Goal: Transaction & Acquisition: Purchase product/service

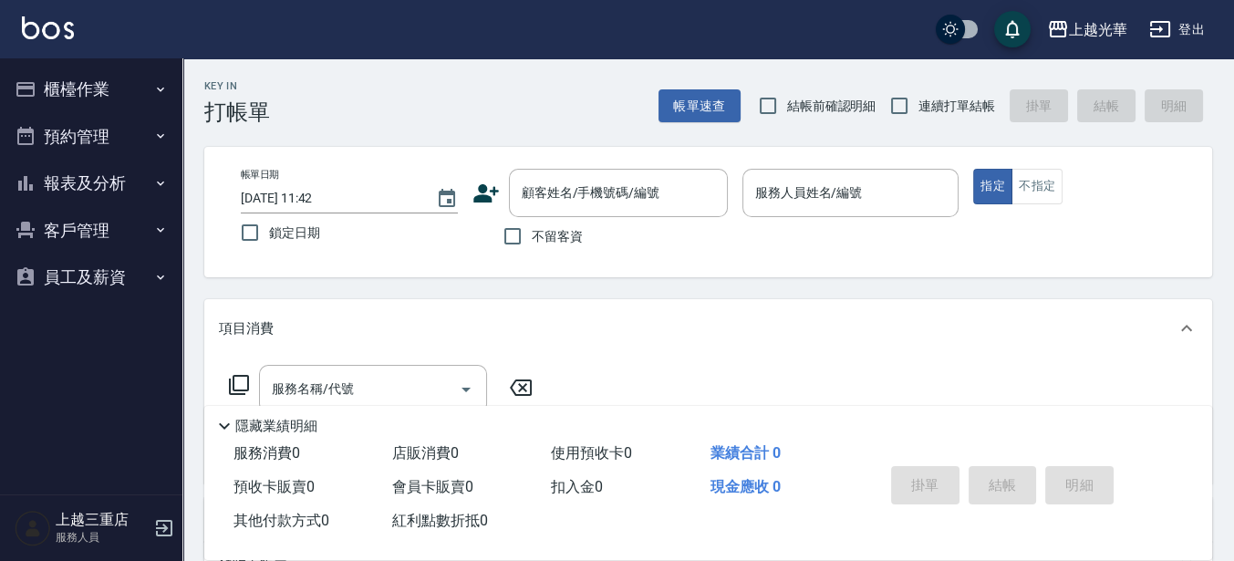
click at [535, 238] on span "不留客資" at bounding box center [557, 236] width 51 height 19
click at [532, 238] on input "不留客資" at bounding box center [512, 236] width 38 height 38
checkbox input "true"
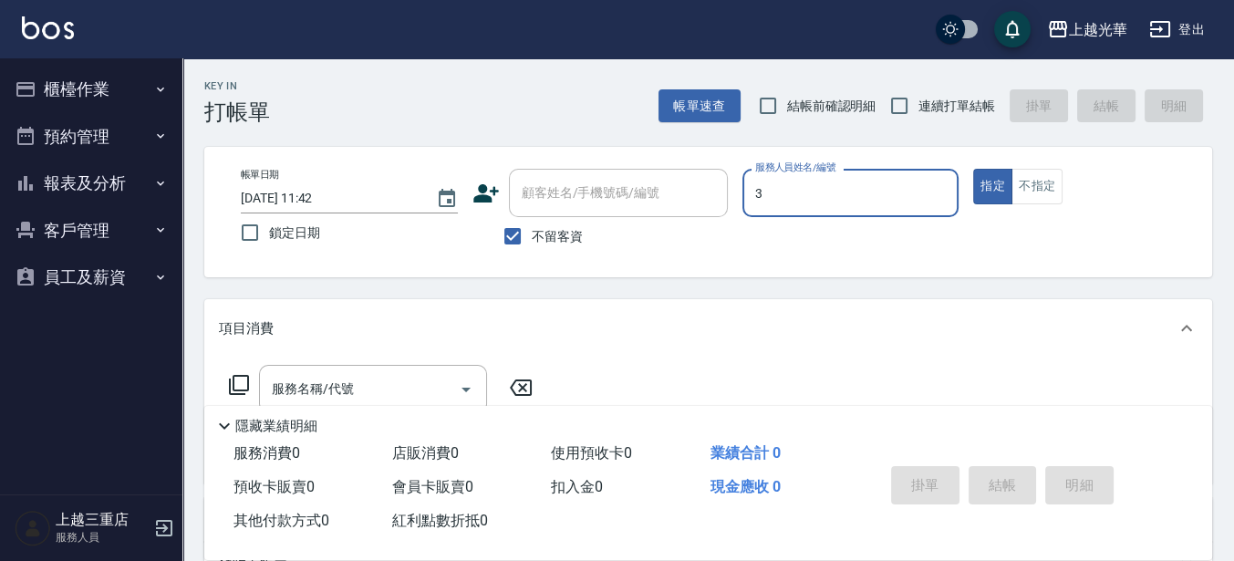
type input "小黑-3"
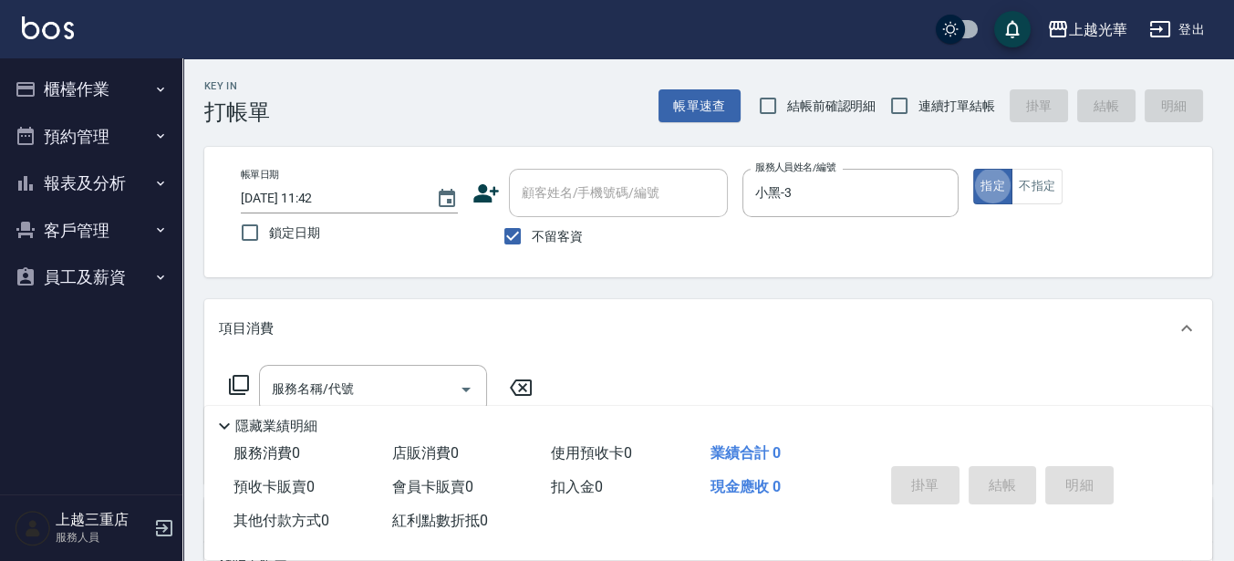
type button "true"
click at [430, 366] on div "服務名稱/代號" at bounding box center [373, 389] width 228 height 48
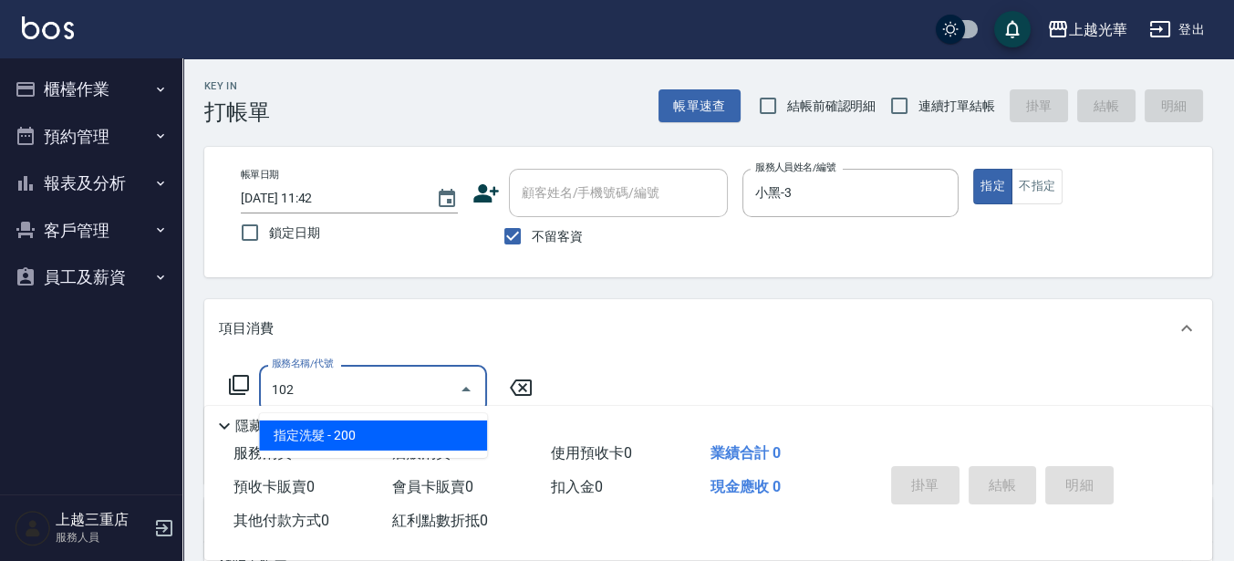
type input "指定洗髮(102)"
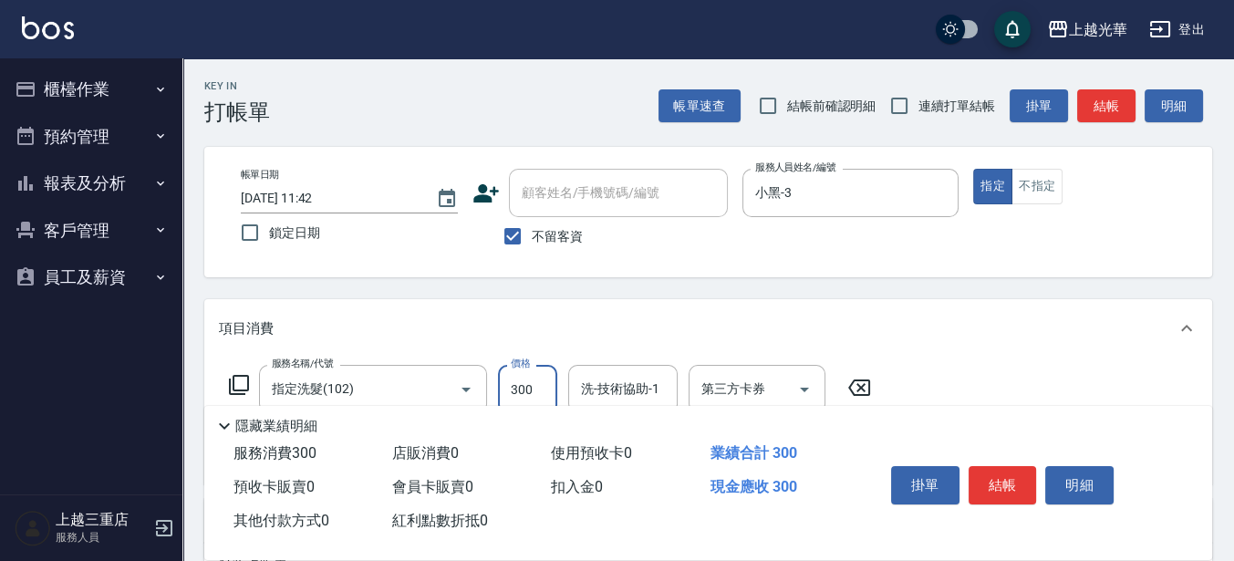
type input "300"
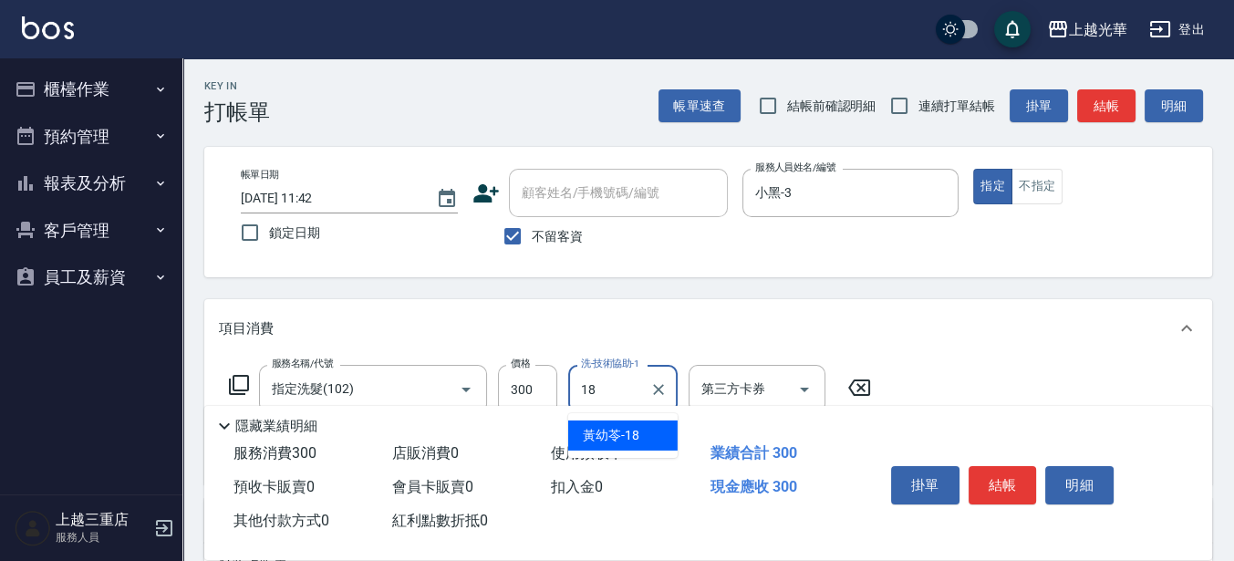
type input "[PERSON_NAME]-18"
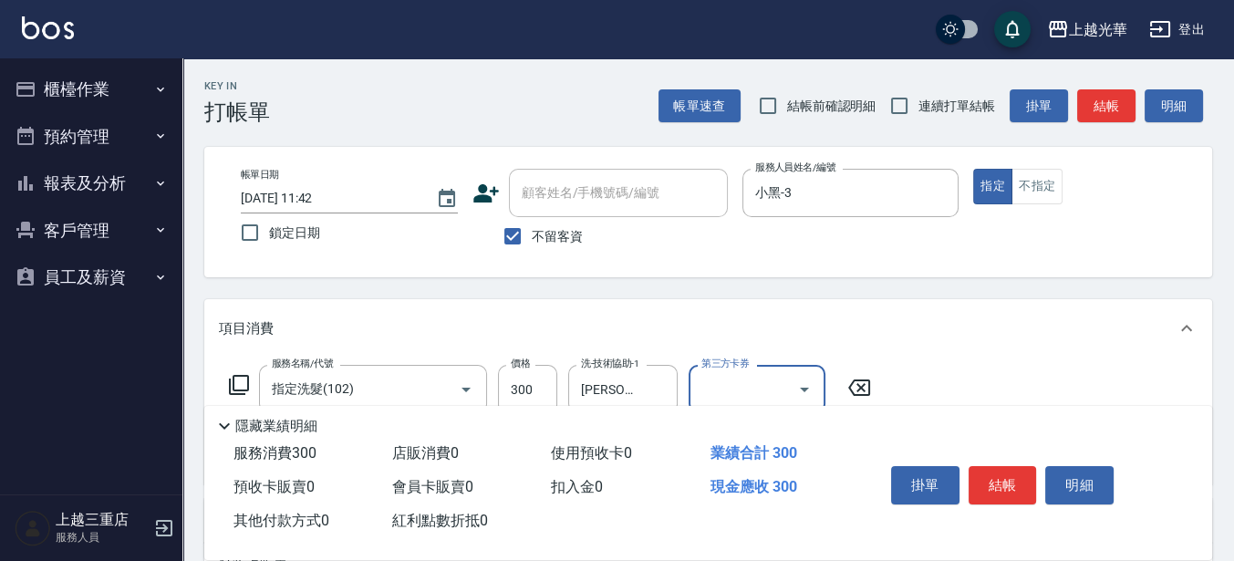
scroll to position [228, 0]
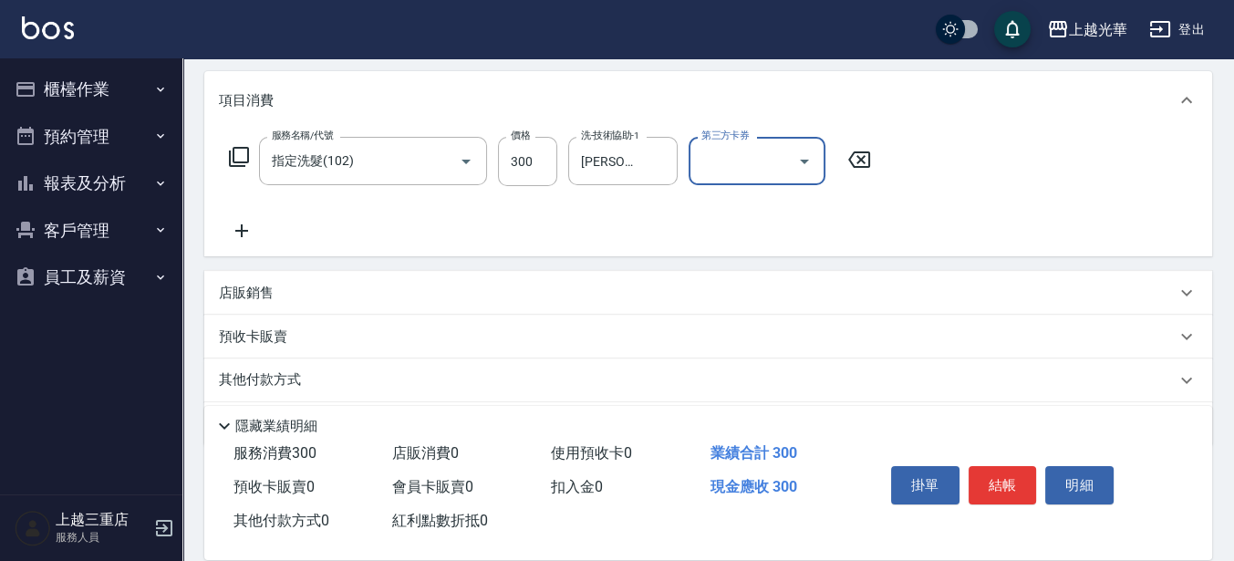
click at [242, 221] on icon at bounding box center [242, 231] width 46 height 22
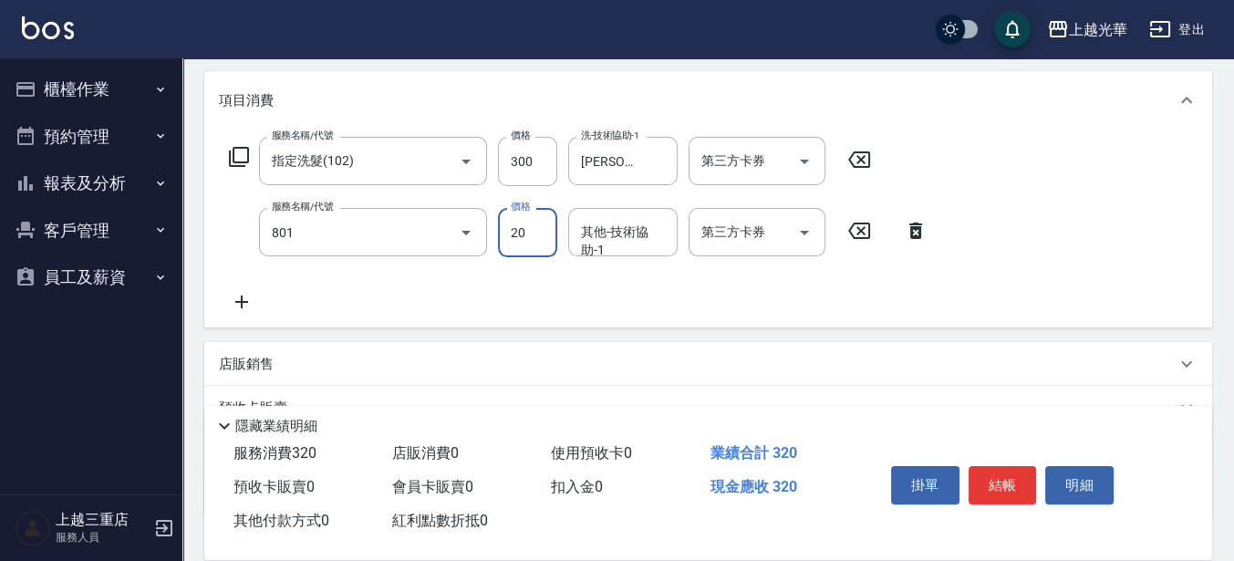
type input "潤絲(801)"
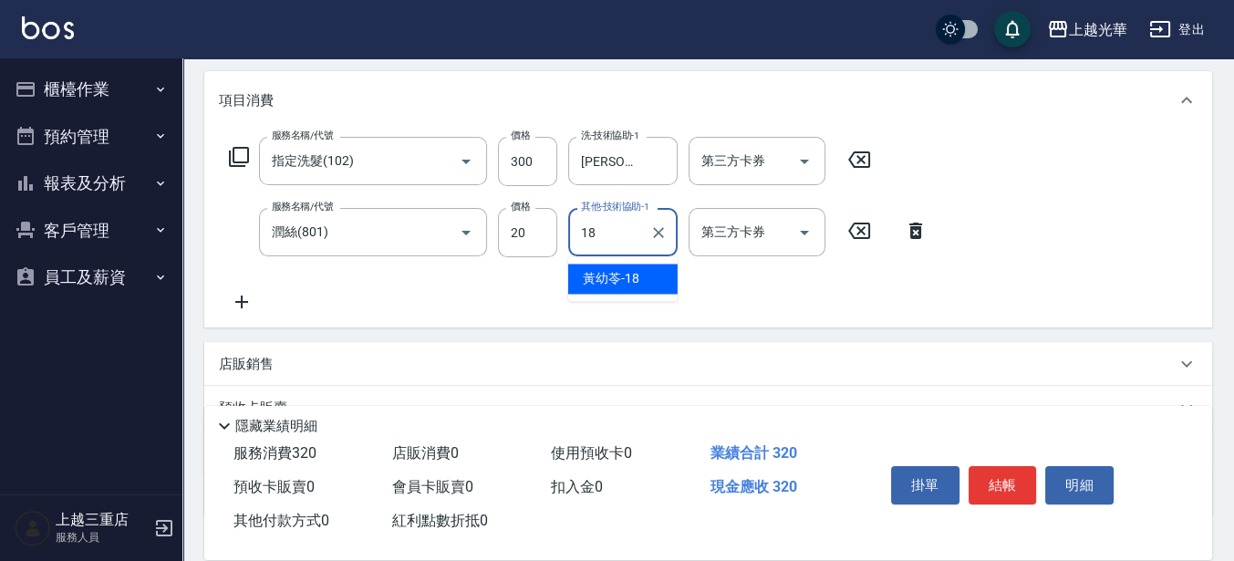
type input "[PERSON_NAME]-18"
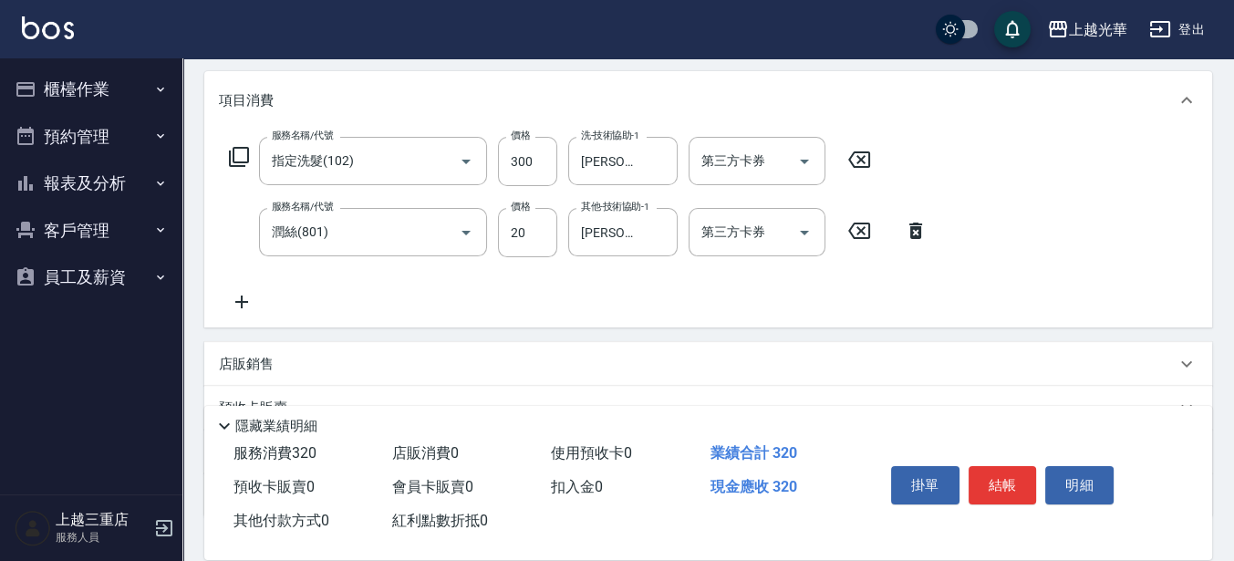
click at [234, 148] on icon at bounding box center [239, 157] width 20 height 20
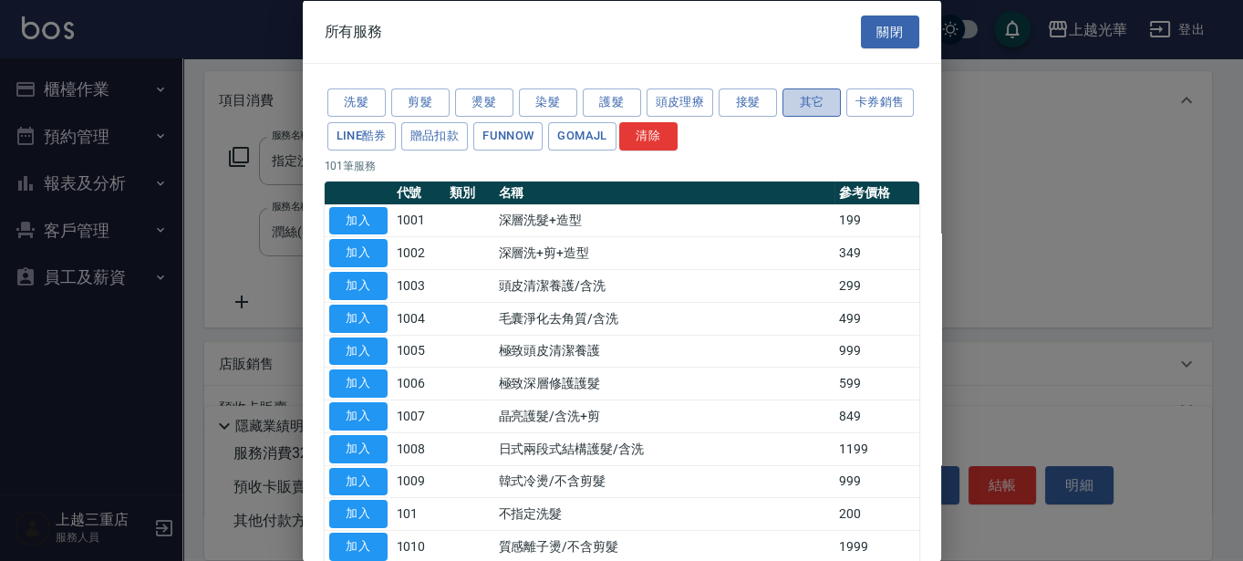
click at [816, 101] on button "其它" at bounding box center [812, 102] width 58 height 28
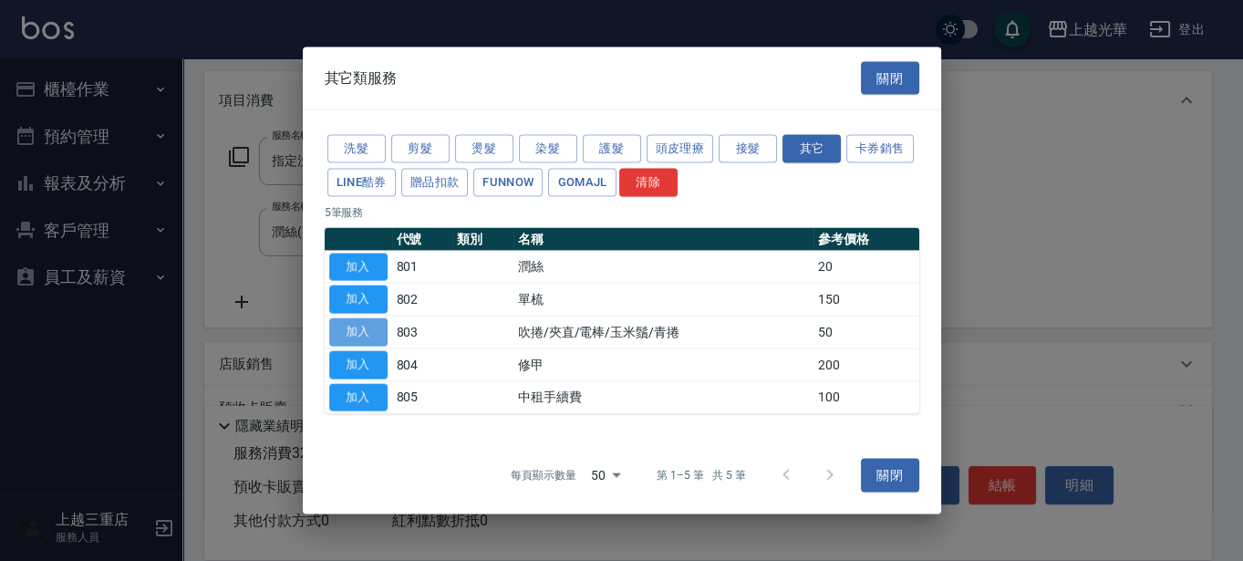
click at [355, 333] on button "加入" at bounding box center [358, 332] width 58 height 28
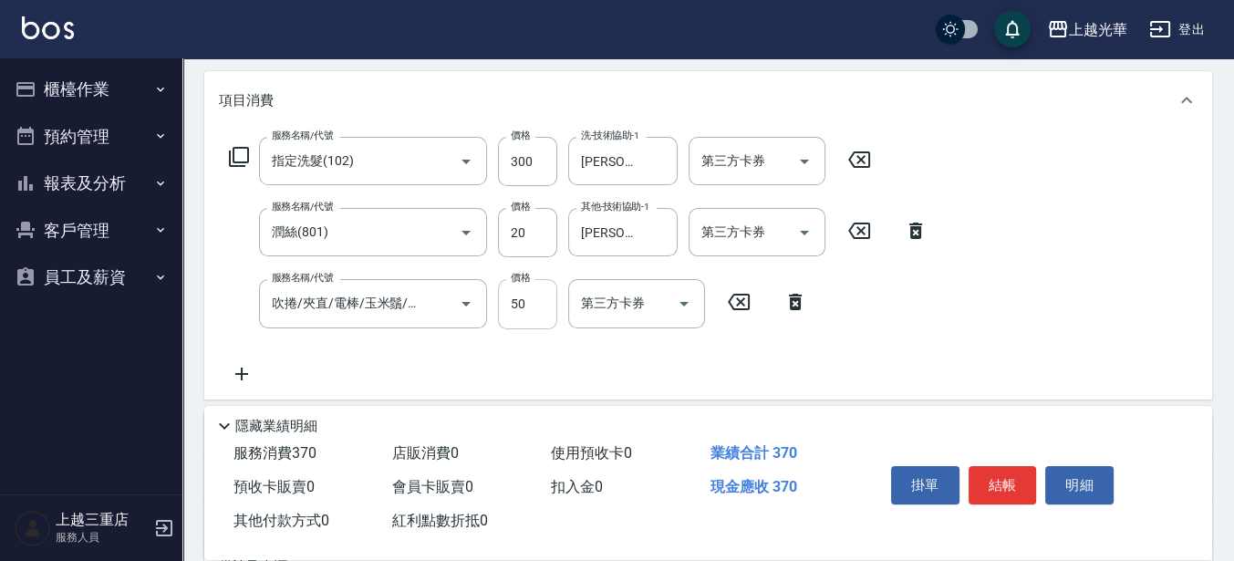
click at [536, 308] on input "50" at bounding box center [527, 303] width 59 height 49
type input "100"
click at [1010, 472] on button "結帳" at bounding box center [1003, 485] width 68 height 38
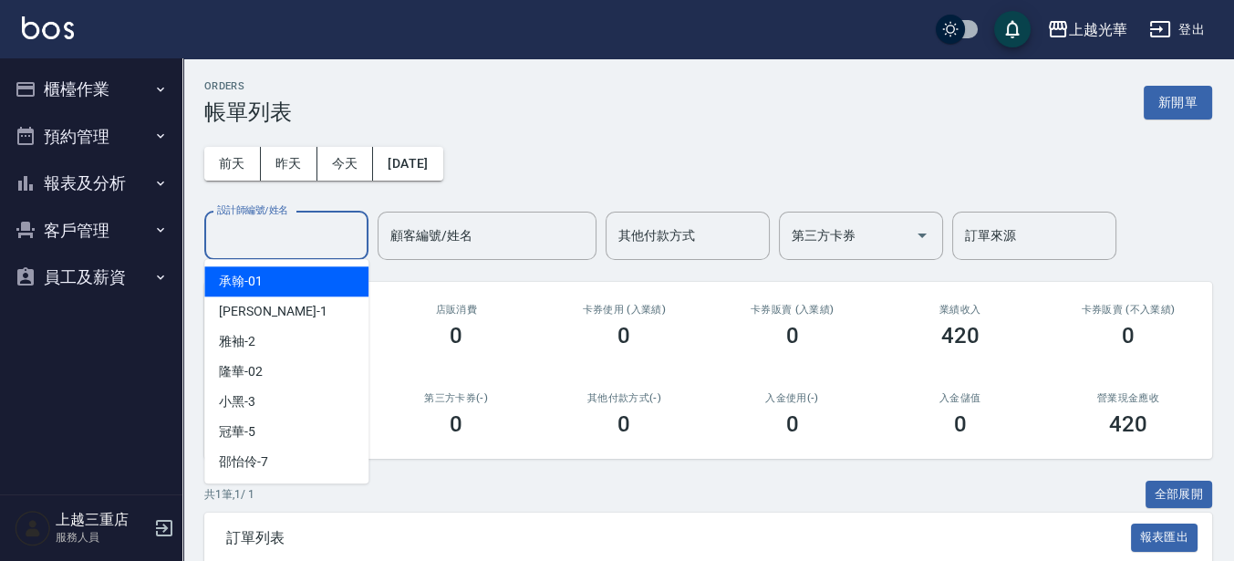
click at [352, 246] on input "設計師編號/姓名" at bounding box center [286, 236] width 148 height 32
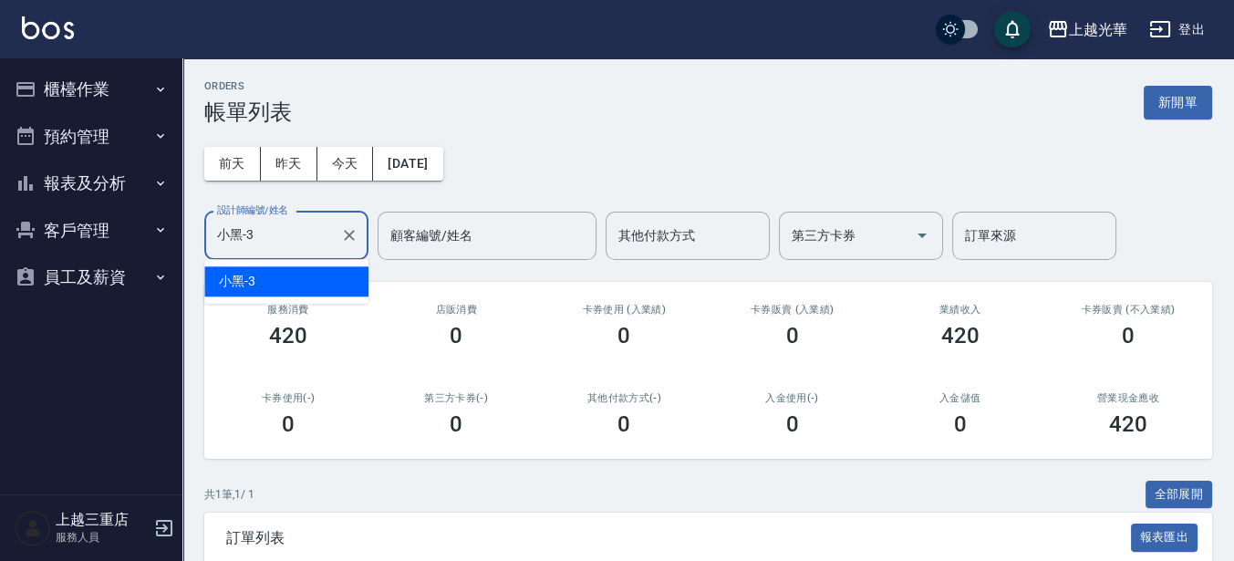
type input "小黑-3"
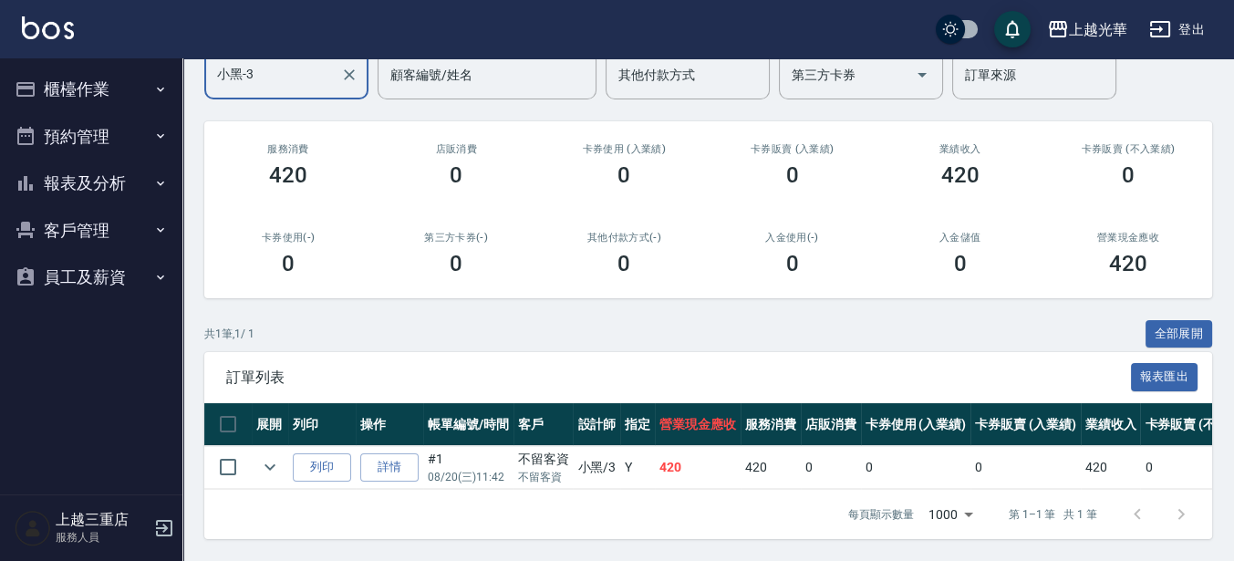
scroll to position [176, 0]
click at [275, 456] on icon "expand row" at bounding box center [270, 467] width 22 height 22
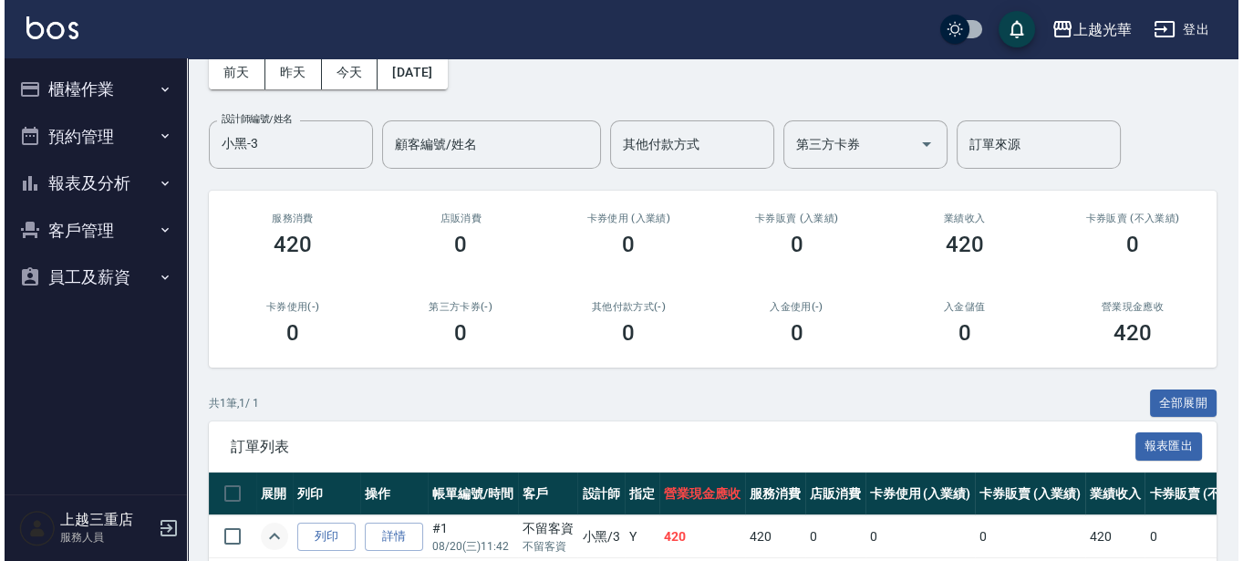
scroll to position [0, 0]
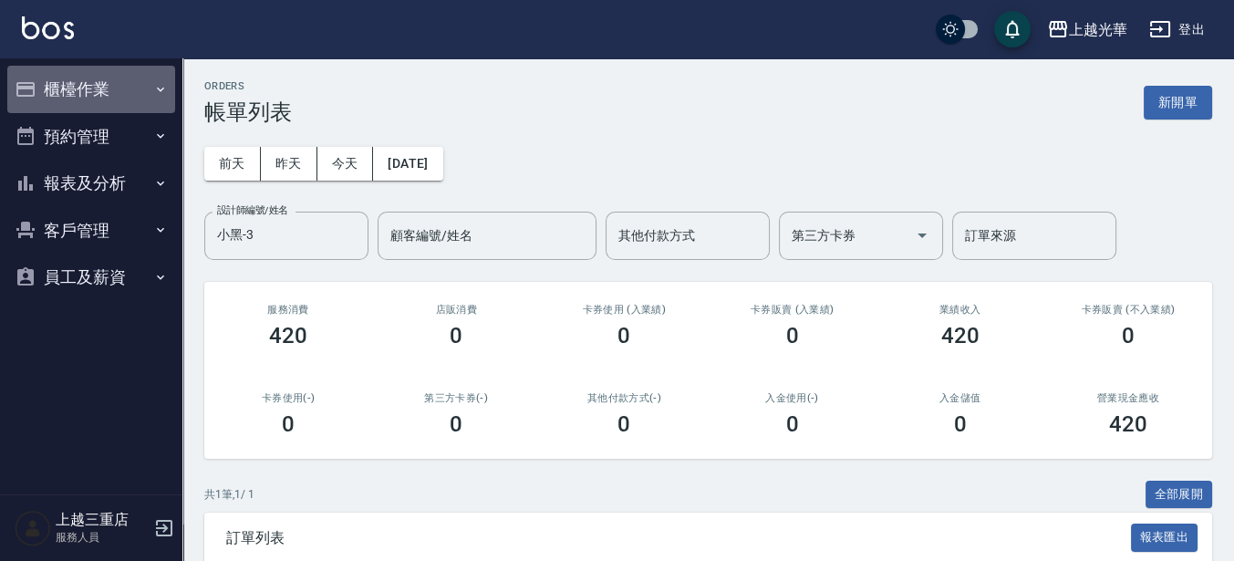
click at [128, 86] on button "櫃檯作業" at bounding box center [91, 89] width 168 height 47
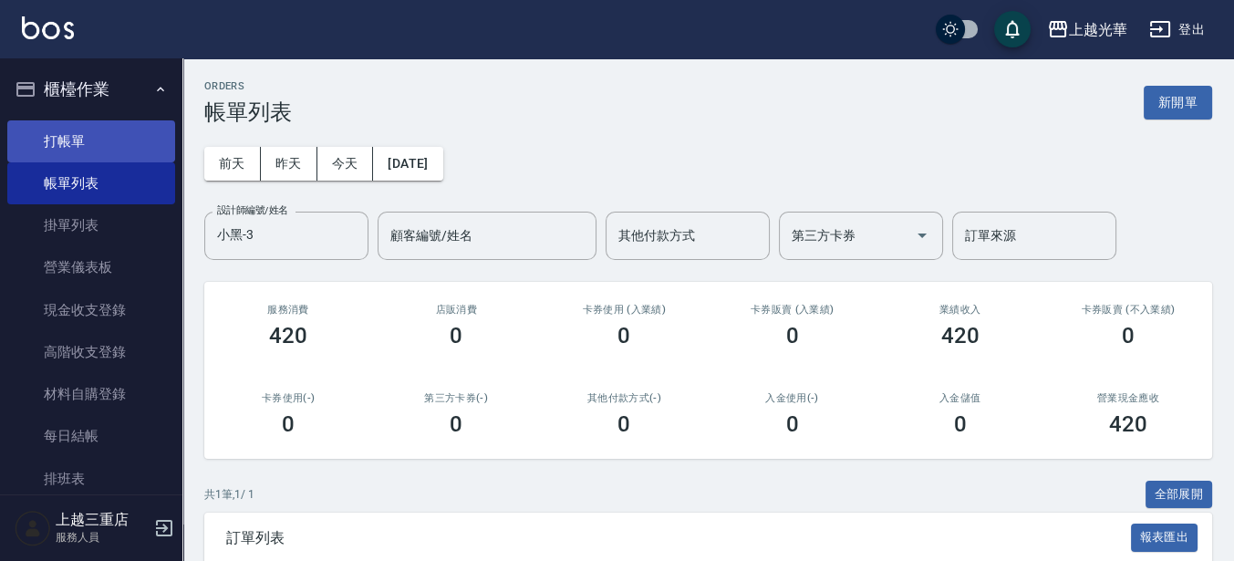
click at [123, 152] on link "打帳單" at bounding box center [91, 141] width 168 height 42
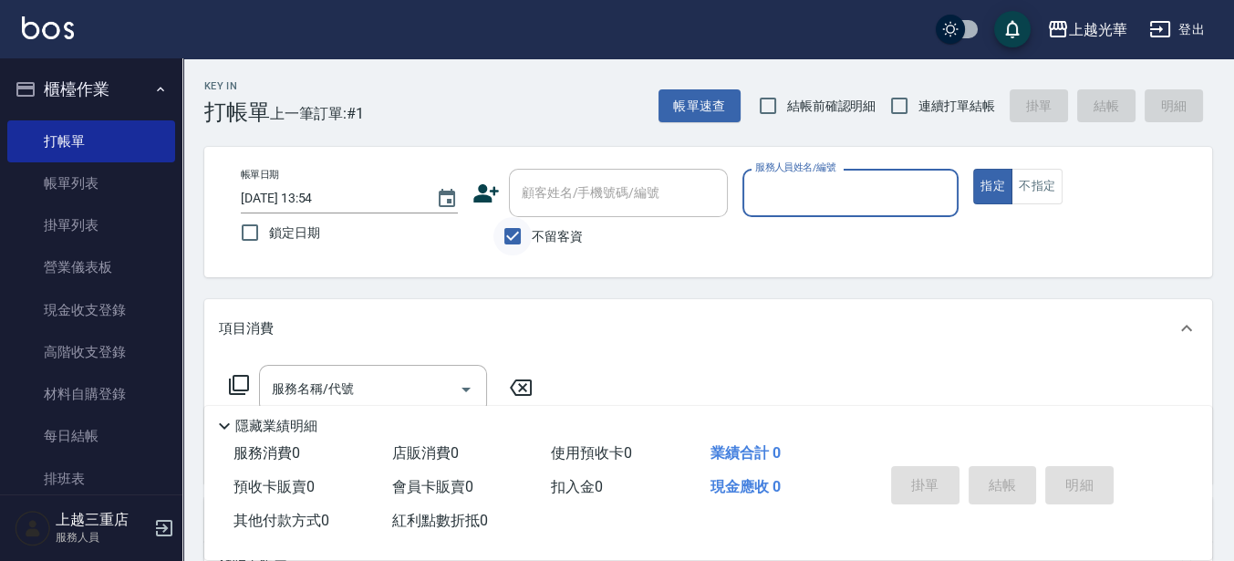
click at [518, 236] on input "不留客資" at bounding box center [512, 236] width 38 height 38
checkbox input "false"
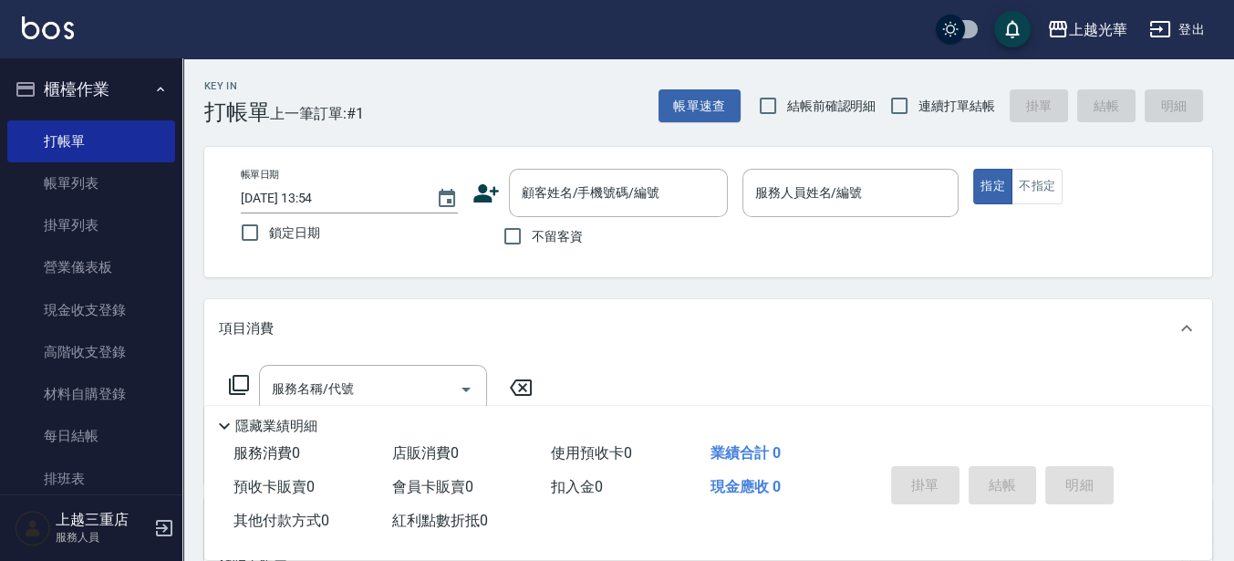
click at [492, 194] on icon at bounding box center [485, 193] width 27 height 27
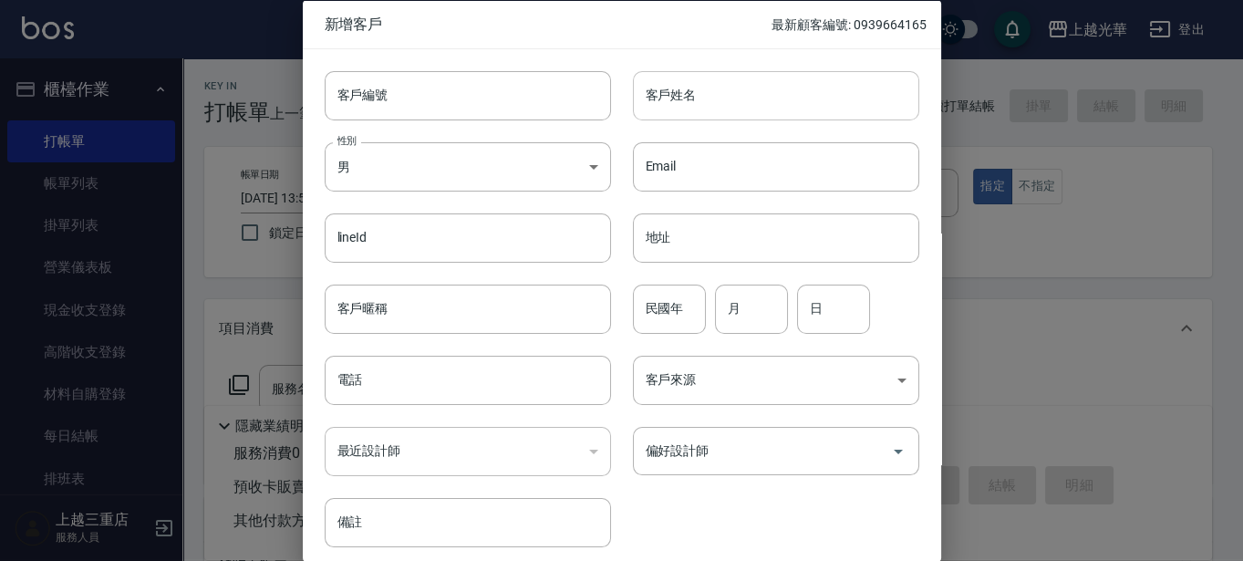
click at [834, 76] on input "客戶姓名" at bounding box center [776, 94] width 286 height 49
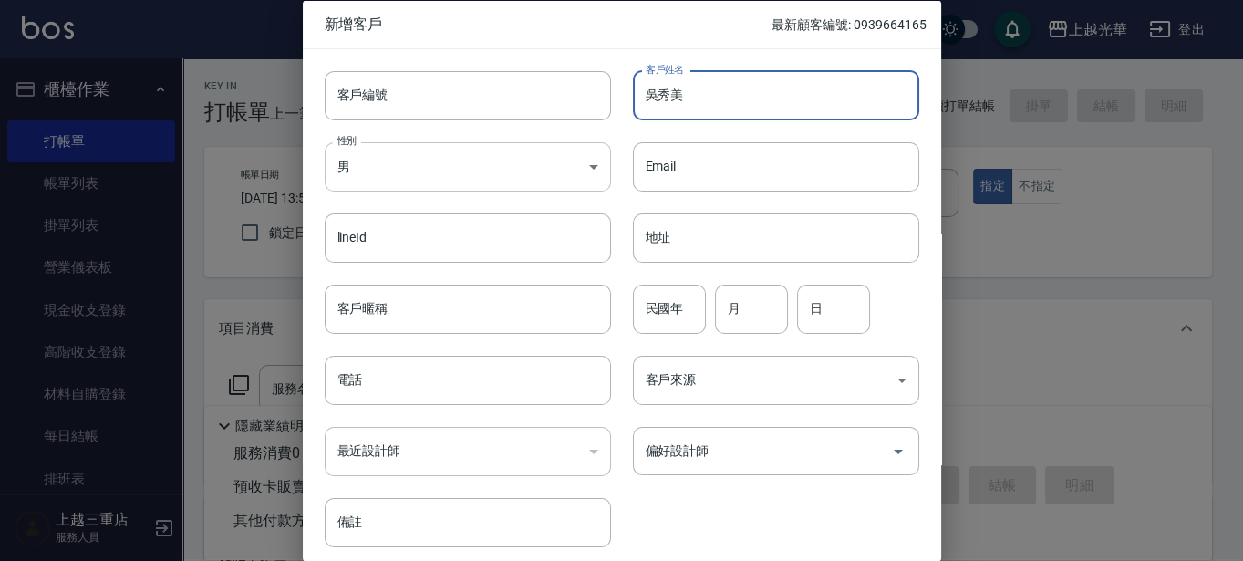
type input "吳秀美"
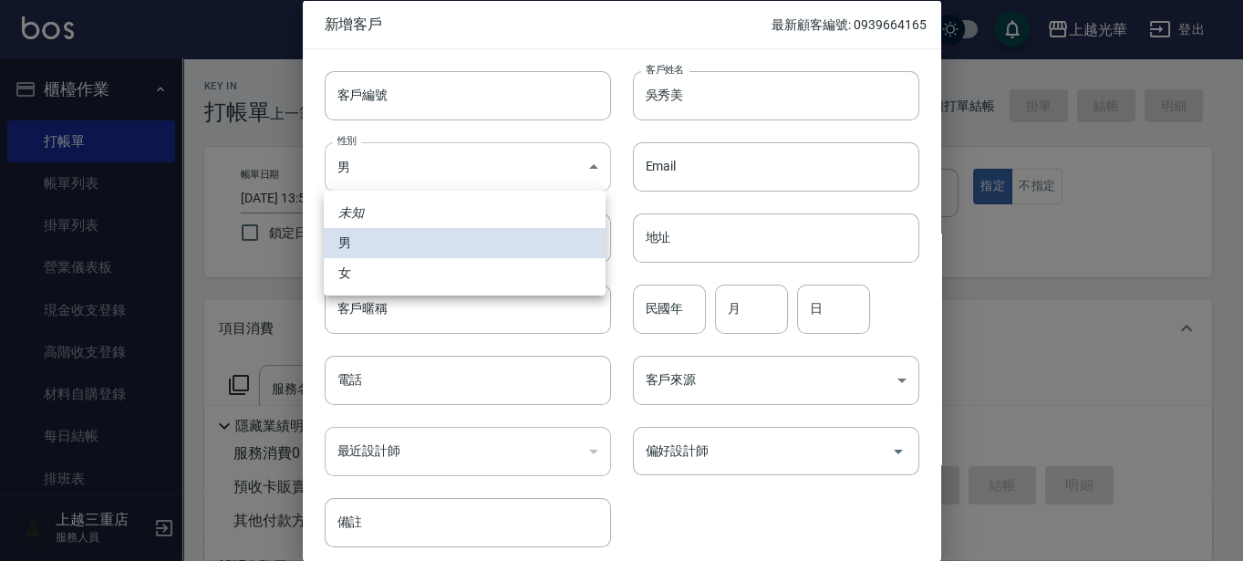
click at [384, 158] on body "上越光華 登出 櫃檯作業 打帳單 帳單列表 掛單列表 營業儀表板 現金收支登錄 高階收支登錄 材料自購登錄 每日結帳 排班表 現場電腦打卡 預約管理 預約管理…" at bounding box center [621, 444] width 1243 height 889
click at [405, 281] on li "女" at bounding box center [465, 273] width 282 height 30
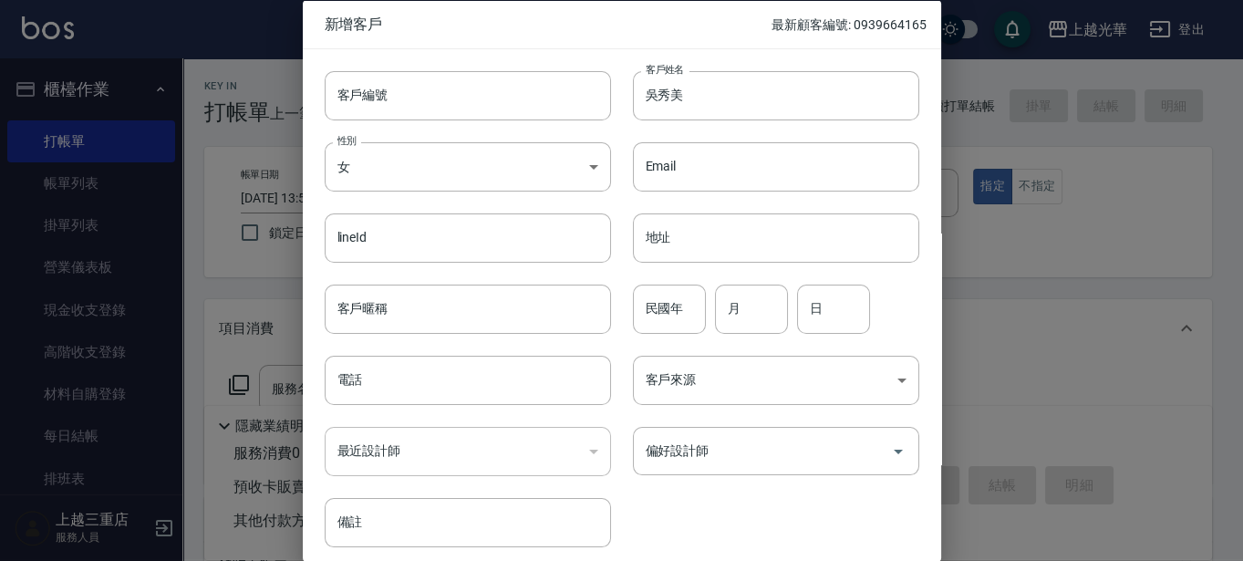
type input "[DEMOGRAPHIC_DATA]"
drag, startPoint x: 690, startPoint y: 322, endPoint x: 686, endPoint y: 330, distance: 9.4
click at [690, 322] on input "民國年" at bounding box center [669, 308] width 73 height 49
type input "69"
type input "03"
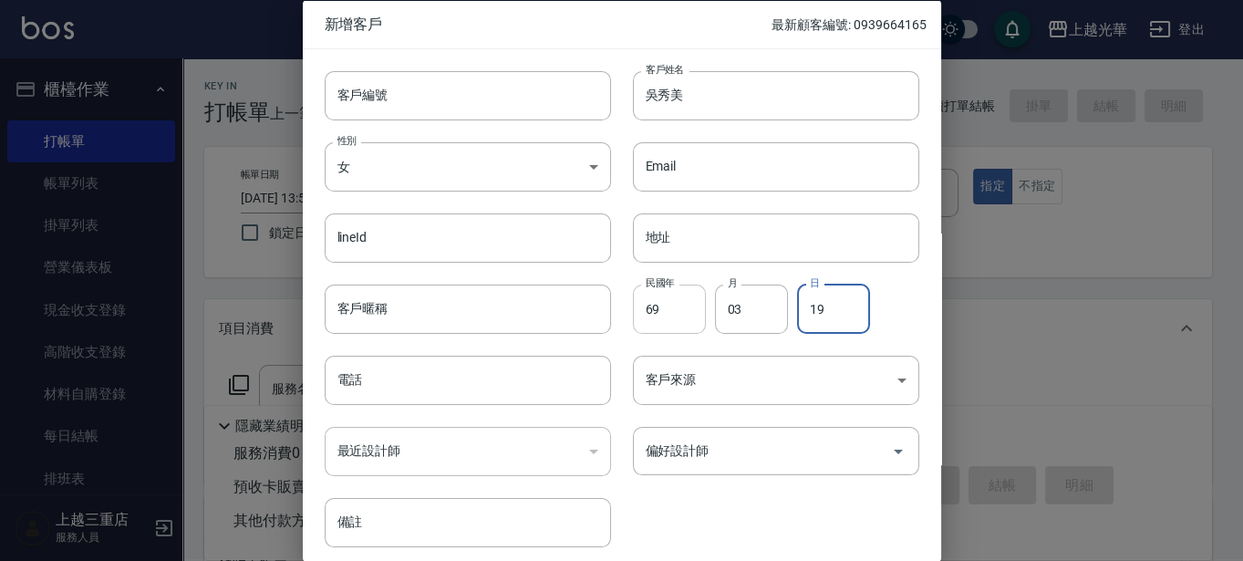
type input "19"
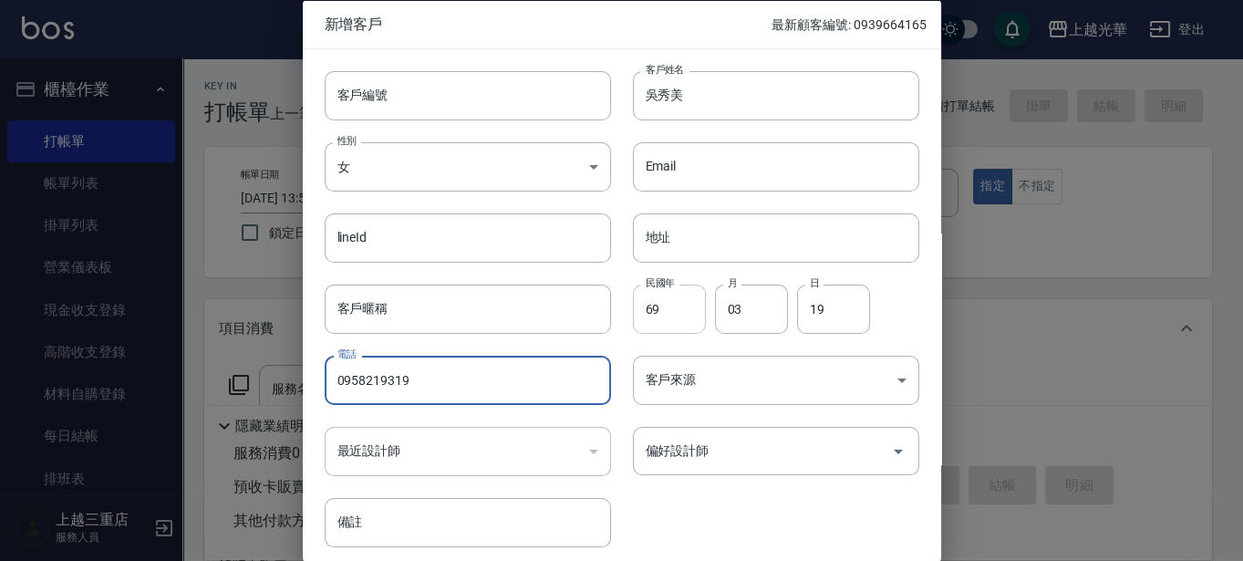
type input "0958219319"
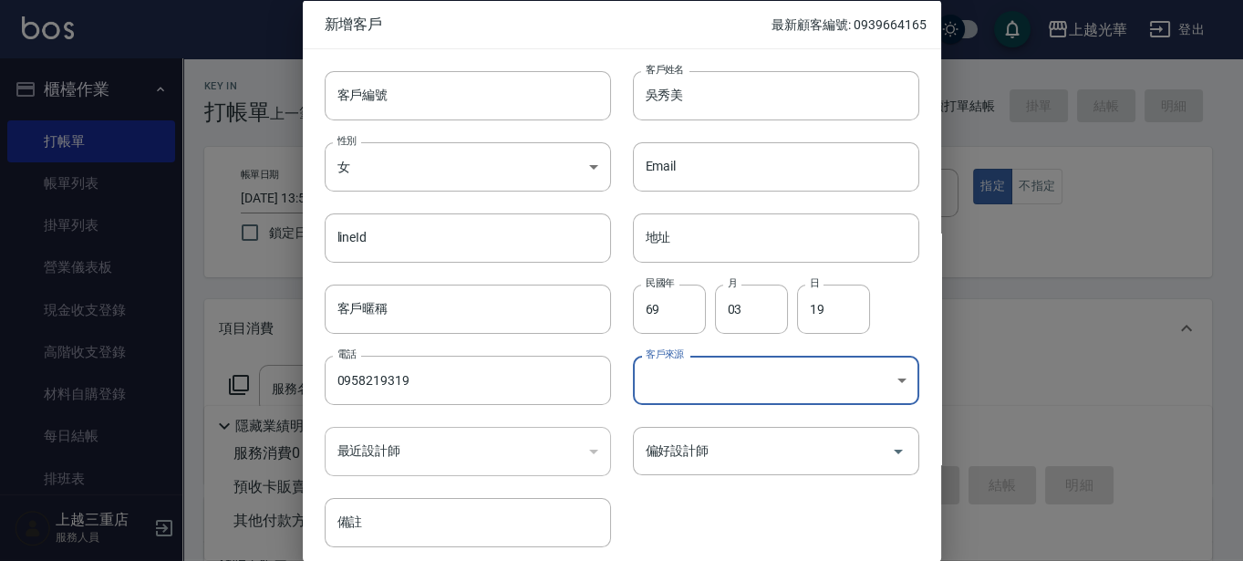
click at [807, 383] on body "上越光華 登出 櫃檯作業 打帳單 帳單列表 掛單列表 營業儀表板 現金收支登錄 高階收支登錄 材料自購登錄 每日結帳 排班表 現場電腦打卡 預約管理 預約管理…" at bounding box center [621, 444] width 1243 height 889
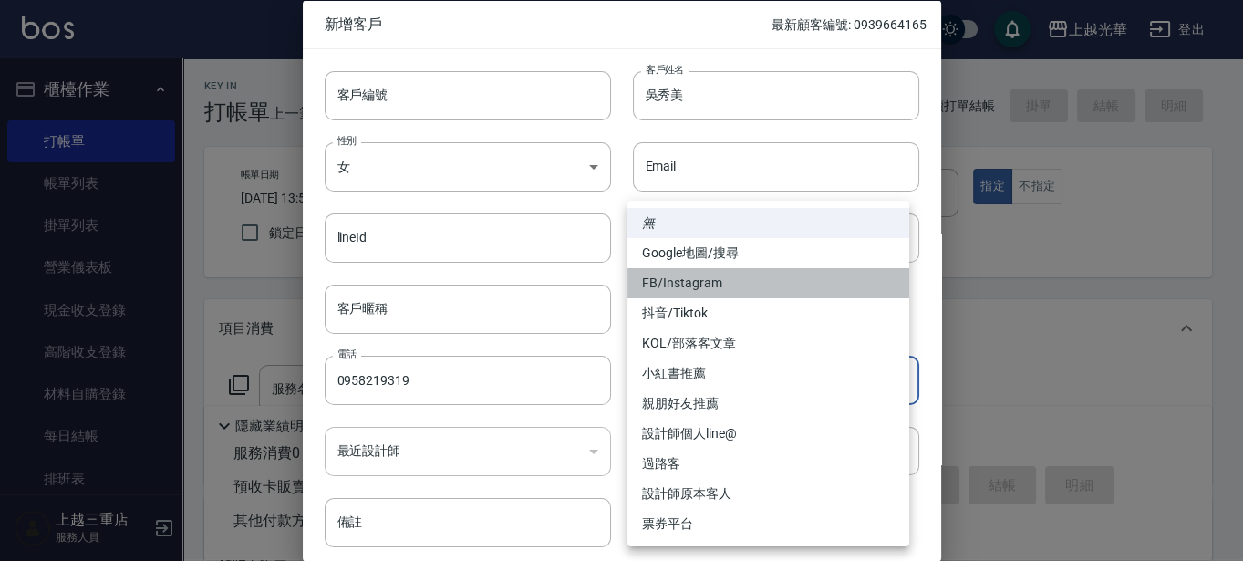
click at [720, 282] on li "FB/Instagram" at bounding box center [768, 283] width 282 height 30
type input "FB/Instagram"
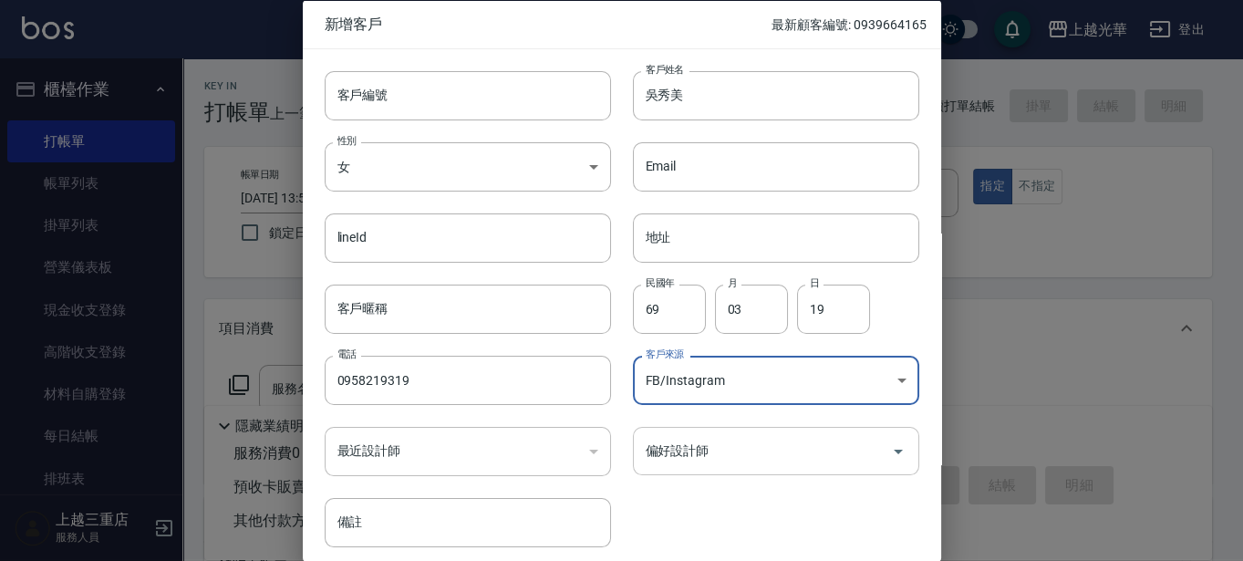
click at [707, 444] on input "偏好設計師" at bounding box center [762, 451] width 243 height 32
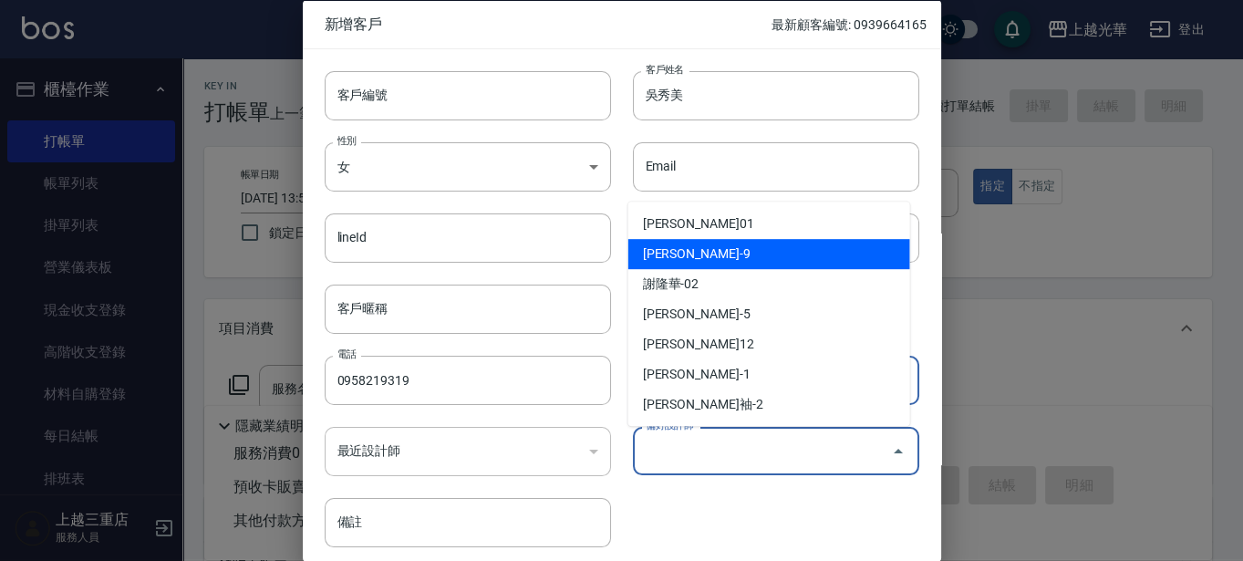
click at [720, 248] on li "[PERSON_NAME]-9" at bounding box center [769, 254] width 282 height 30
type input "施喨齡"
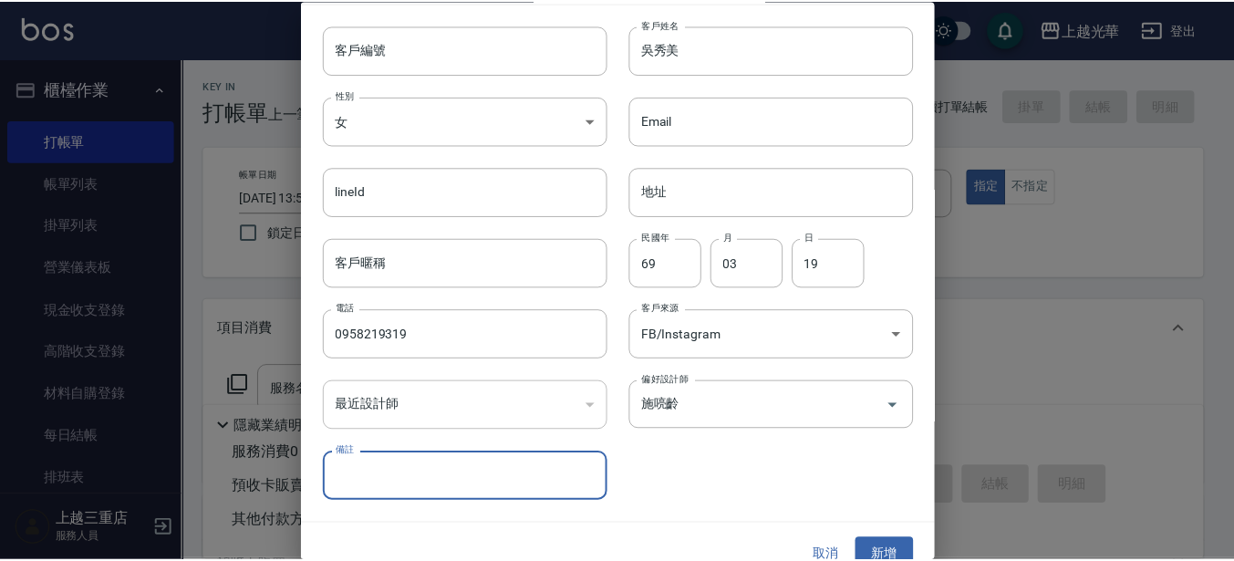
scroll to position [70, 0]
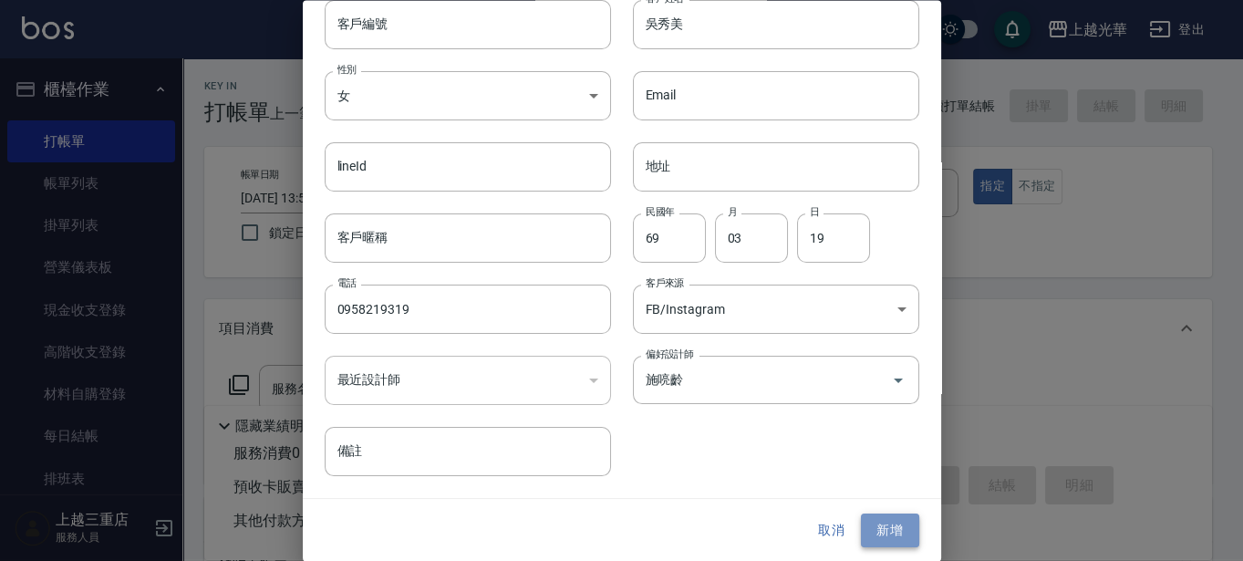
click at [861, 525] on button "新增" at bounding box center [890, 531] width 58 height 34
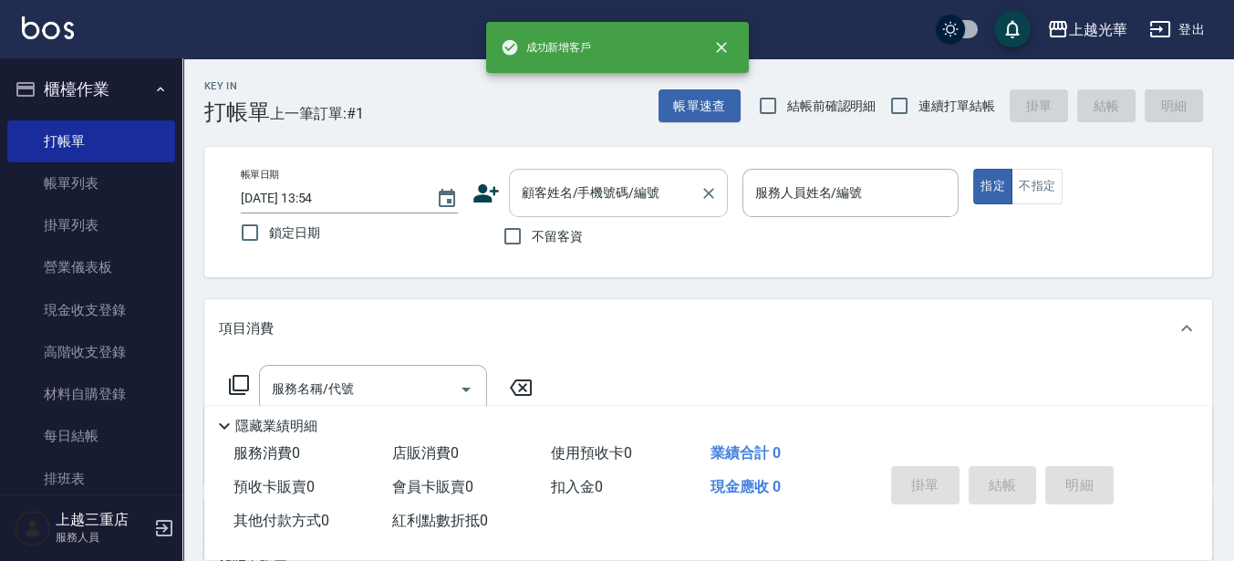
click at [565, 205] on input "顧客姓名/手機號碼/編號" at bounding box center [604, 193] width 175 height 32
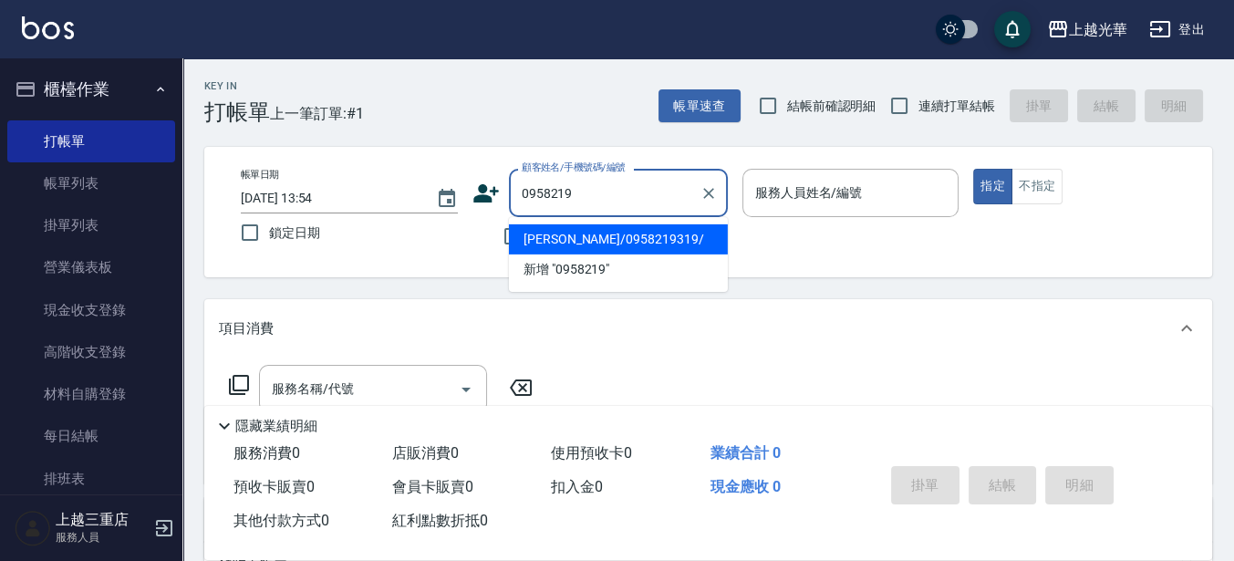
click at [647, 234] on li "[PERSON_NAME]/0958219319/" at bounding box center [618, 239] width 219 height 30
type input "[PERSON_NAME]/0958219319/"
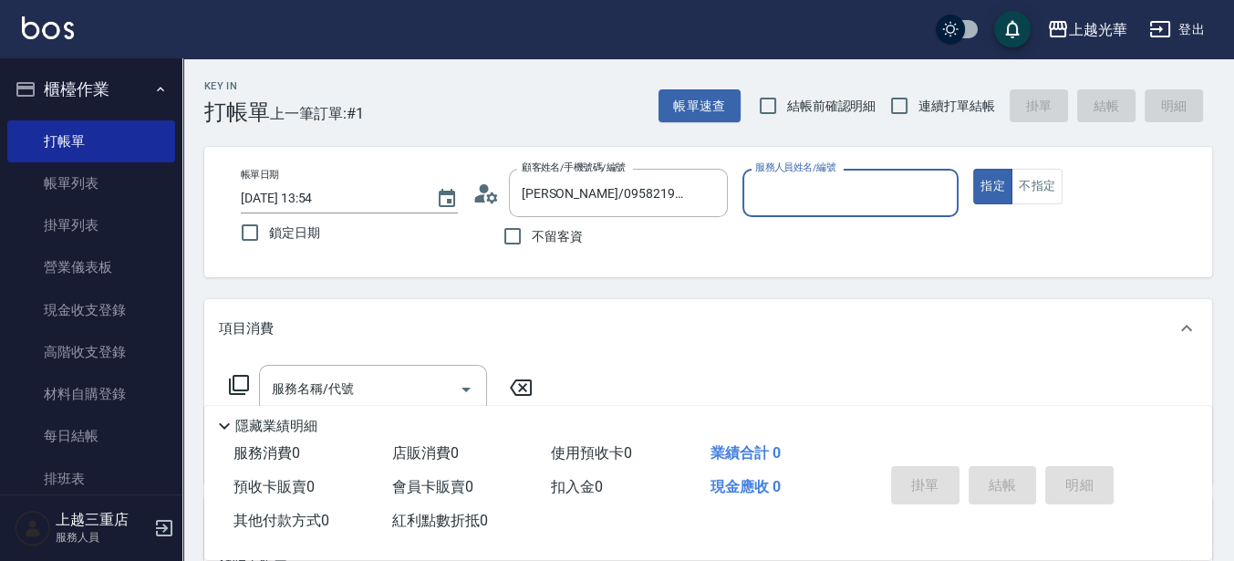
type input "喨喨-9"
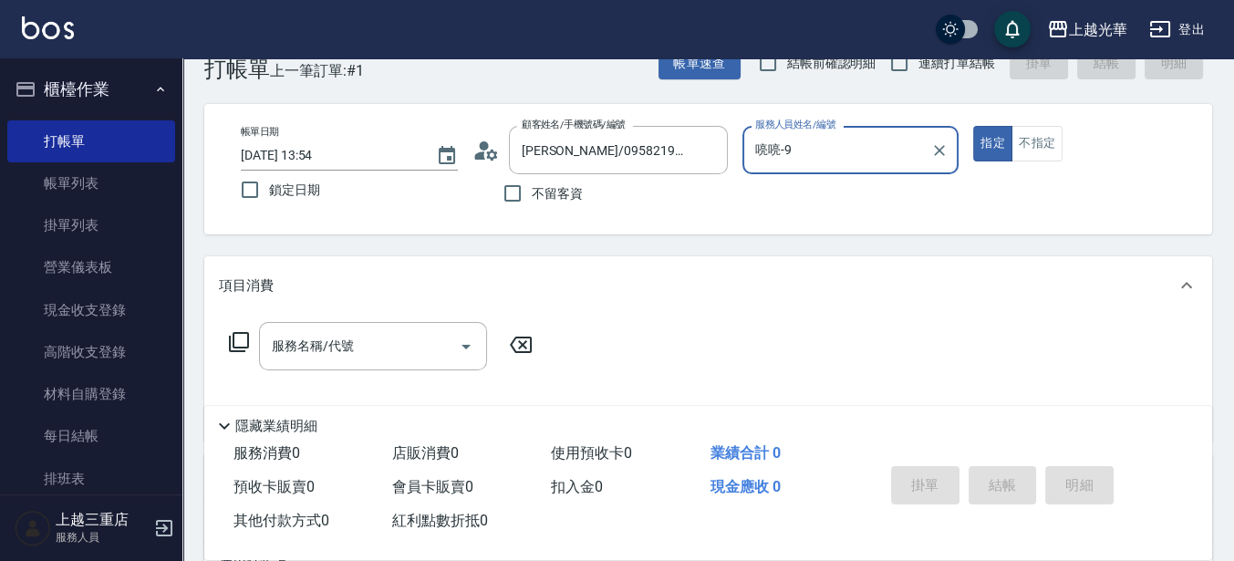
scroll to position [0, 0]
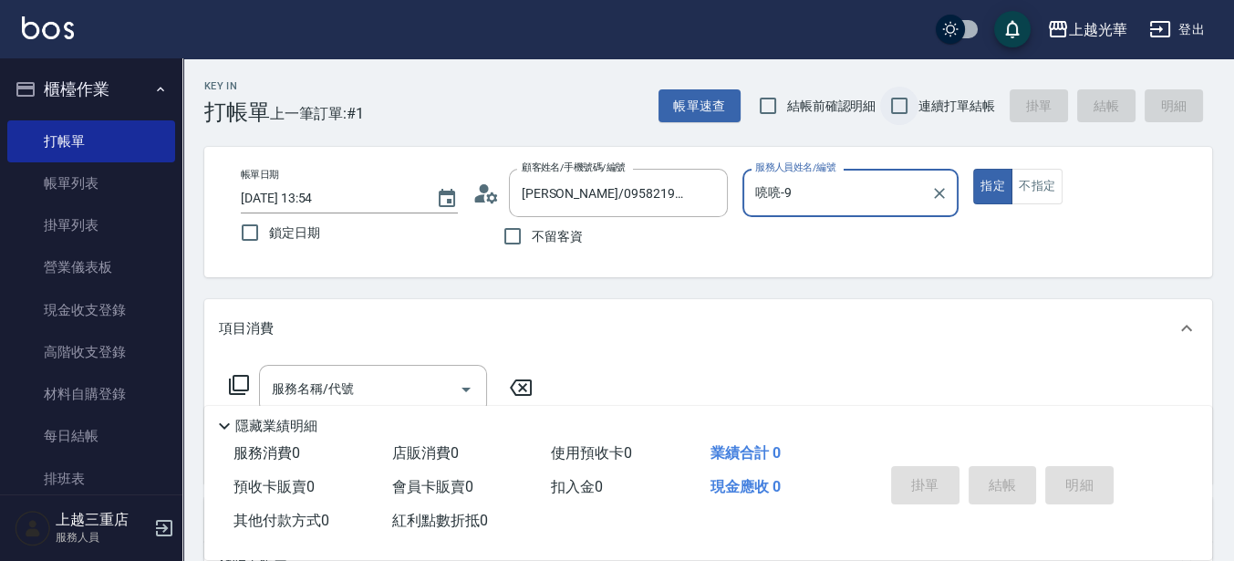
click at [910, 110] on input "連續打單結帳" at bounding box center [899, 106] width 38 height 38
checkbox input "true"
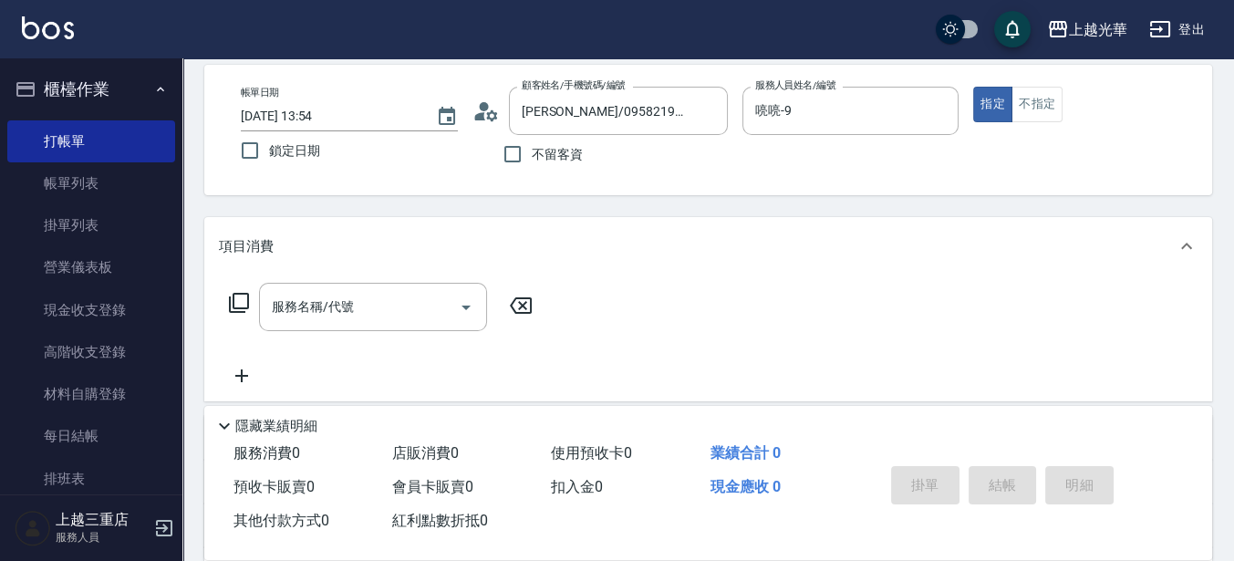
scroll to position [114, 0]
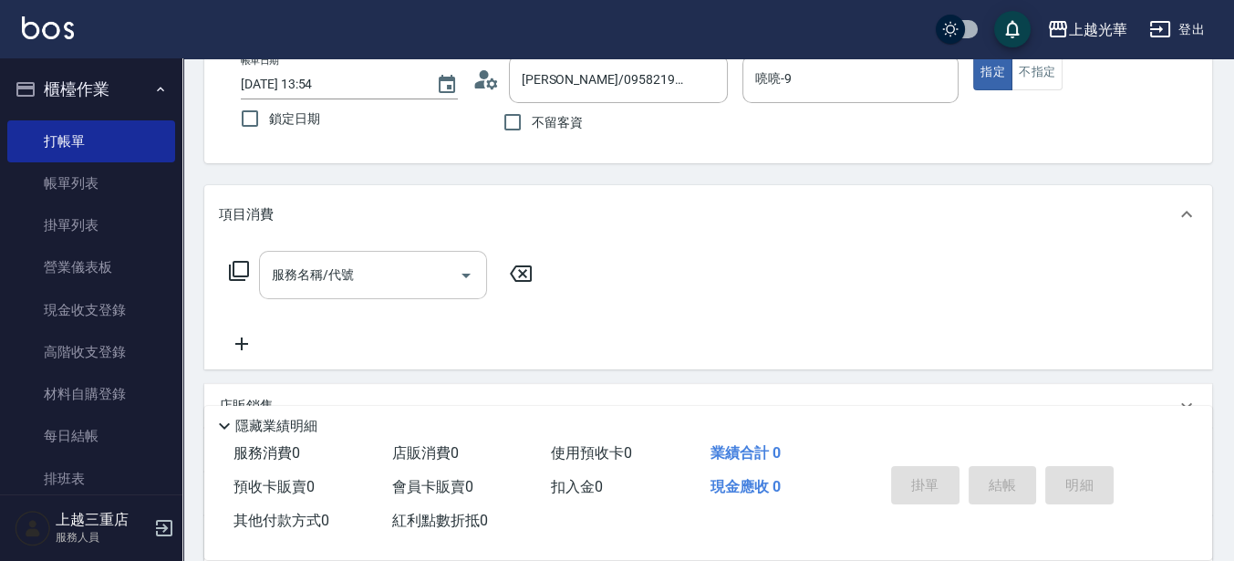
click at [368, 272] on input "服務名稱/代號" at bounding box center [359, 275] width 184 height 32
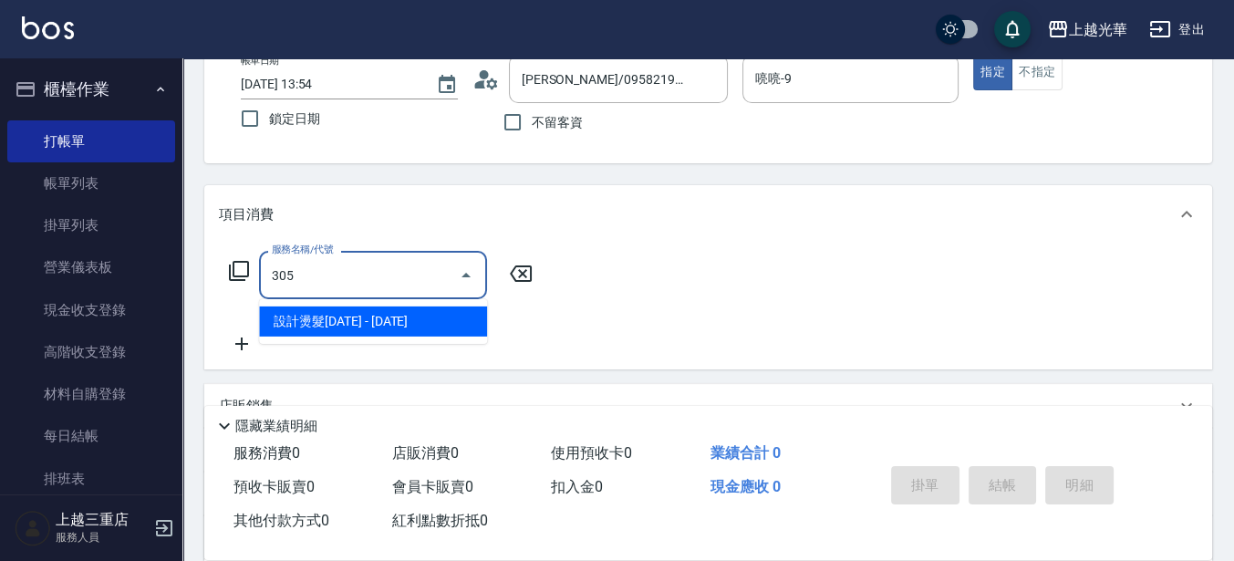
type input "設計燙髮1500(305)"
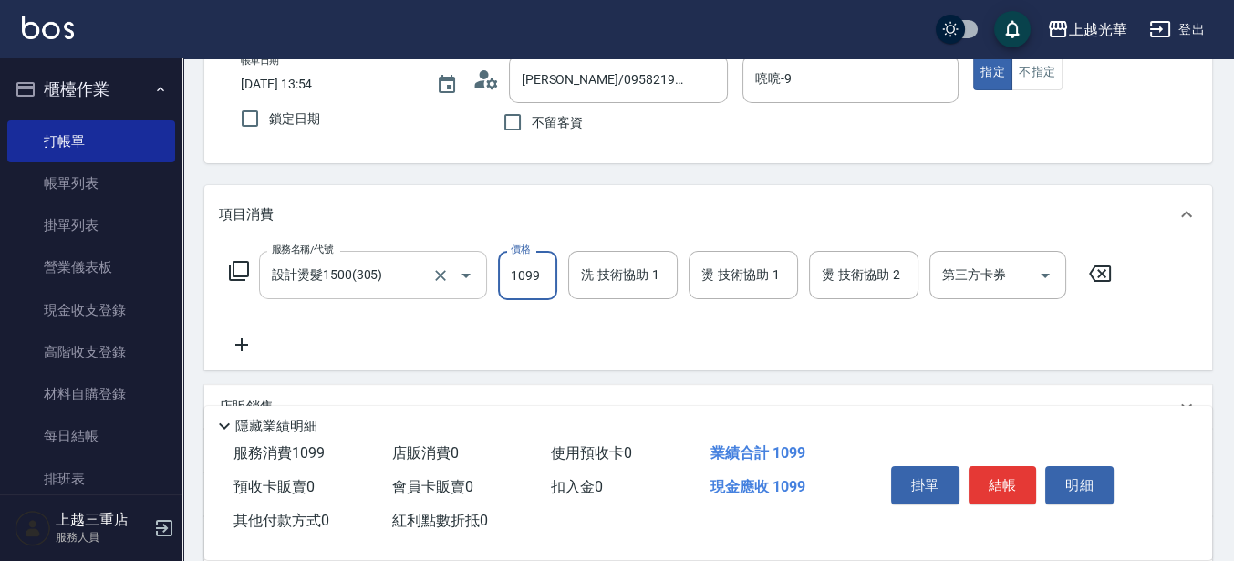
type input "1099"
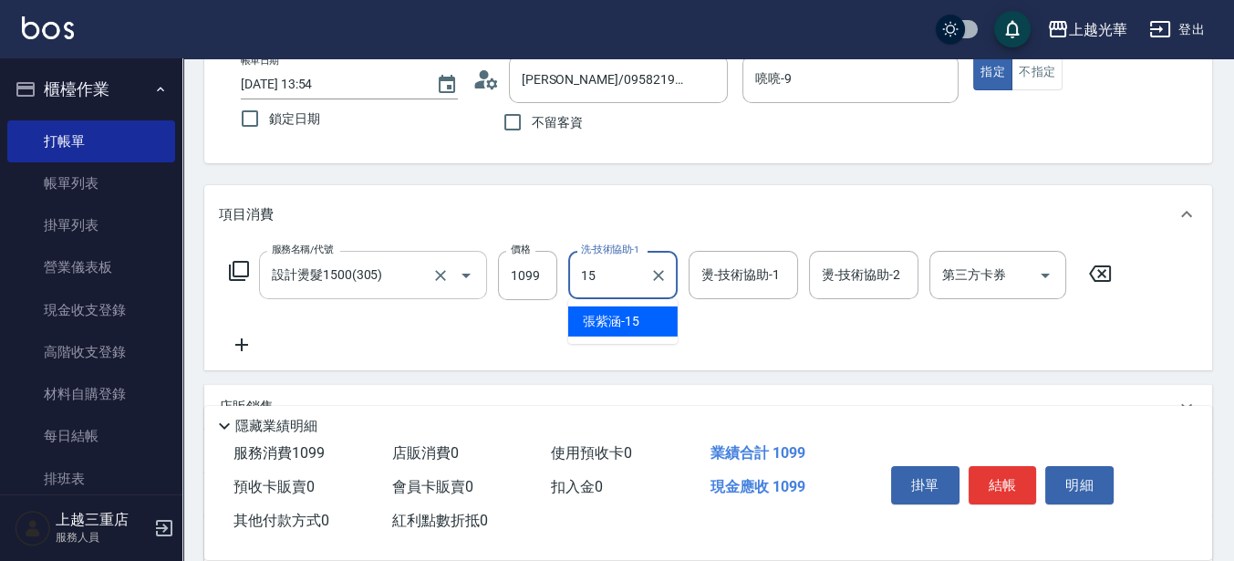
type input "[PERSON_NAME]-15"
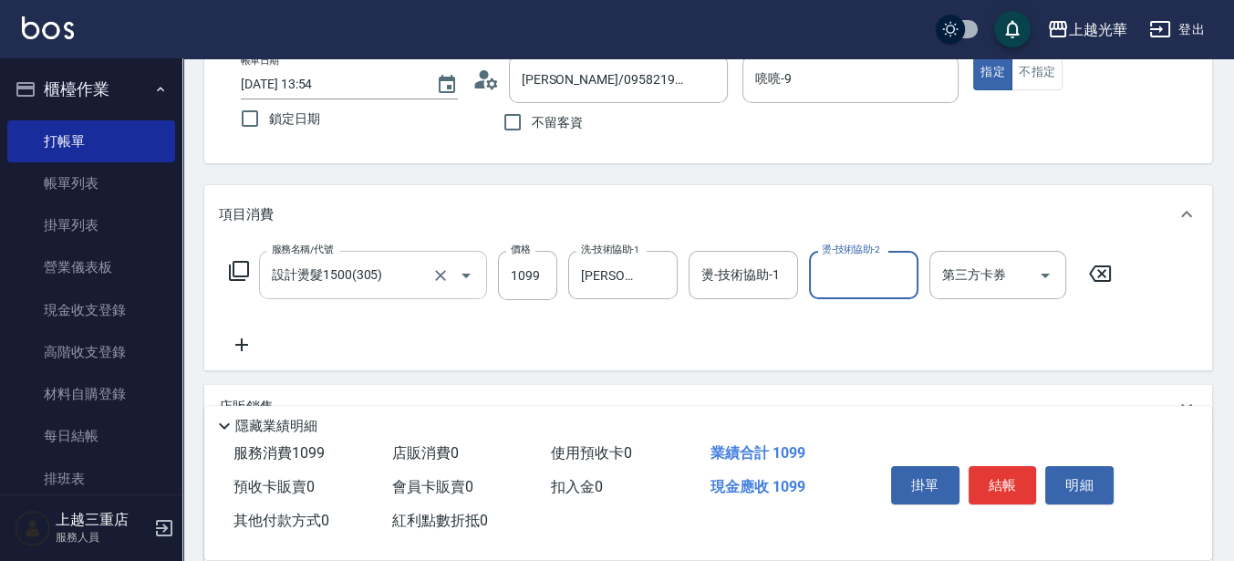
drag, startPoint x: 642, startPoint y: 272, endPoint x: 420, endPoint y: 267, distance: 222.6
click at [420, 267] on div "服務名稱/代號 設計燙髮1500(305) 服務名稱/代號 價格 1099 價格 洗-技術協助-1 [PERSON_NAME]-15 洗-技術協助-1 燙-技…" at bounding box center [671, 275] width 904 height 49
click at [666, 272] on icon "Clear" at bounding box center [658, 275] width 18 height 18
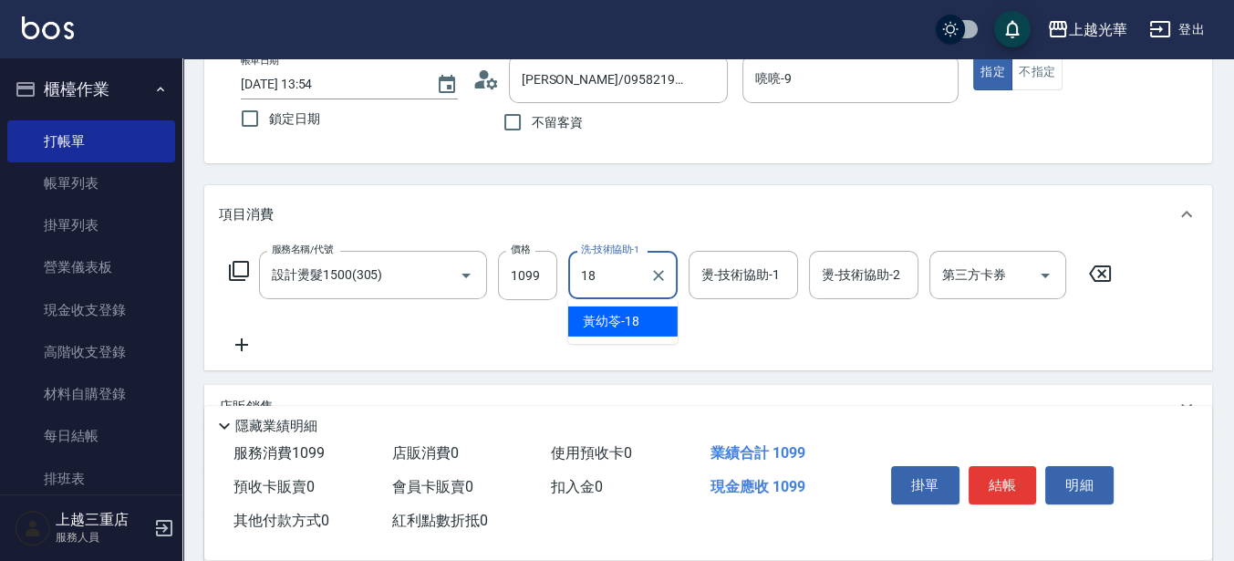
type input "[PERSON_NAME]-18"
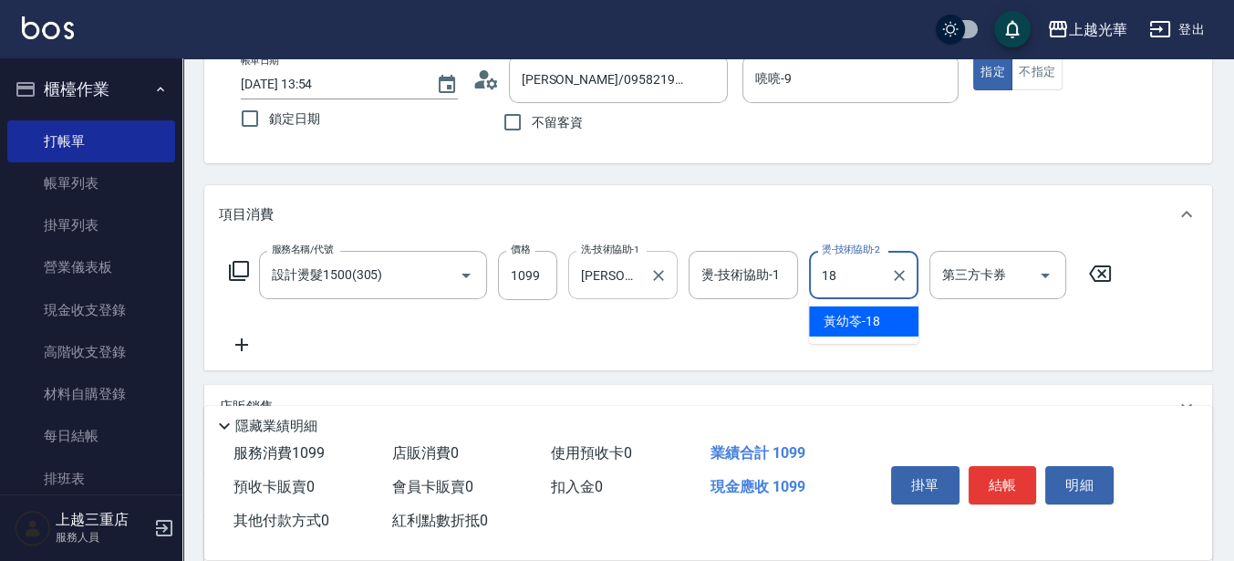
type input "[PERSON_NAME]-18"
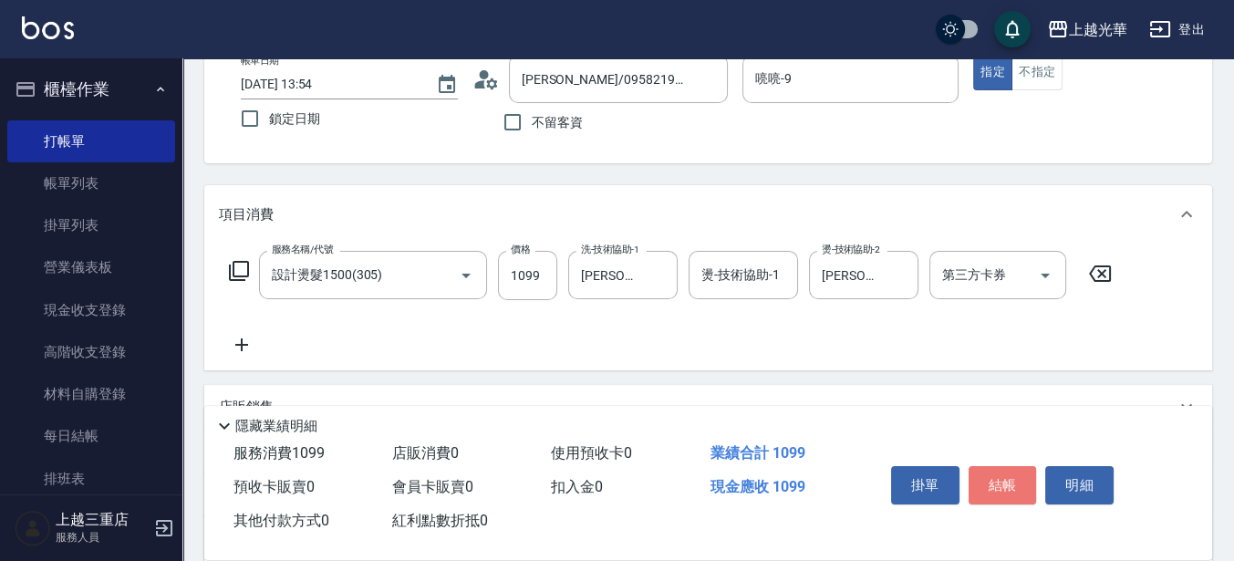
click at [987, 480] on button "結帳" at bounding box center [1003, 485] width 68 height 38
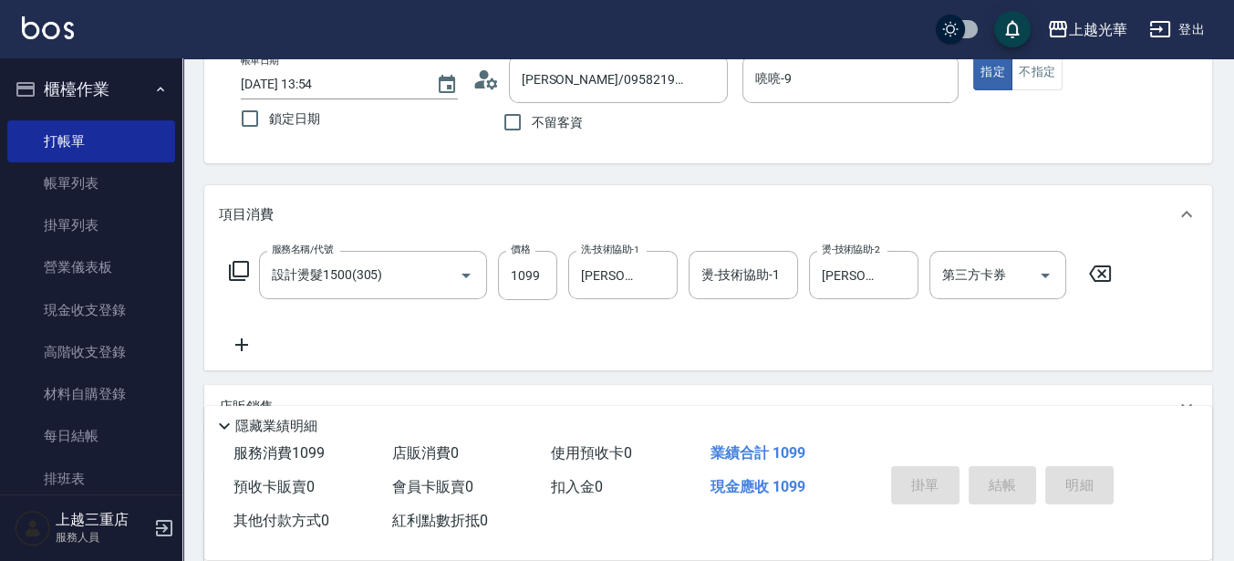
scroll to position [30, 0]
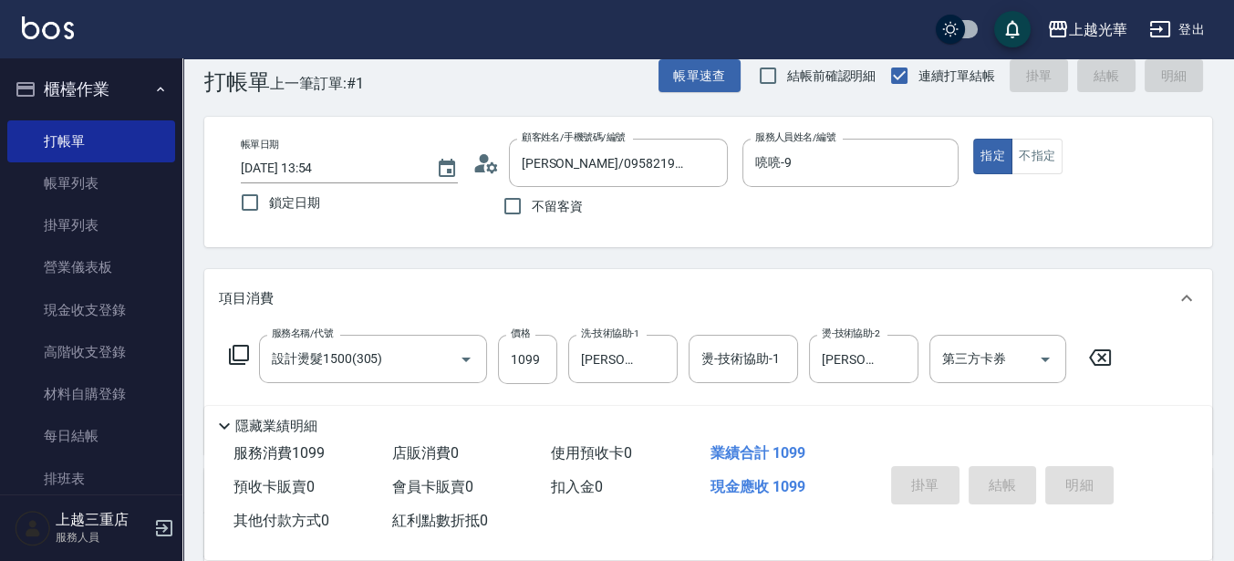
type input "[DATE] 13:55"
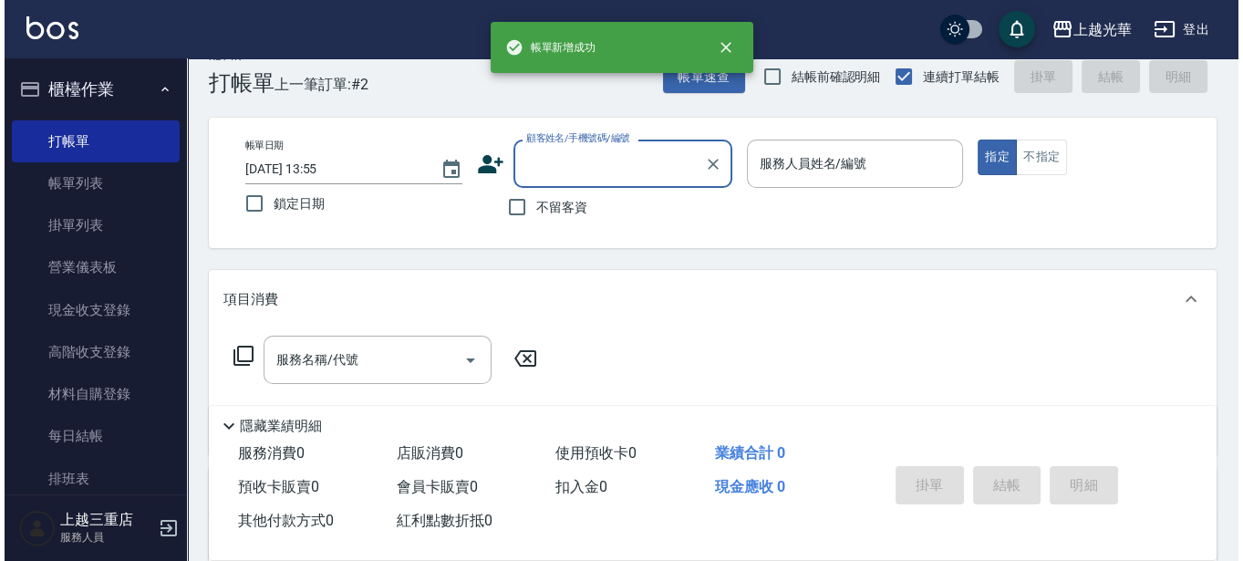
scroll to position [0, 0]
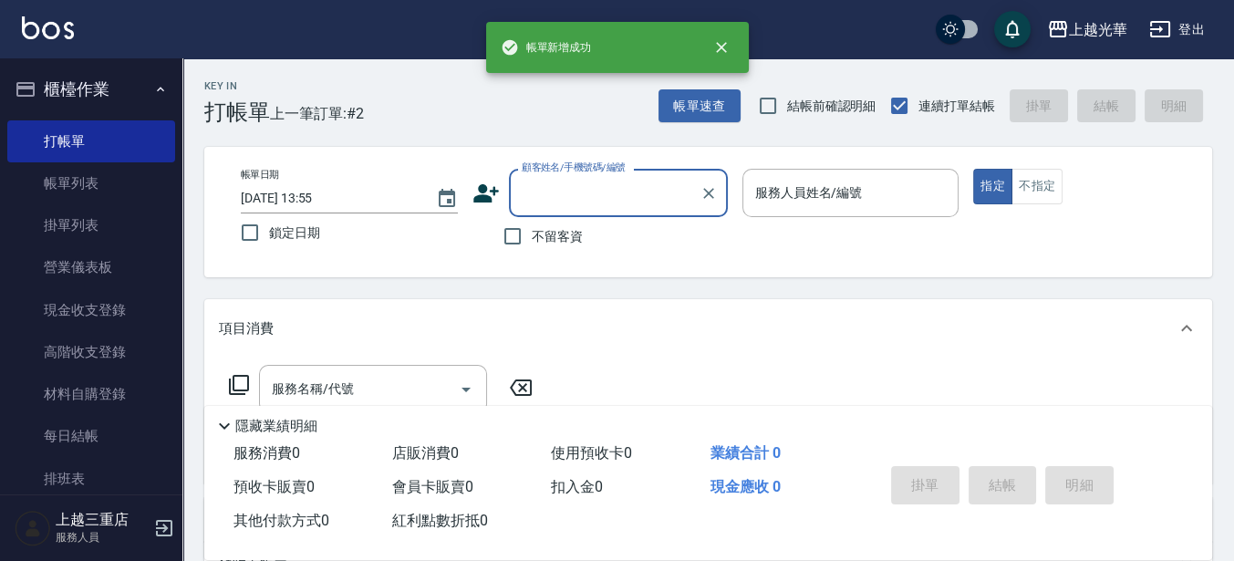
click at [490, 184] on icon at bounding box center [485, 193] width 27 height 27
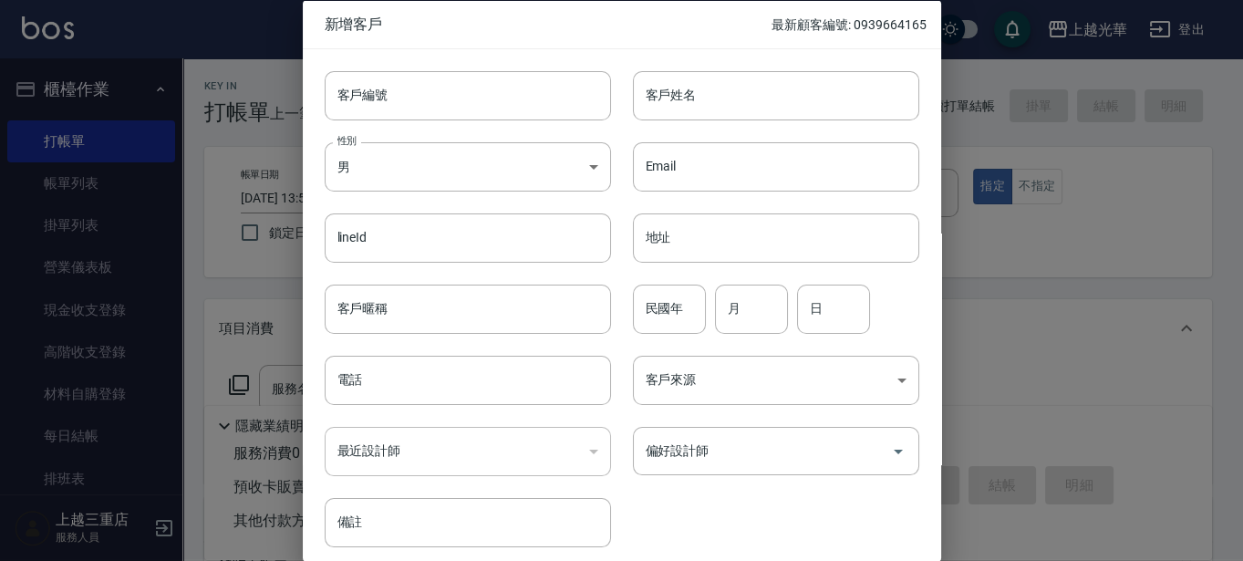
drag, startPoint x: 973, startPoint y: 306, endPoint x: 952, endPoint y: 319, distance: 24.6
click at [976, 306] on div at bounding box center [621, 280] width 1243 height 561
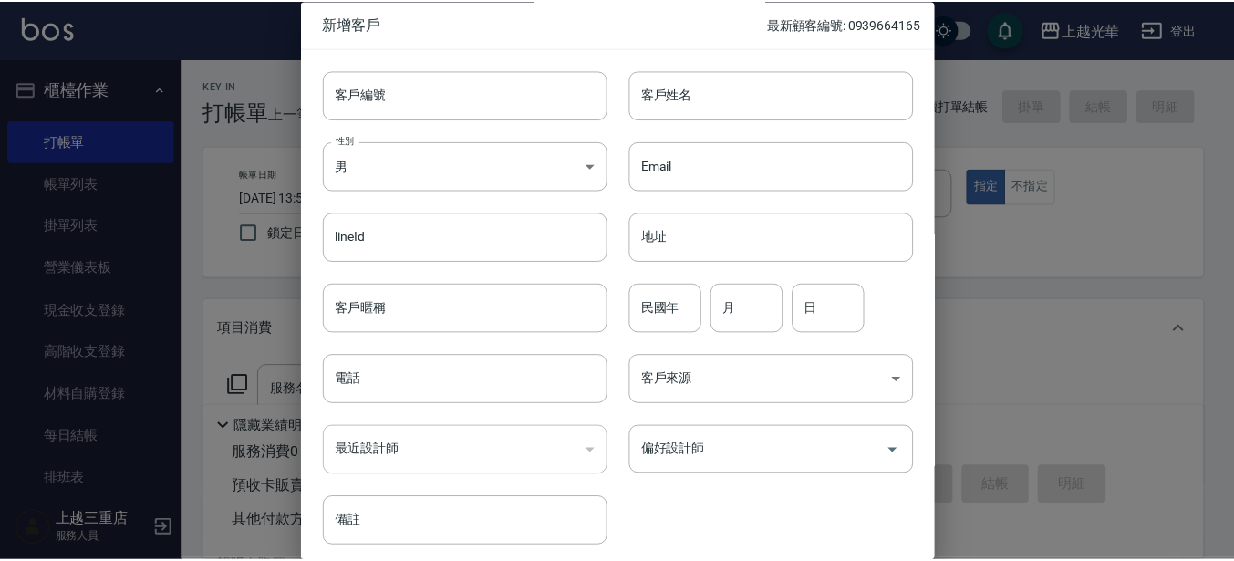
scroll to position [70, 0]
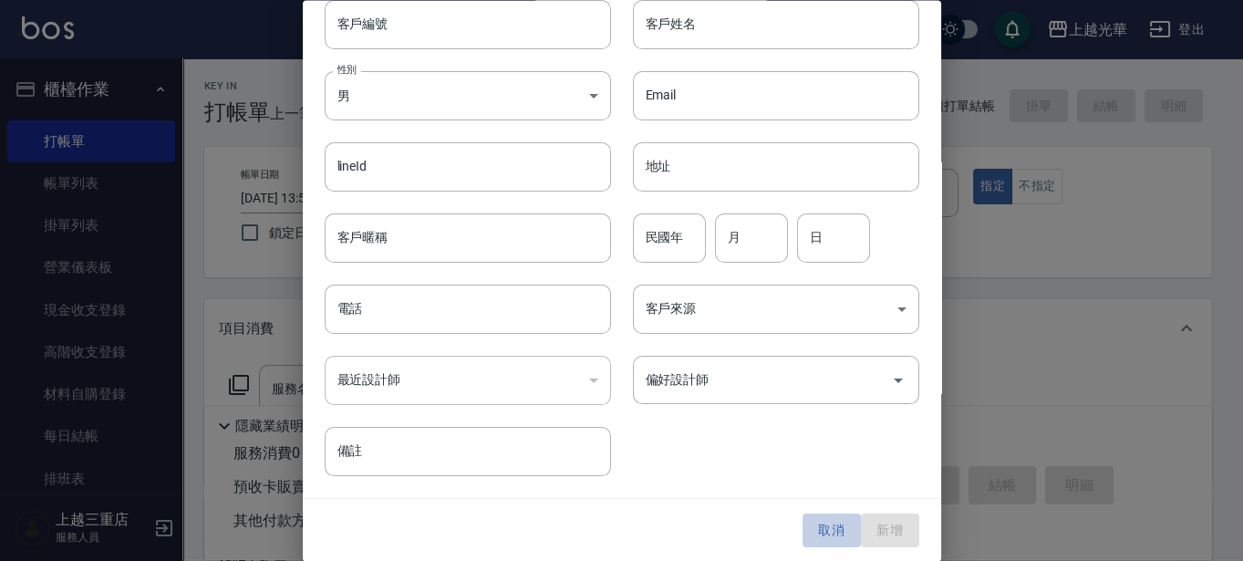
click at [829, 526] on button "取消" at bounding box center [832, 531] width 58 height 34
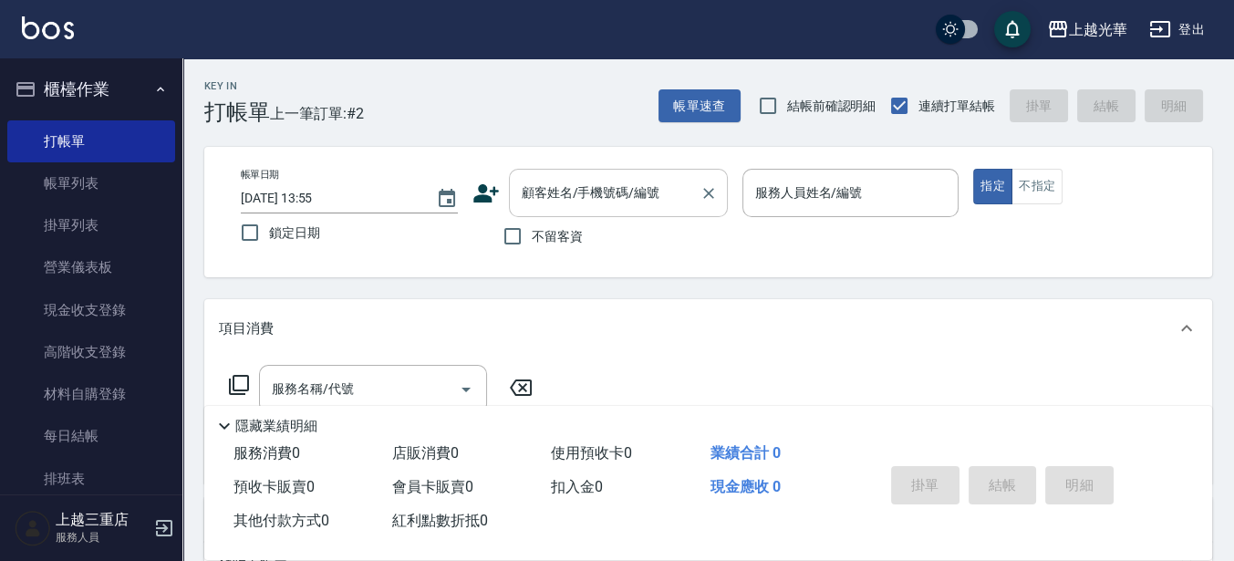
click at [575, 190] on input "顧客姓名/手機號碼/編號" at bounding box center [604, 193] width 175 height 32
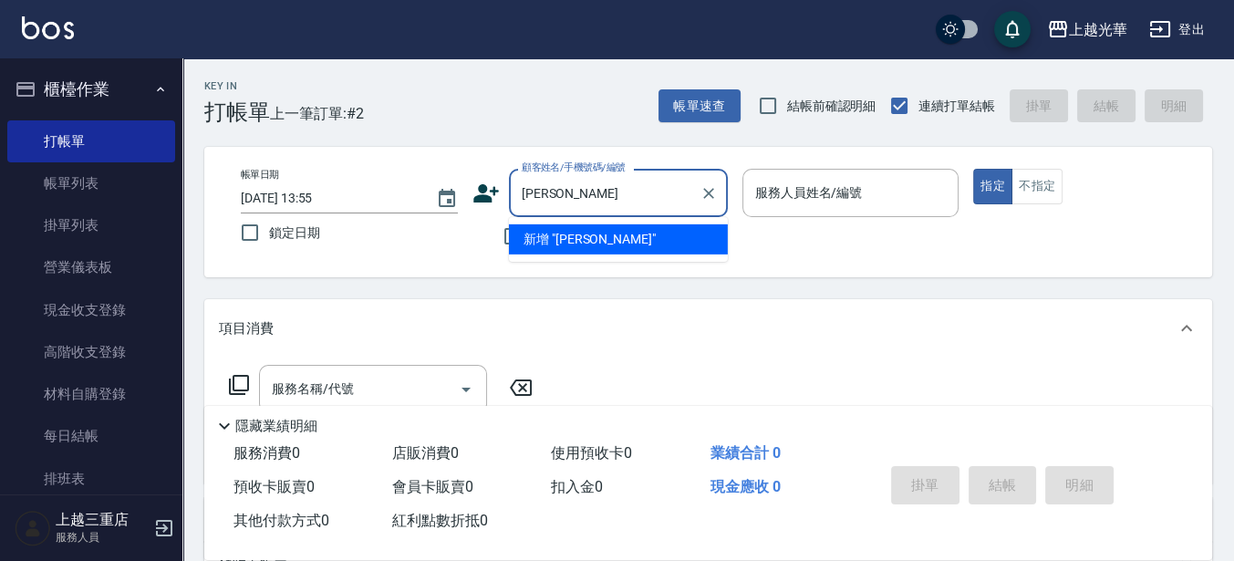
type input "黃"
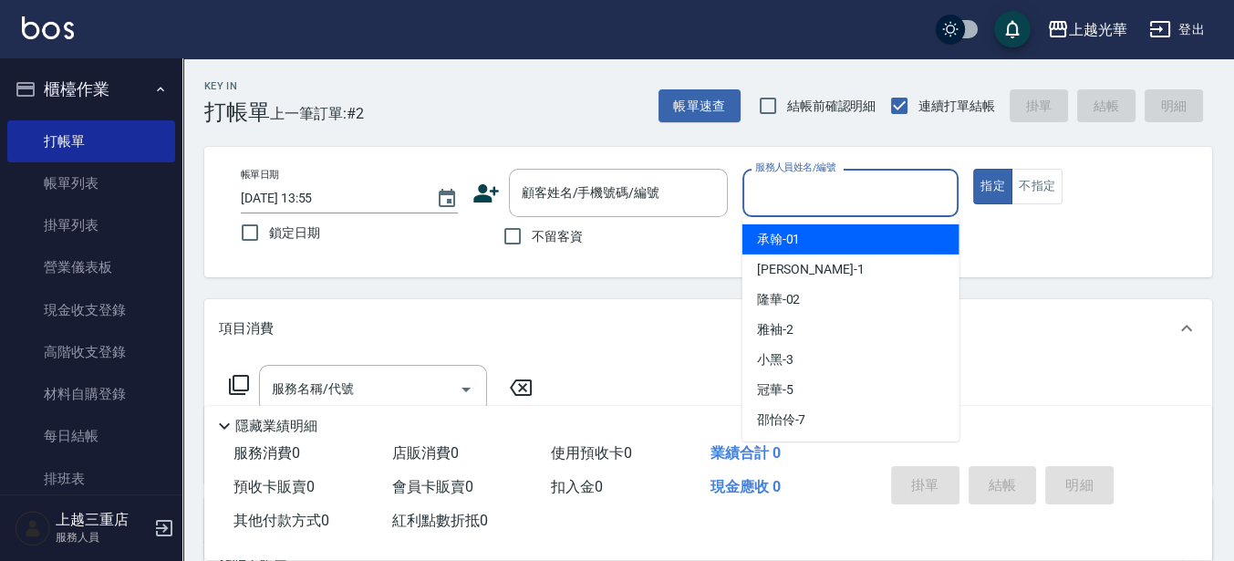
click at [834, 181] on div "服務人員姓名/編號 服務人員姓名/編號" at bounding box center [850, 193] width 217 height 48
click at [521, 233] on input "不留客資" at bounding box center [512, 236] width 38 height 38
checkbox input "true"
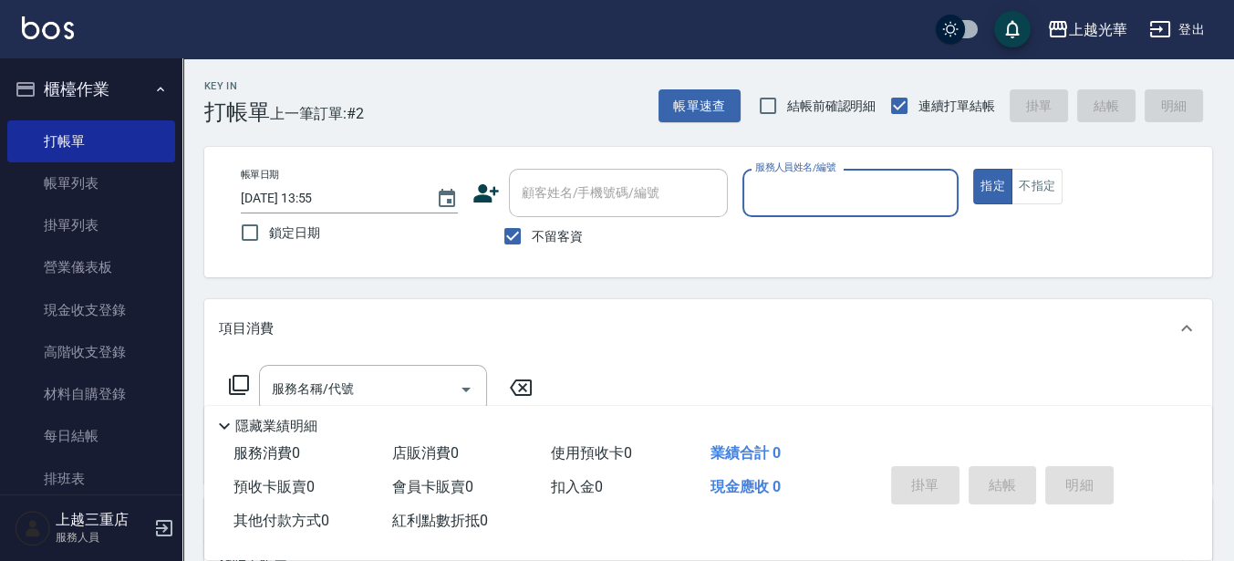
drag, startPoint x: 870, startPoint y: 202, endPoint x: 862, endPoint y: 194, distance: 11.0
click at [868, 202] on input "服務人員姓名/編號" at bounding box center [851, 193] width 201 height 32
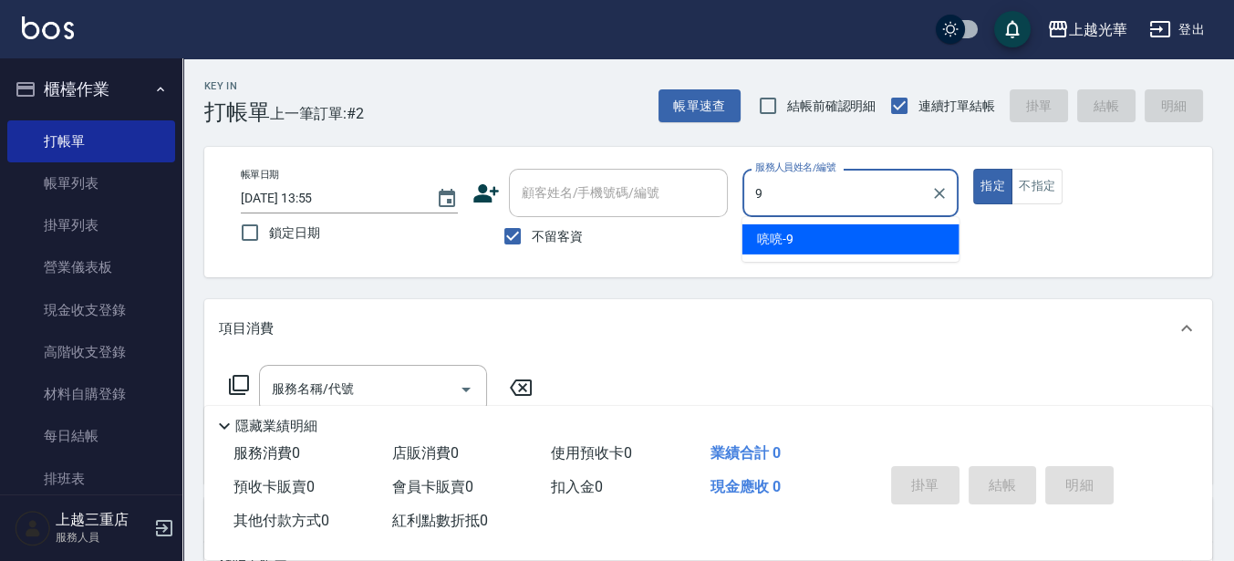
type input "喨喨-9"
type button "true"
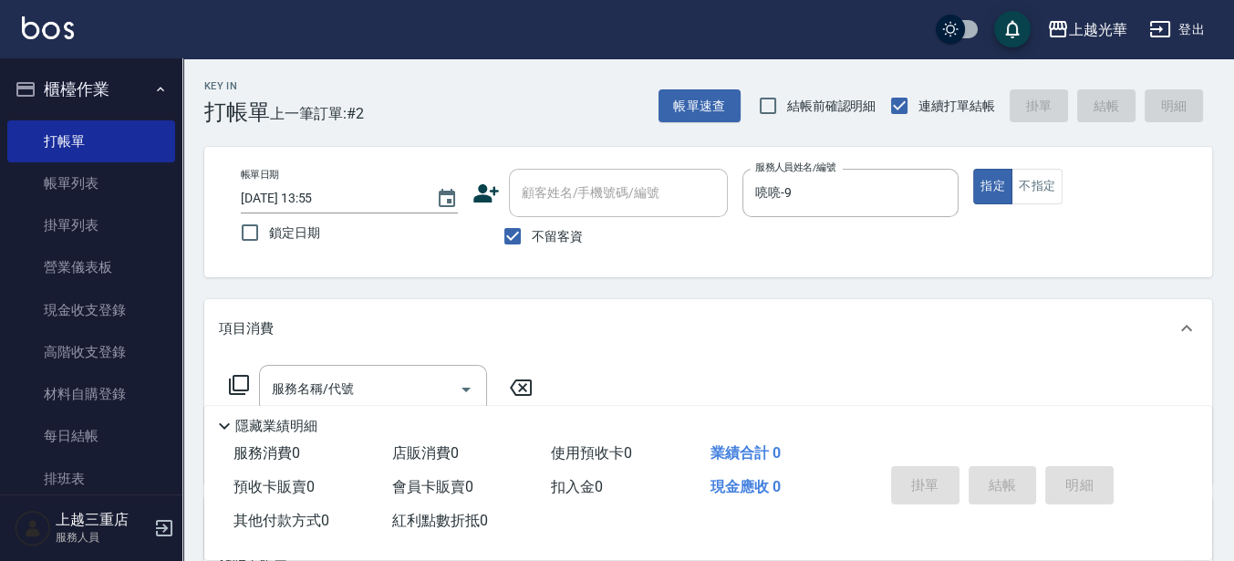
click at [378, 406] on div "隱藏業績明細" at bounding box center [708, 421] width 1008 height 31
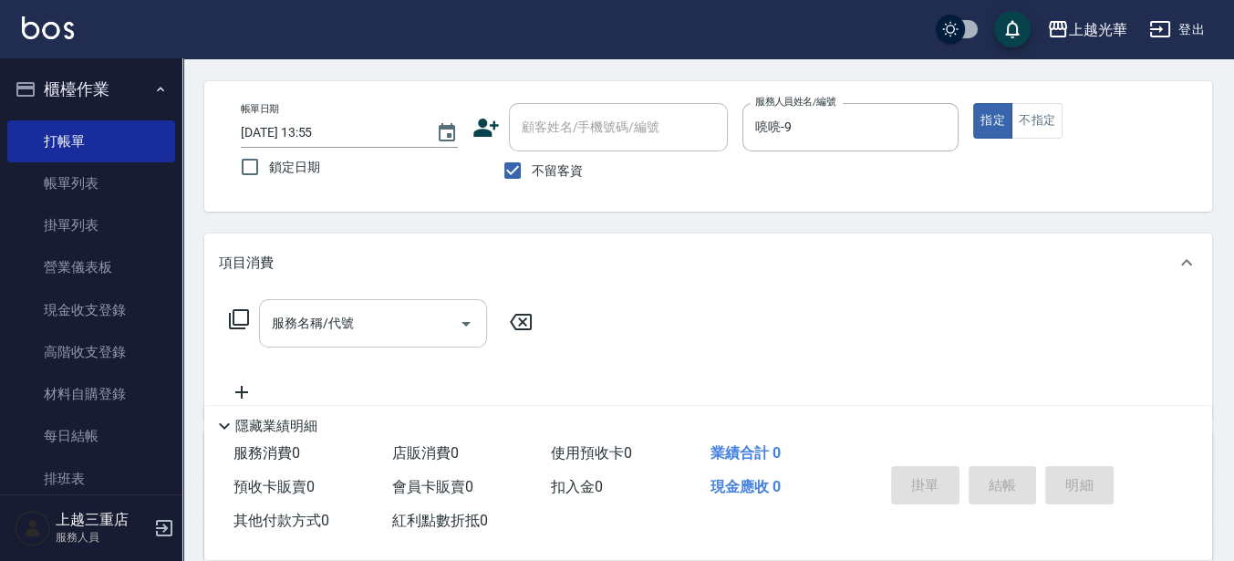
scroll to position [114, 0]
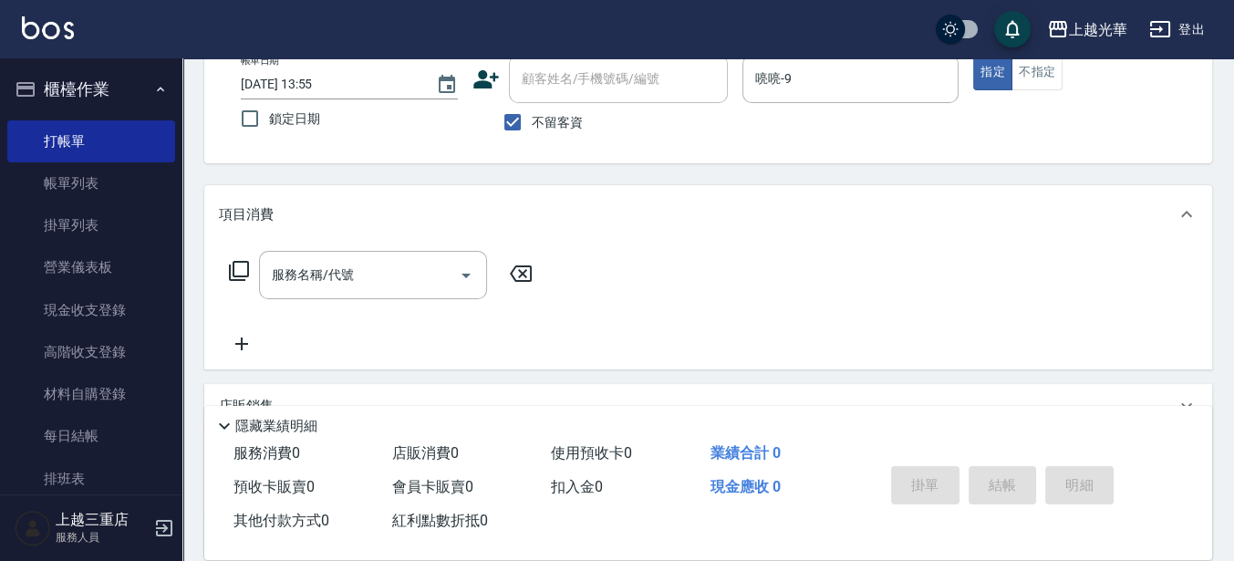
click at [378, 304] on div "服務名稱/代號 服務名稱/代號" at bounding box center [381, 303] width 325 height 104
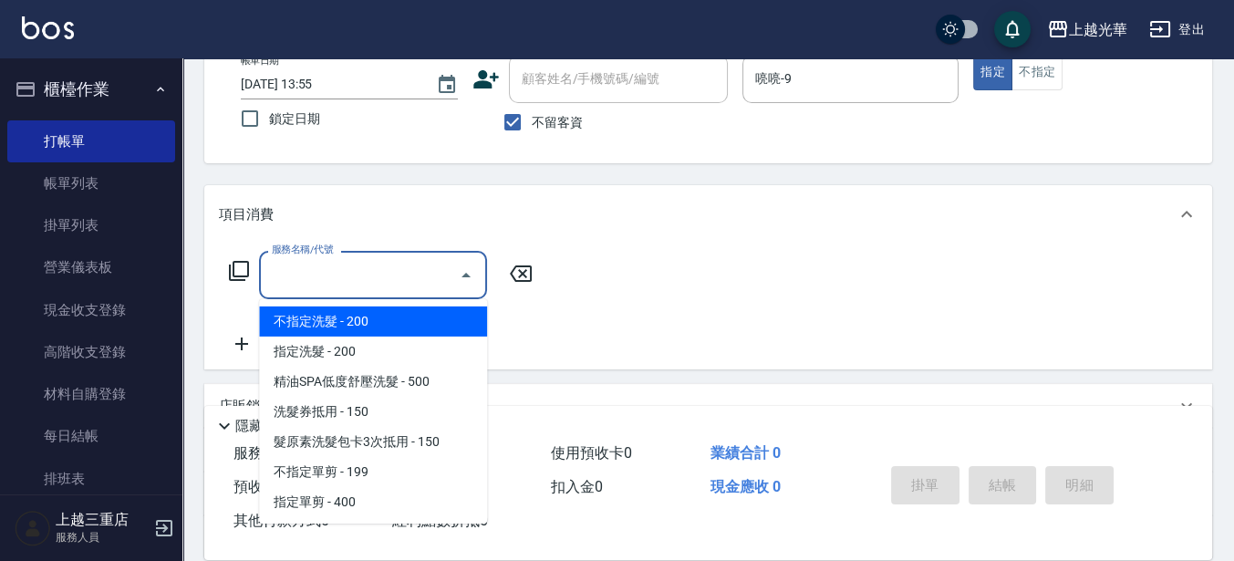
click at [372, 276] on input "服務名稱/代號" at bounding box center [359, 275] width 184 height 32
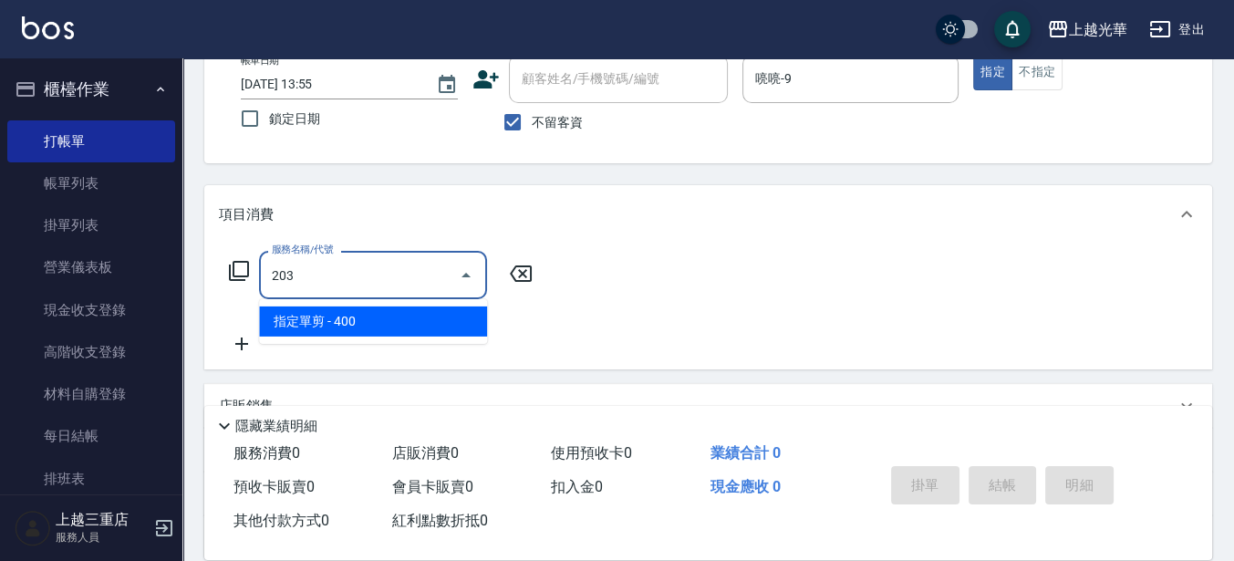
type input "指定單剪(203)"
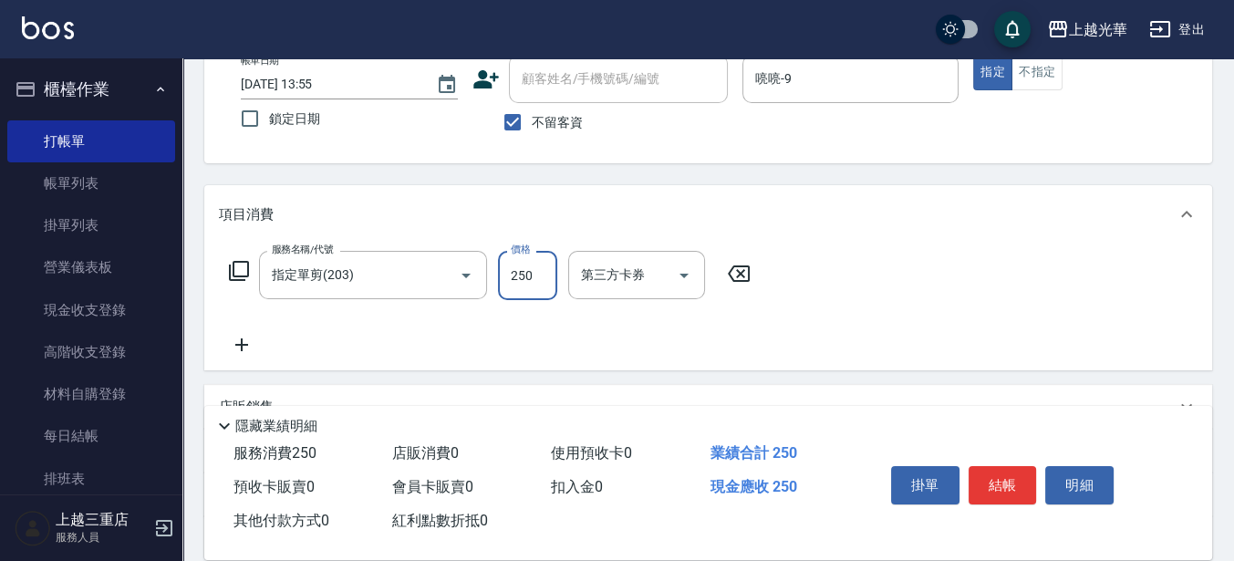
type input "250"
click at [999, 500] on div "掛單 結帳 明細" at bounding box center [1003, 487] width 238 height 57
click at [1008, 490] on button "結帳" at bounding box center [1003, 485] width 68 height 38
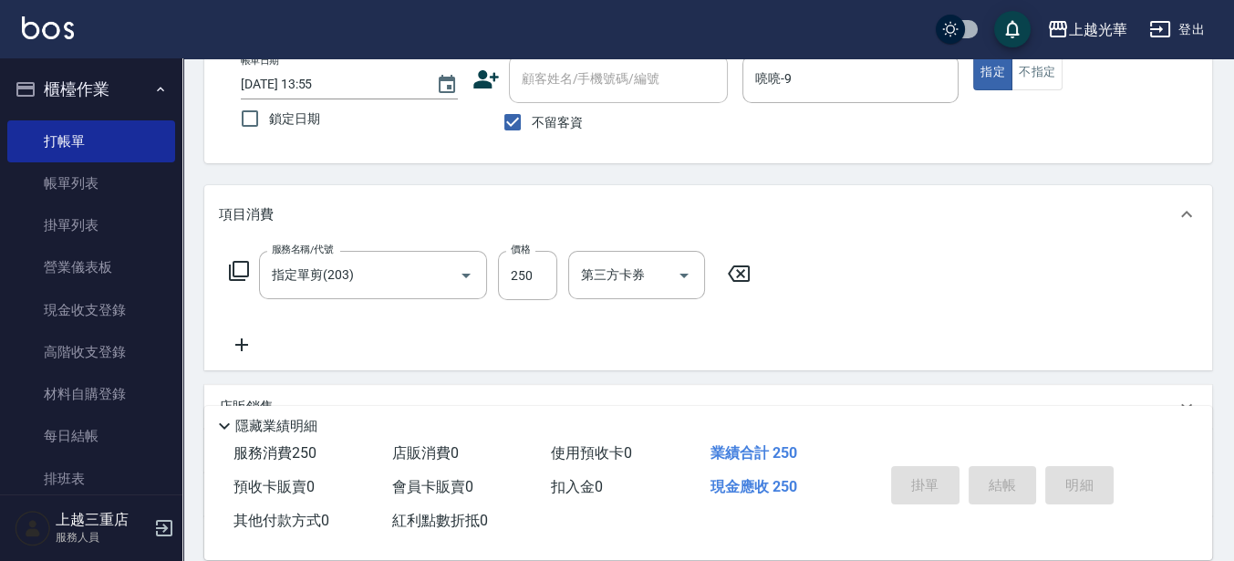
type input "[DATE] 13:56"
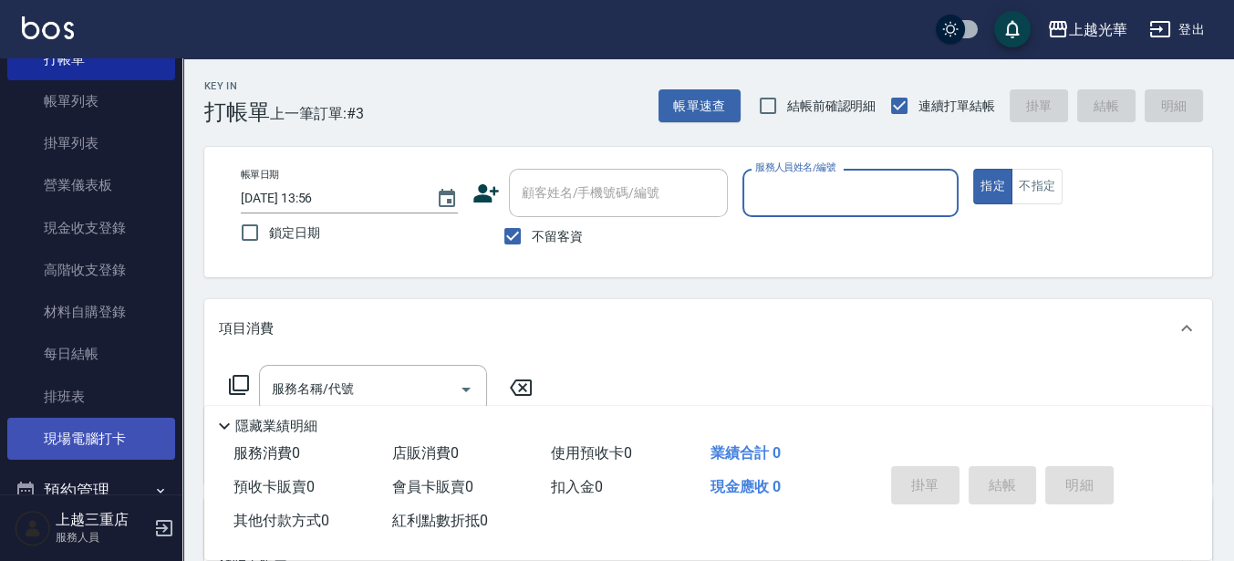
scroll to position [264, 0]
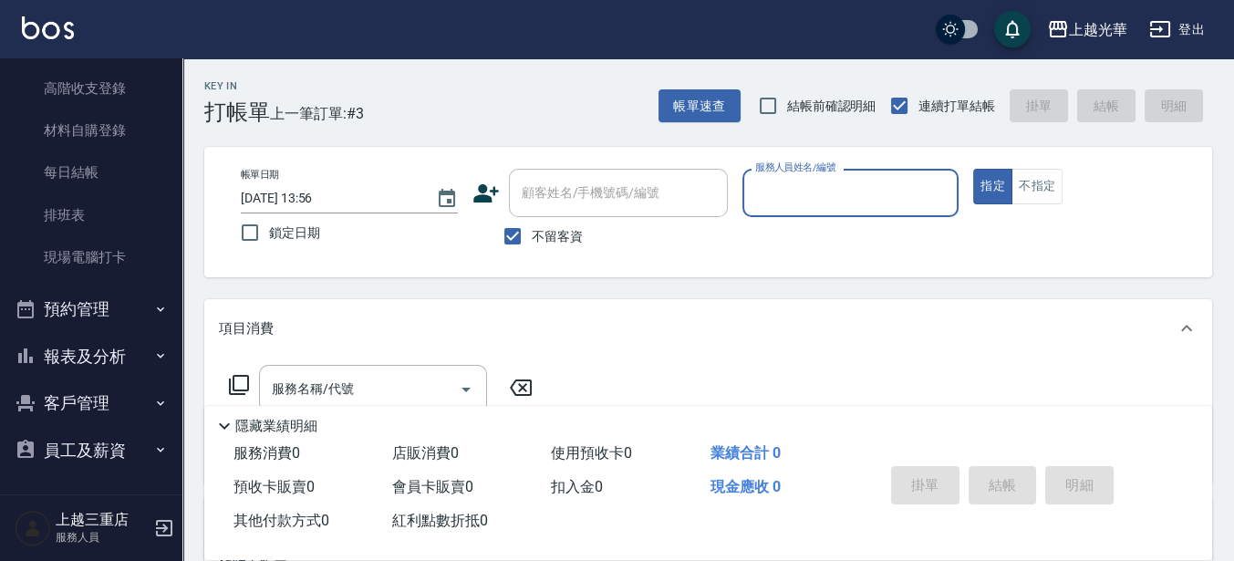
click at [101, 404] on button "客戶管理" at bounding box center [91, 402] width 168 height 47
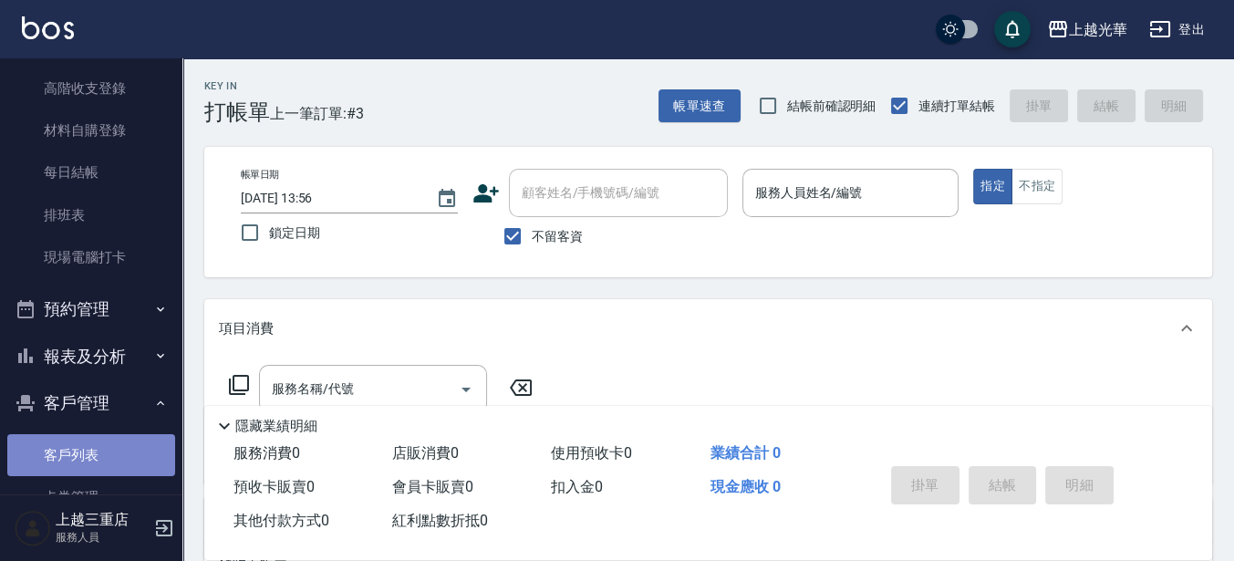
click at [90, 435] on link "客戶列表" at bounding box center [91, 455] width 168 height 42
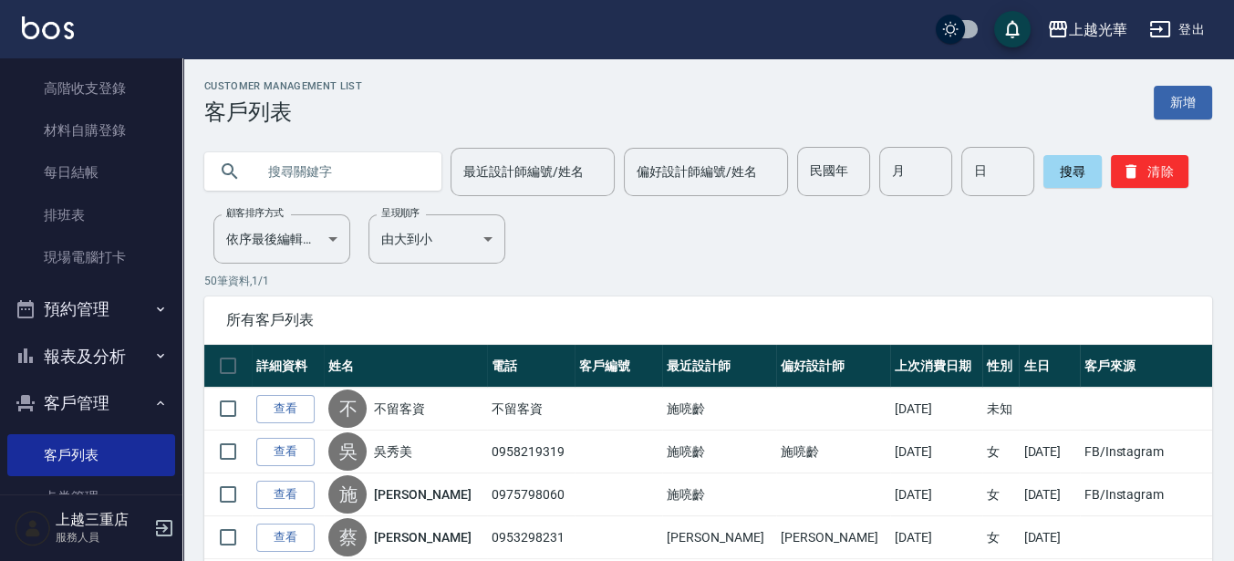
click at [294, 176] on input "text" at bounding box center [340, 171] width 171 height 49
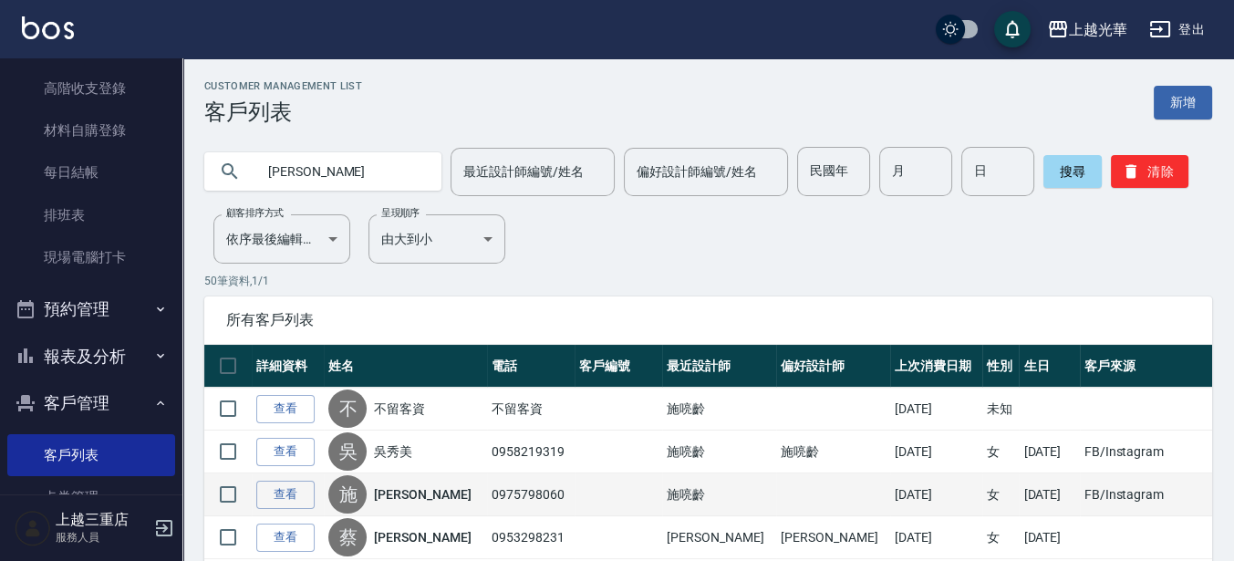
type input "[PERSON_NAME]"
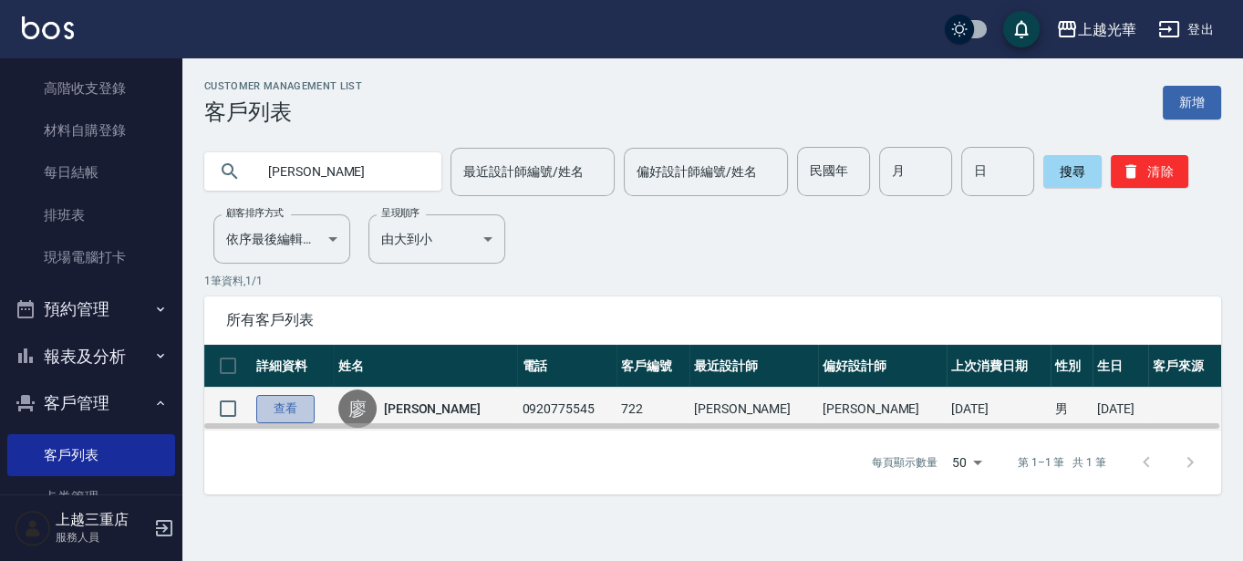
click at [264, 409] on link "查看" at bounding box center [285, 409] width 58 height 28
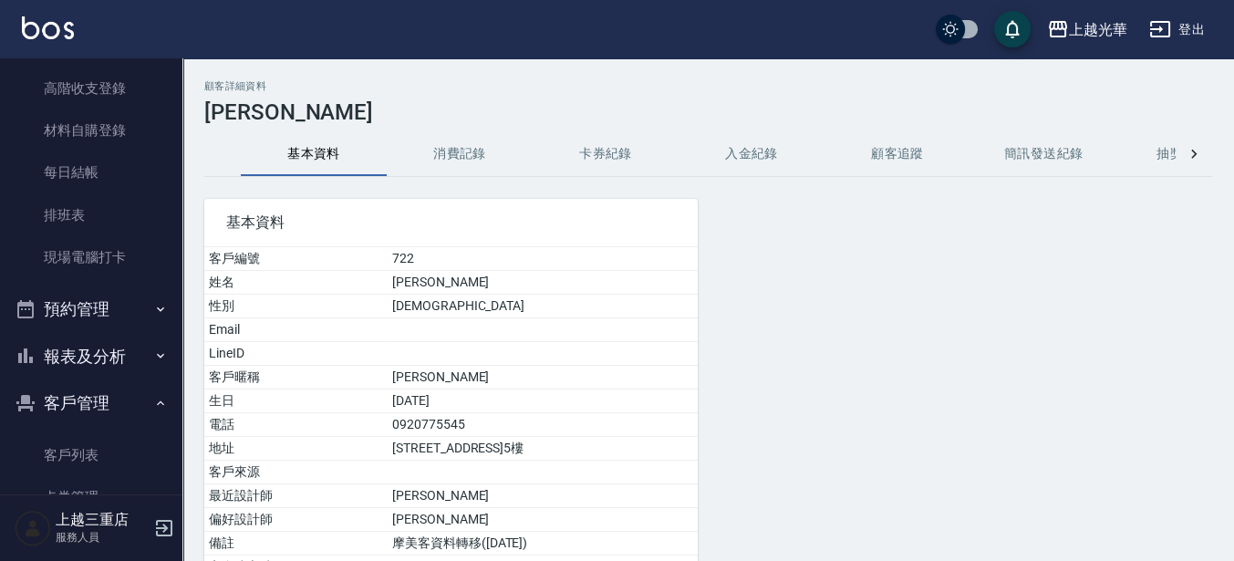
click at [477, 149] on button "消費記錄" at bounding box center [460, 154] width 146 height 44
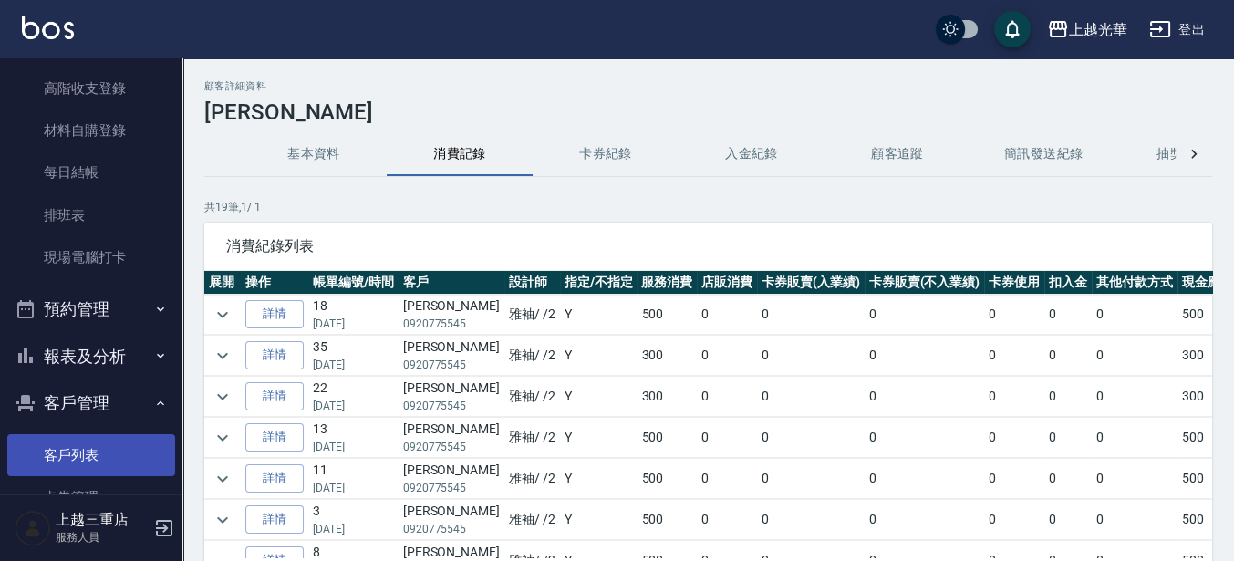
click at [116, 445] on link "客戶列表" at bounding box center [91, 455] width 168 height 42
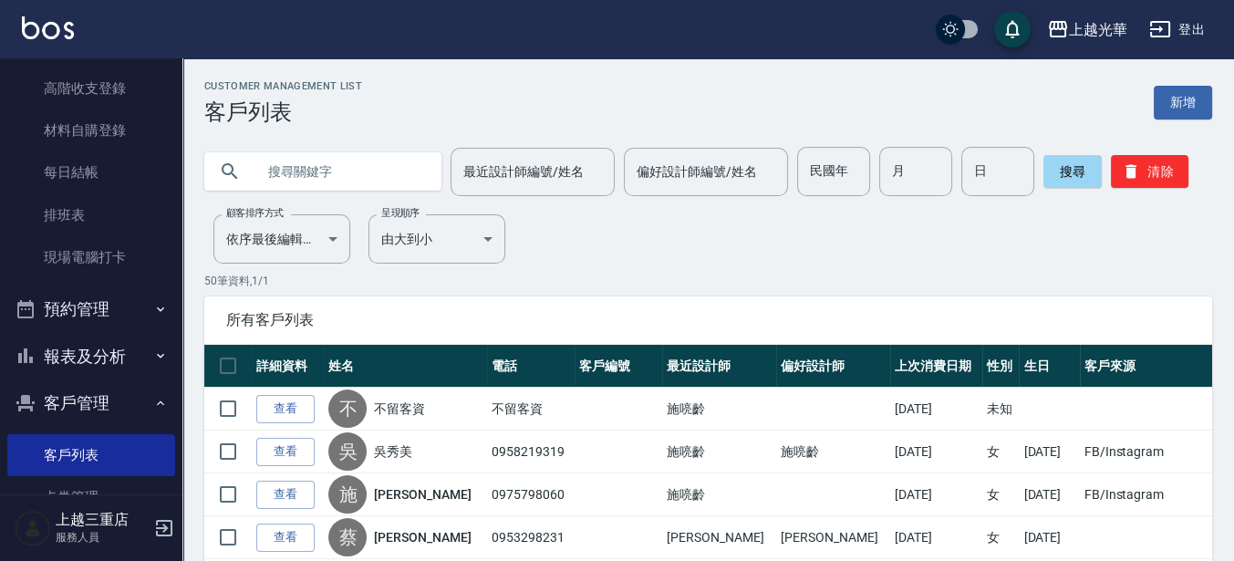
click at [285, 179] on input "text" at bounding box center [340, 171] width 171 height 49
type input "[PERSON_NAME]"
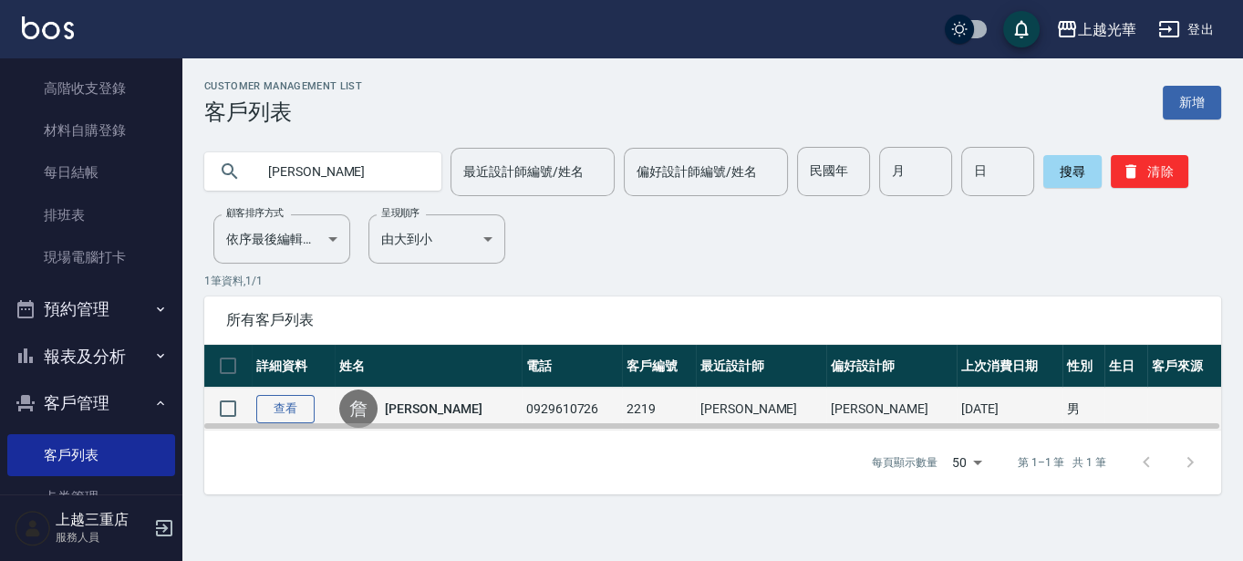
click at [275, 402] on link "查看" at bounding box center [285, 409] width 58 height 28
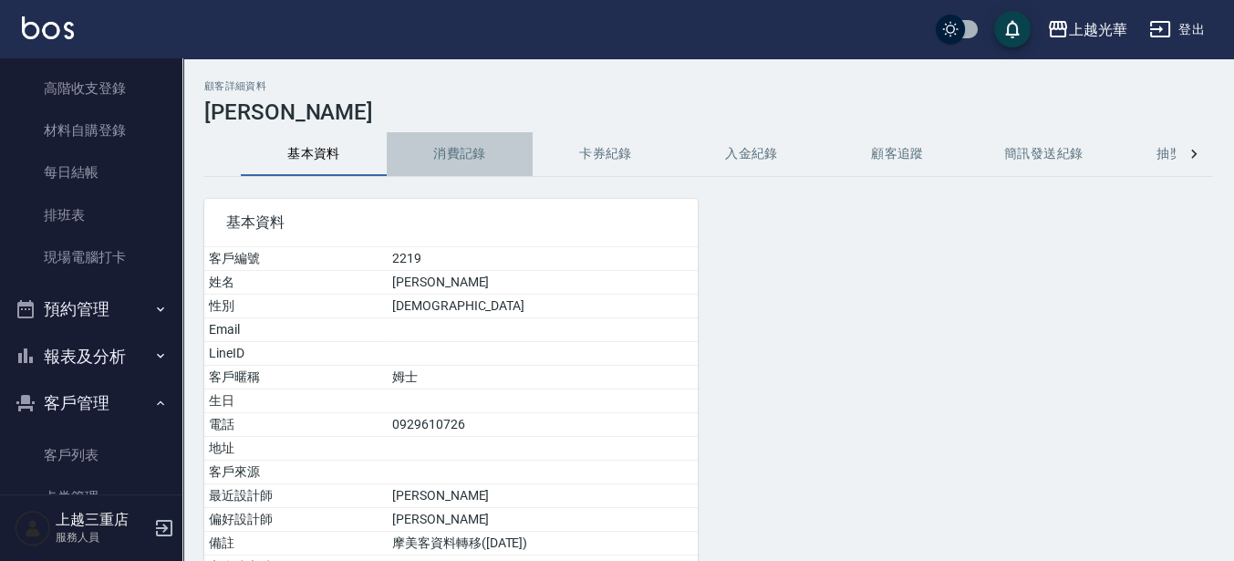
click at [470, 163] on button "消費記錄" at bounding box center [460, 154] width 146 height 44
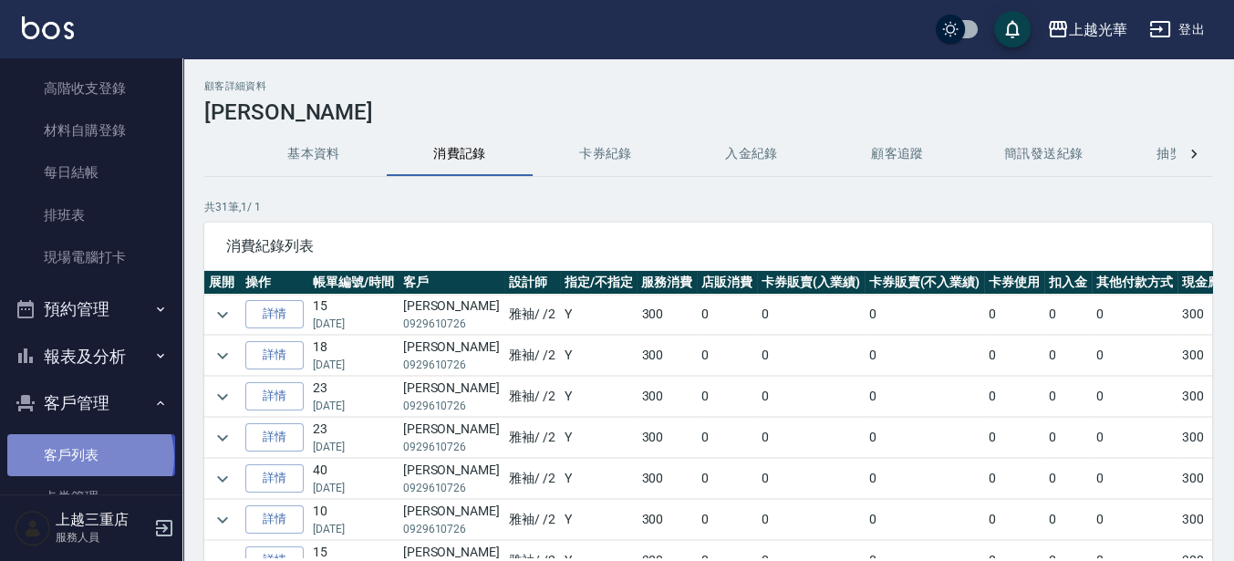
click at [88, 457] on link "客戶列表" at bounding box center [91, 455] width 168 height 42
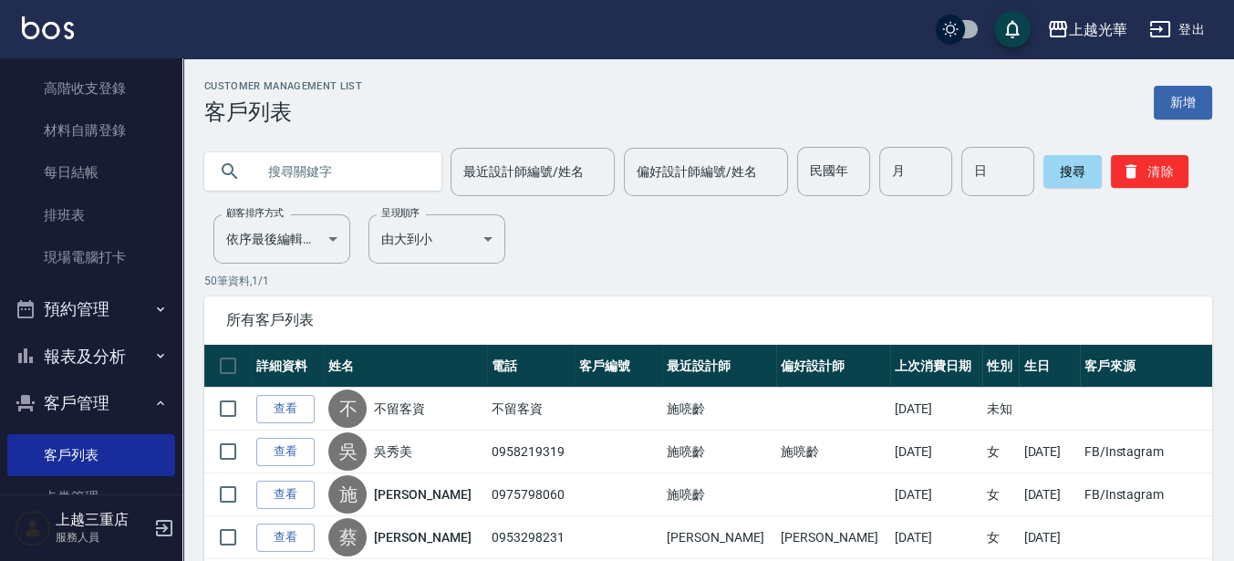
click at [282, 172] on input "text" at bounding box center [340, 171] width 171 height 49
type input "[PERSON_NAME]"
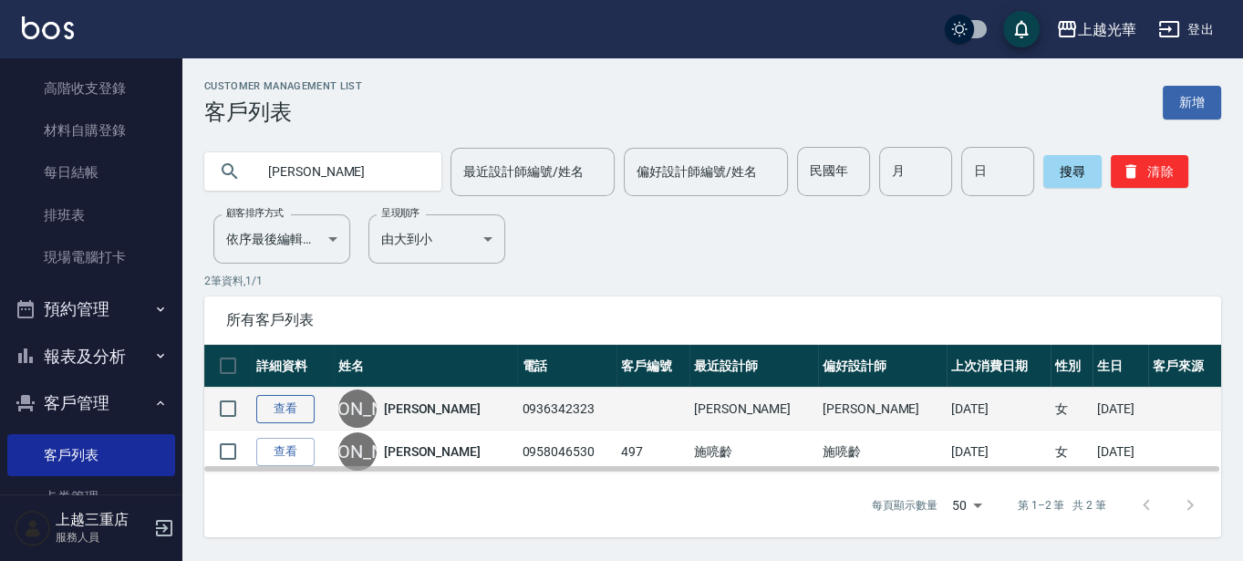
click at [286, 417] on link "查看" at bounding box center [285, 409] width 58 height 28
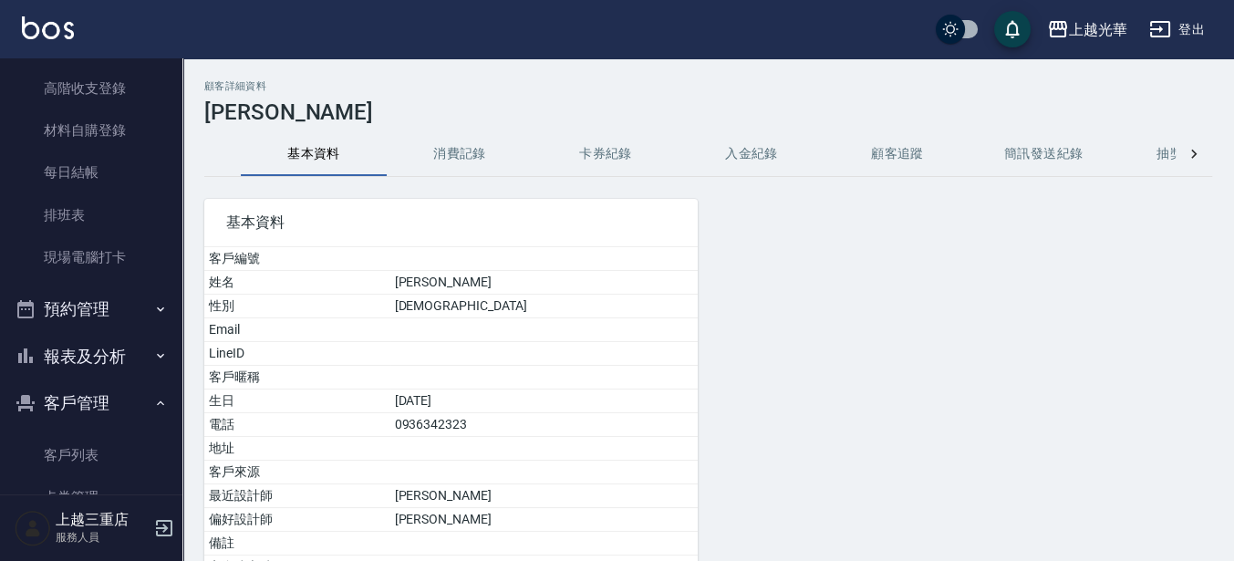
click at [465, 151] on button "消費記錄" at bounding box center [460, 154] width 146 height 44
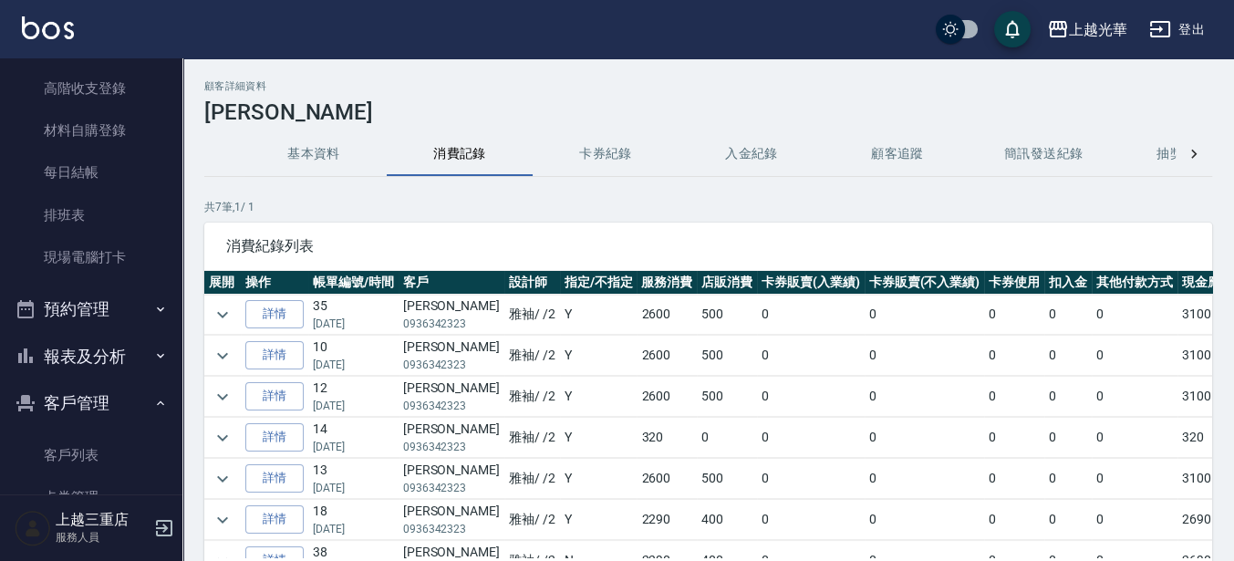
click at [51, 33] on img at bounding box center [48, 27] width 52 height 23
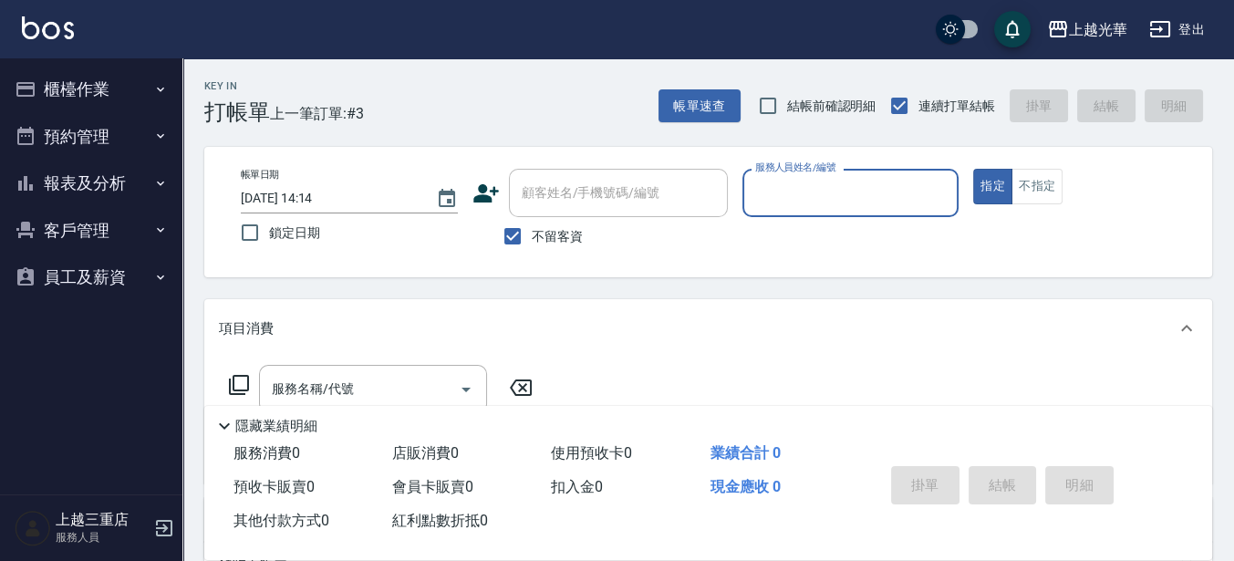
click at [79, 230] on button "客戶管理" at bounding box center [91, 230] width 168 height 47
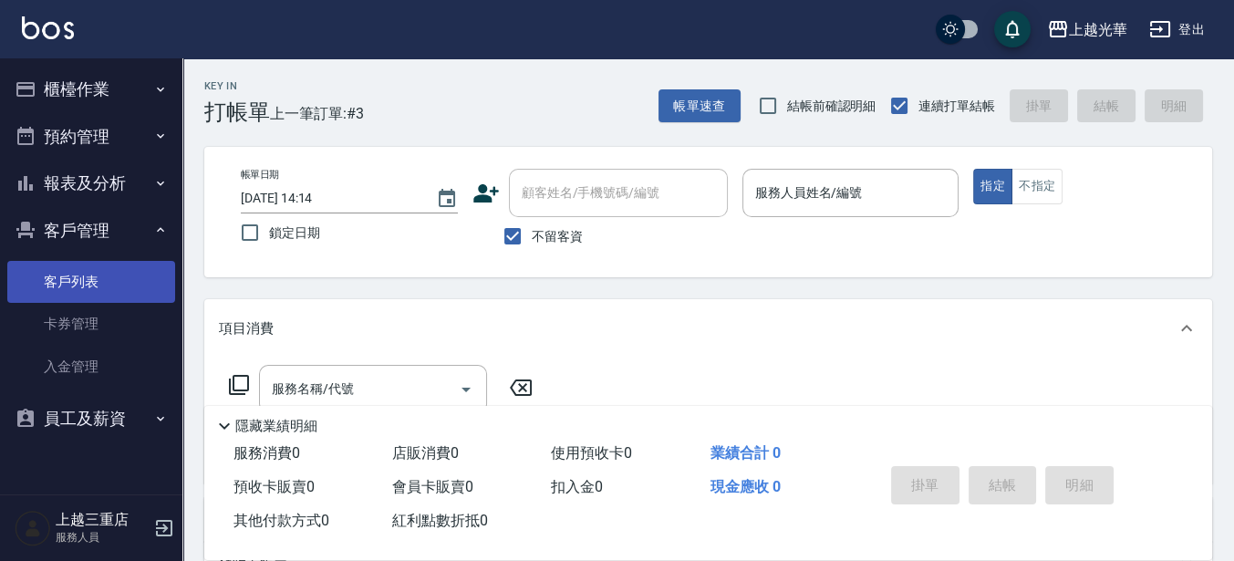
click at [90, 292] on link "客戶列表" at bounding box center [91, 282] width 168 height 42
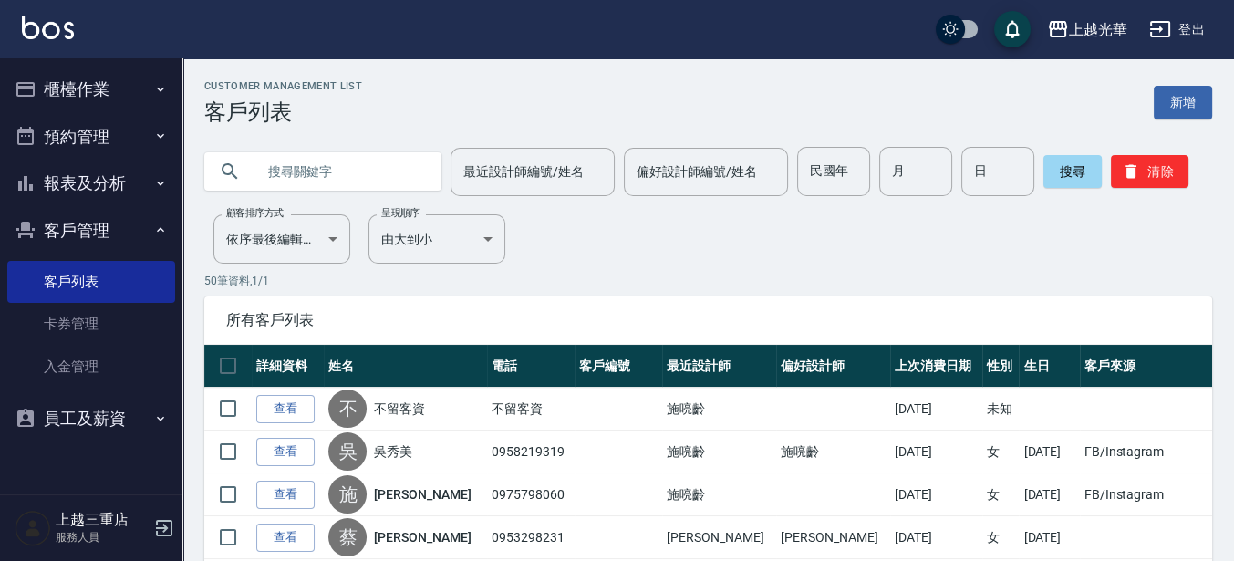
click at [268, 173] on input "text" at bounding box center [340, 171] width 171 height 49
type input "[PERSON_NAME]"
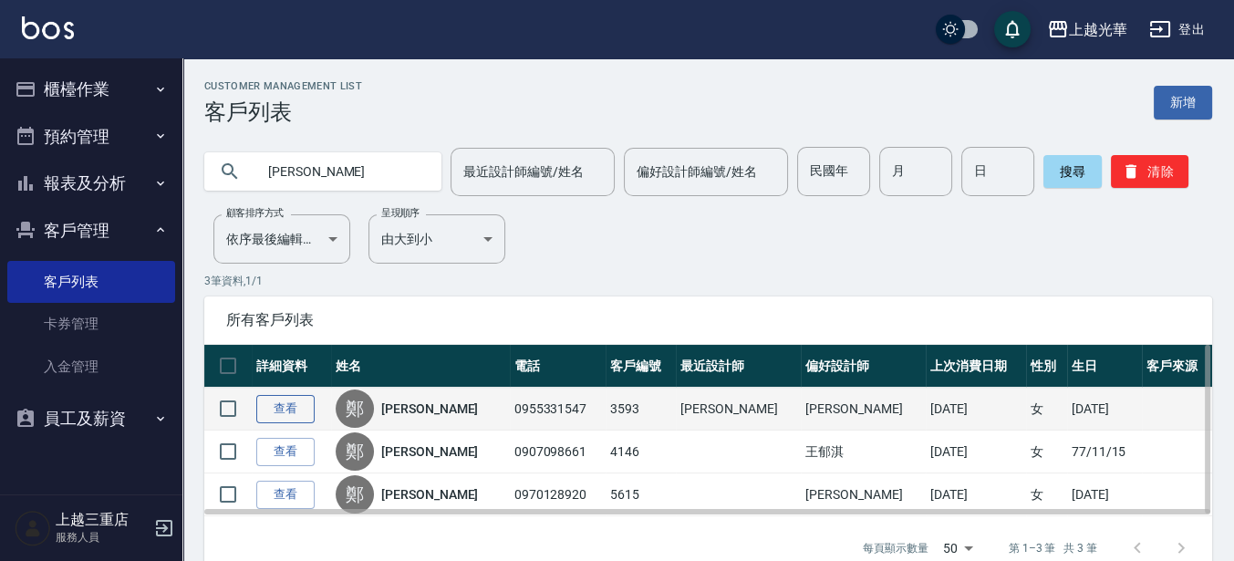
click at [290, 406] on link "查看" at bounding box center [285, 409] width 58 height 28
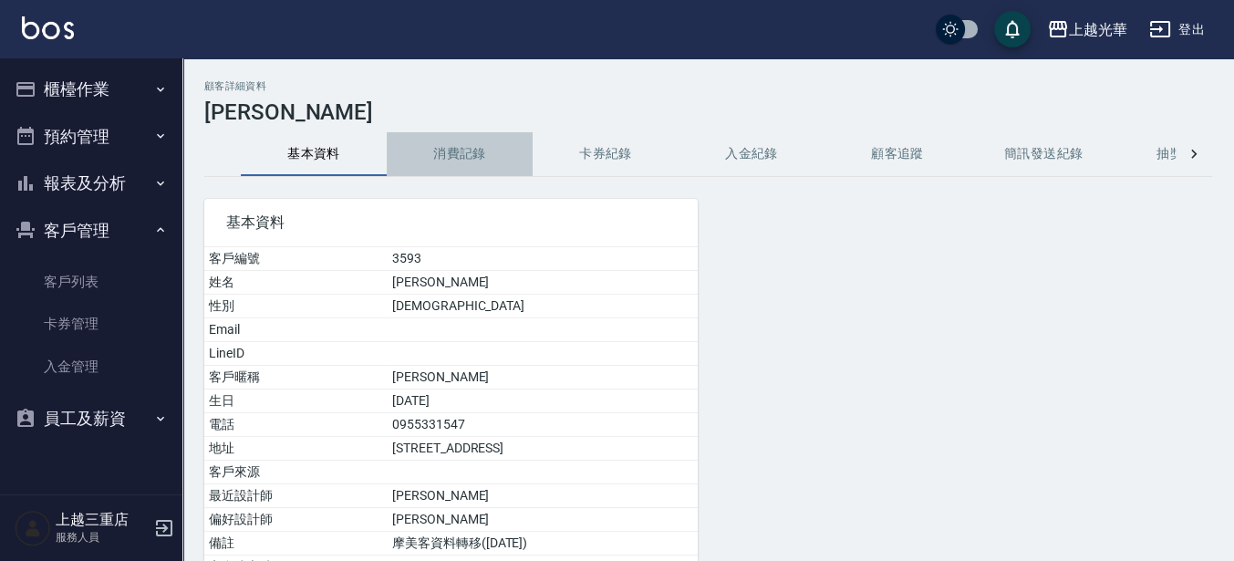
click at [450, 151] on button "消費記錄" at bounding box center [460, 154] width 146 height 44
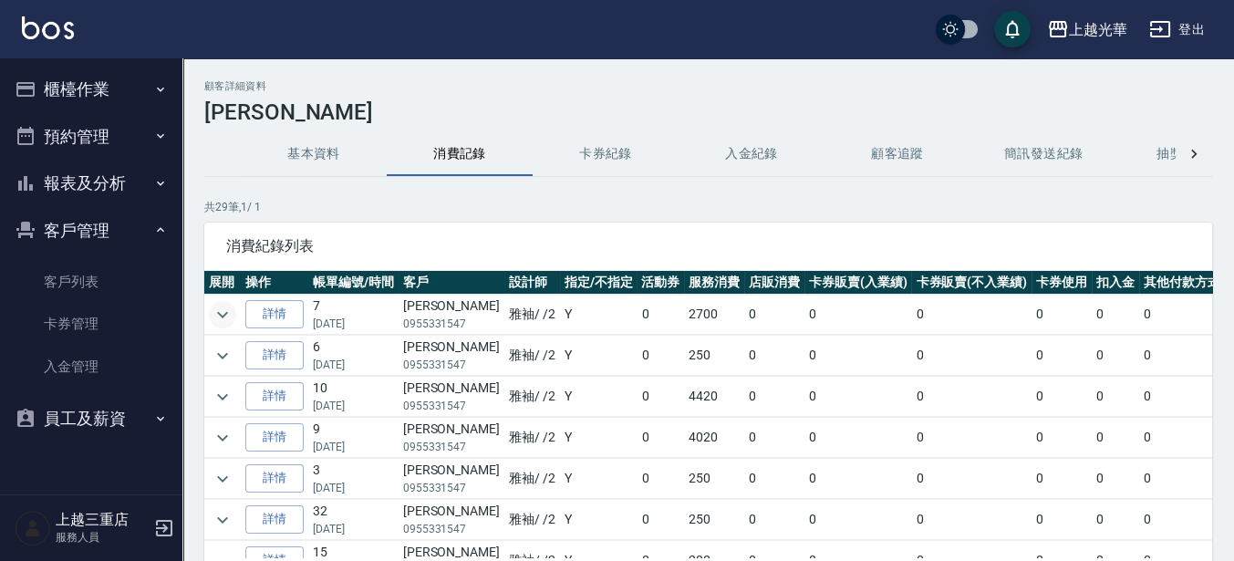
click at [228, 311] on icon "expand row" at bounding box center [223, 315] width 22 height 22
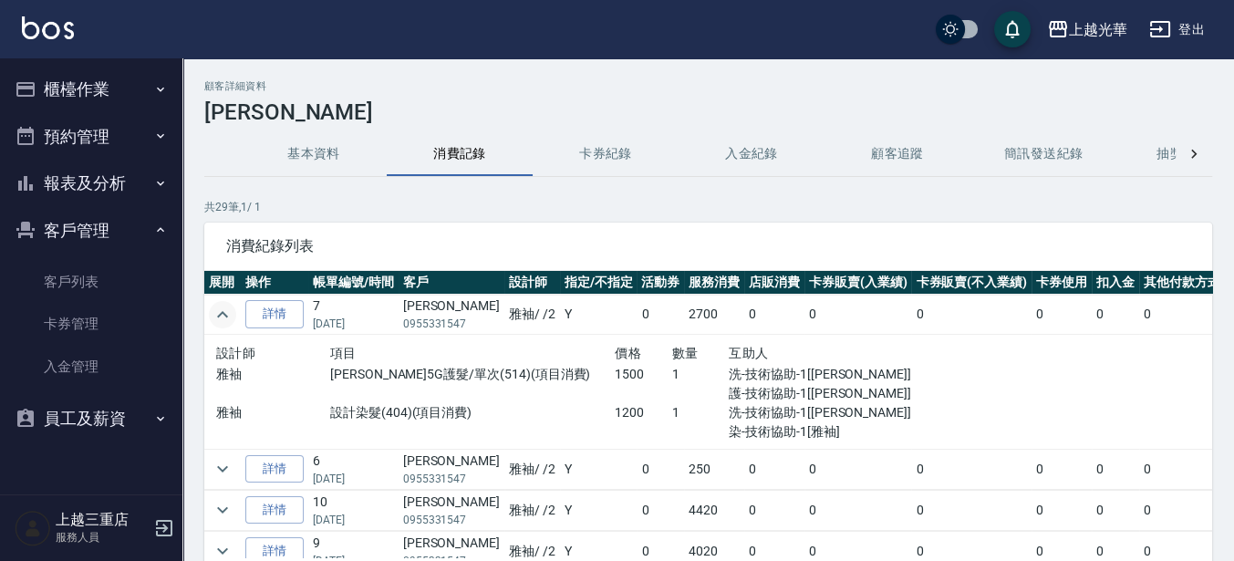
scroll to position [342, 0]
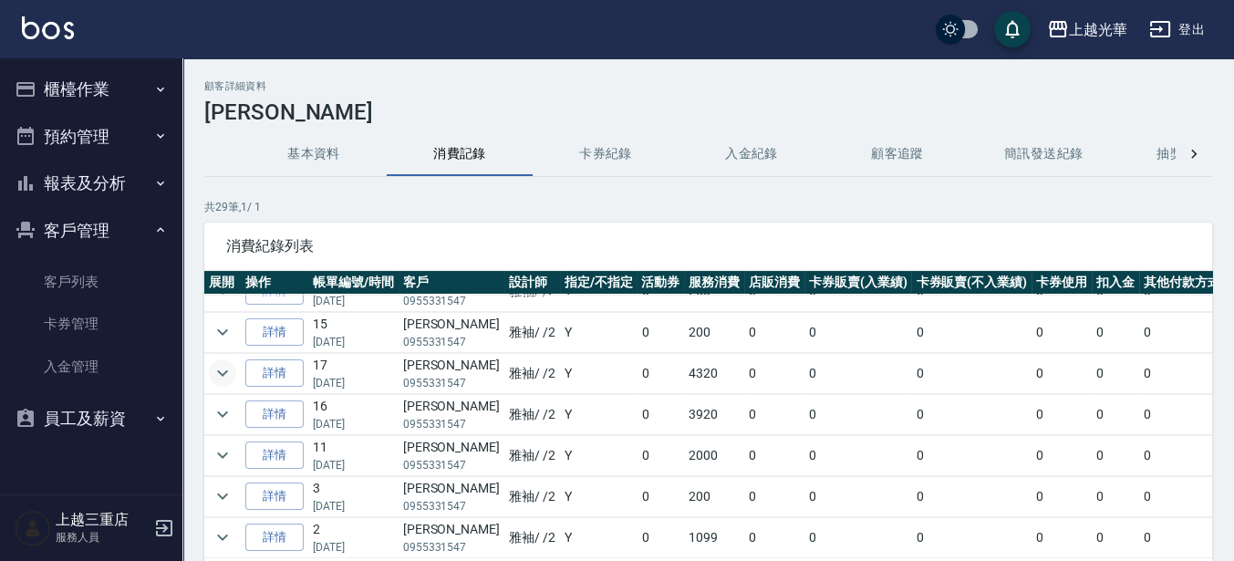
click at [229, 368] on icon "expand row" at bounding box center [223, 373] width 22 height 22
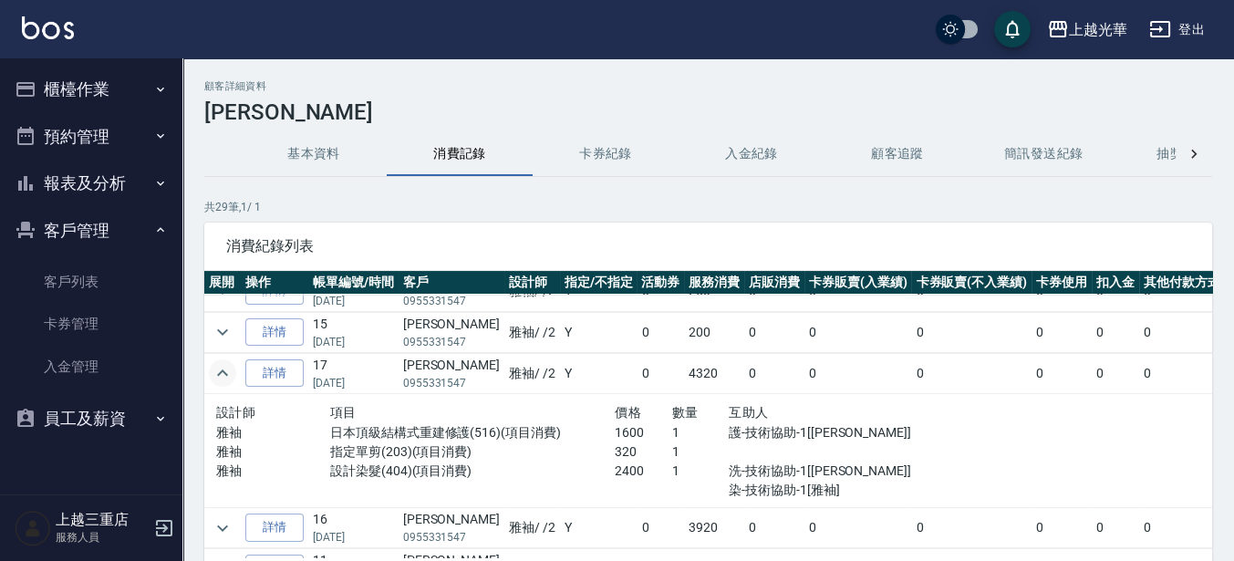
scroll to position [114, 0]
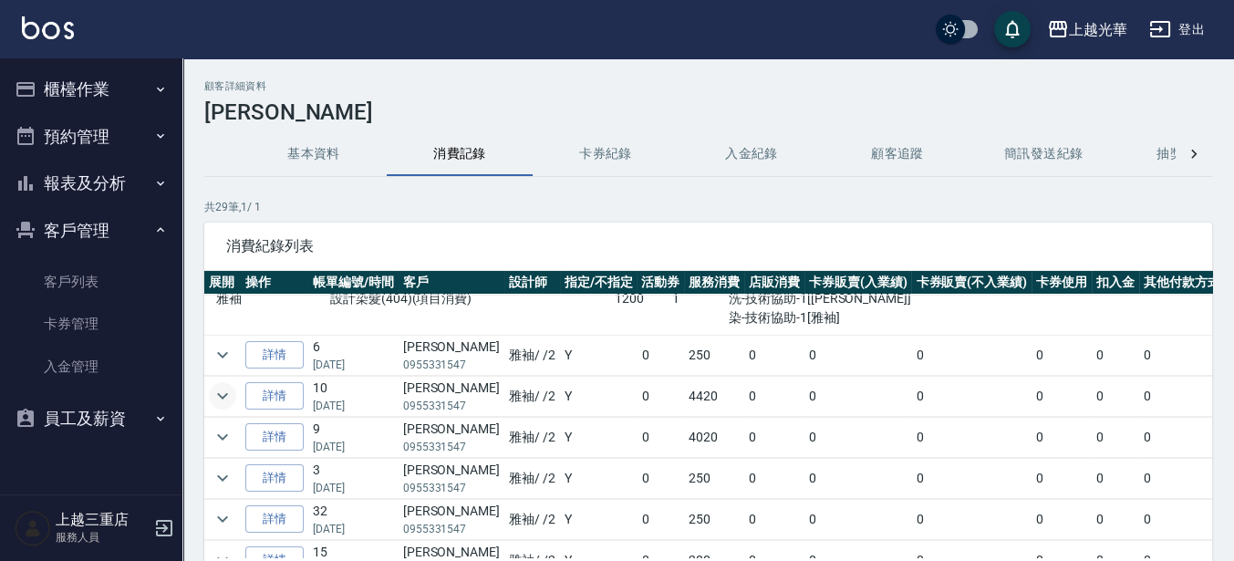
click at [227, 390] on icon "expand row" at bounding box center [223, 396] width 22 height 22
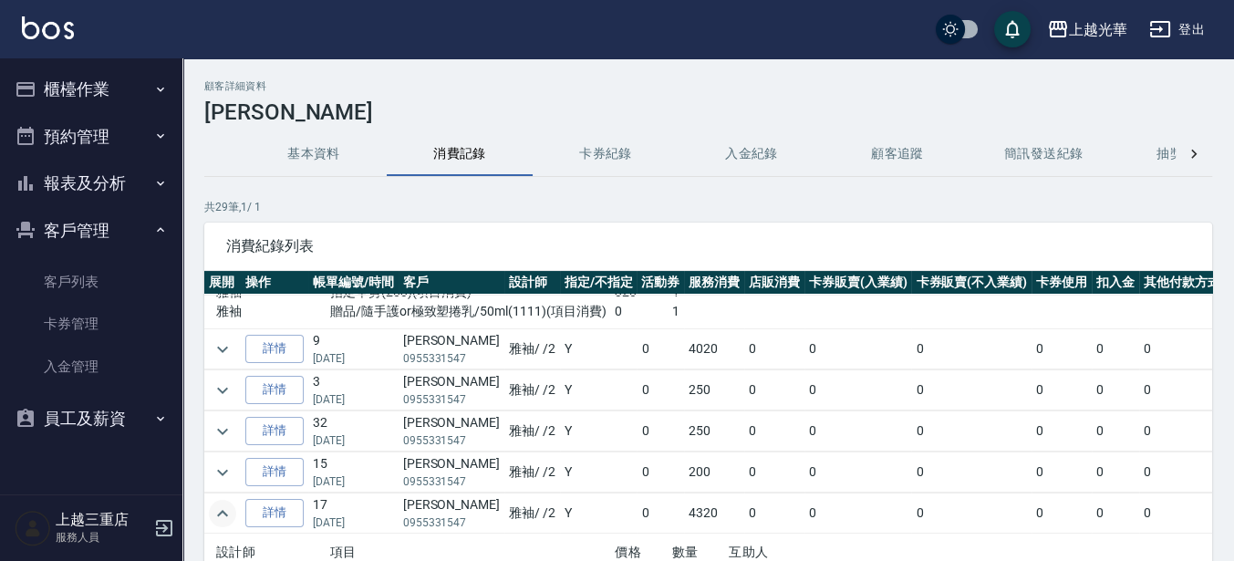
scroll to position [342, 0]
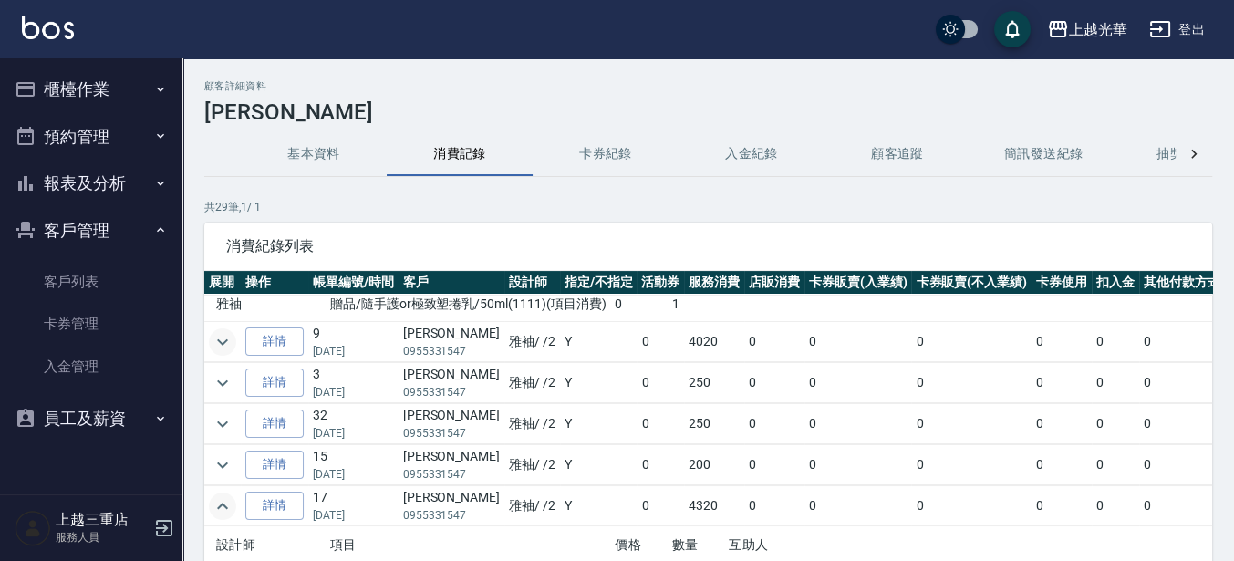
click at [229, 338] on icon "expand row" at bounding box center [223, 342] width 22 height 22
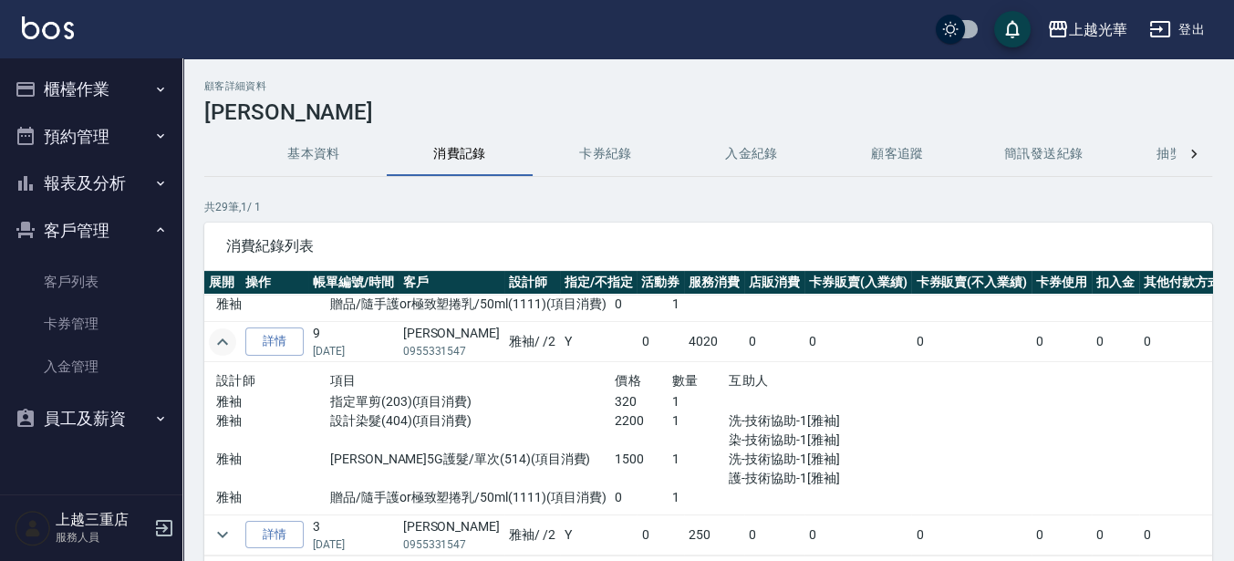
click at [46, 25] on img at bounding box center [48, 27] width 52 height 23
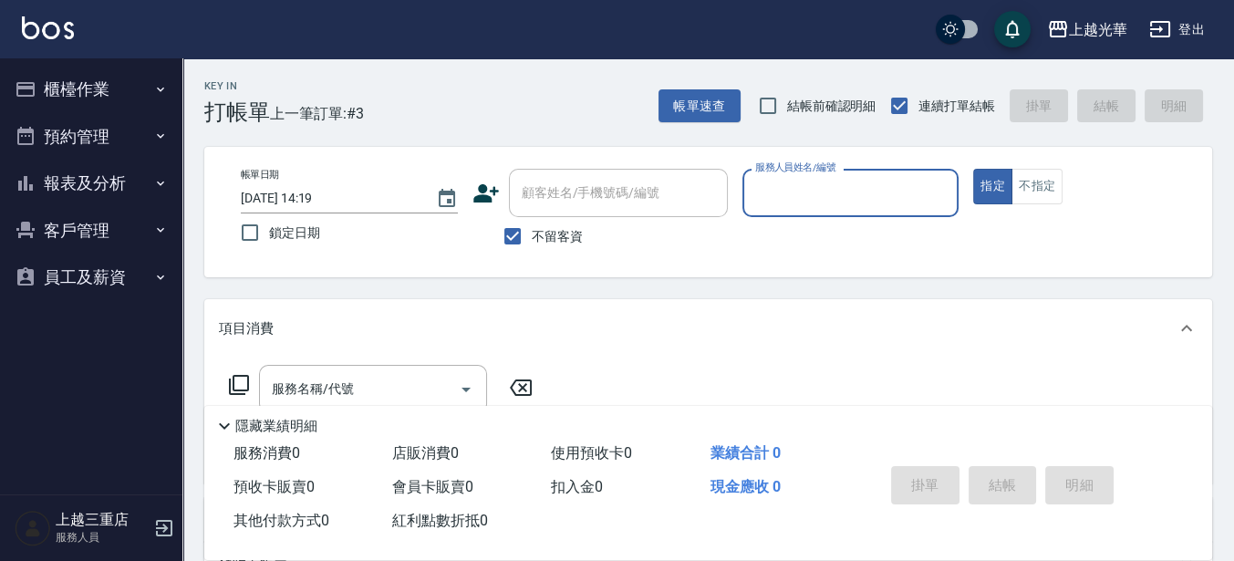
click at [70, 234] on button "客戶管理" at bounding box center [91, 230] width 168 height 47
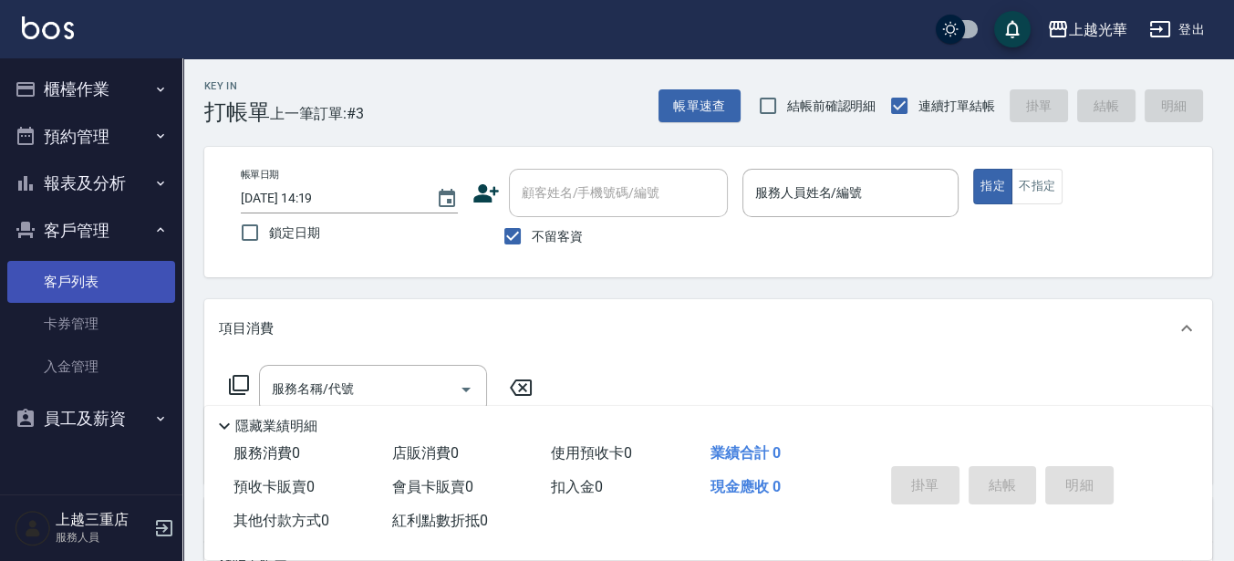
click at [71, 282] on link "客戶列表" at bounding box center [91, 282] width 168 height 42
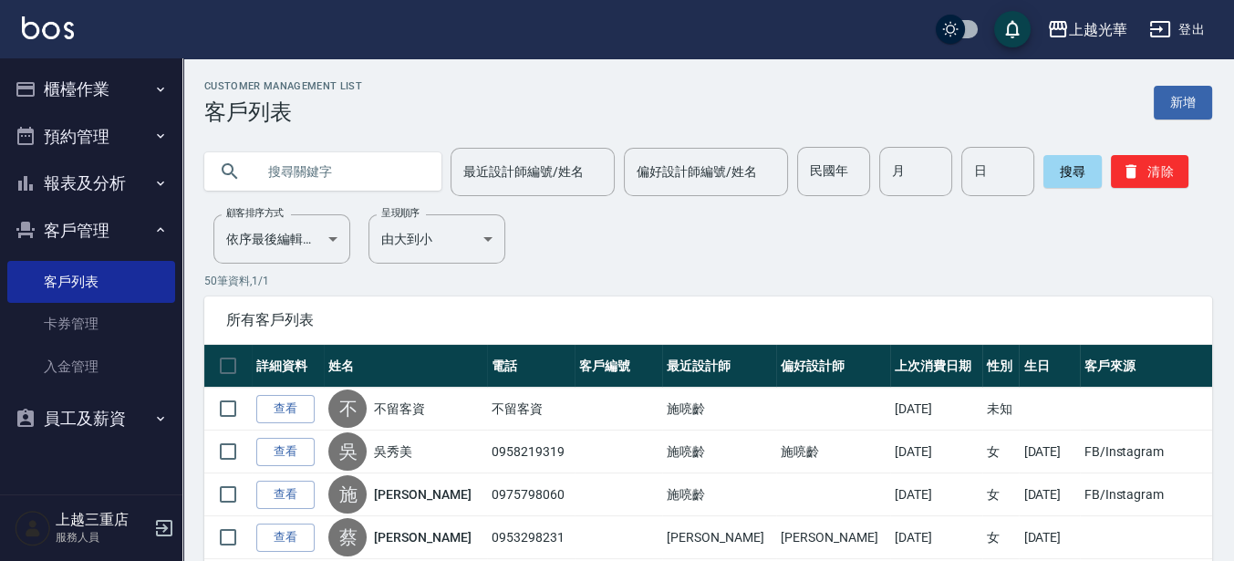
click at [365, 181] on input "text" at bounding box center [340, 171] width 171 height 49
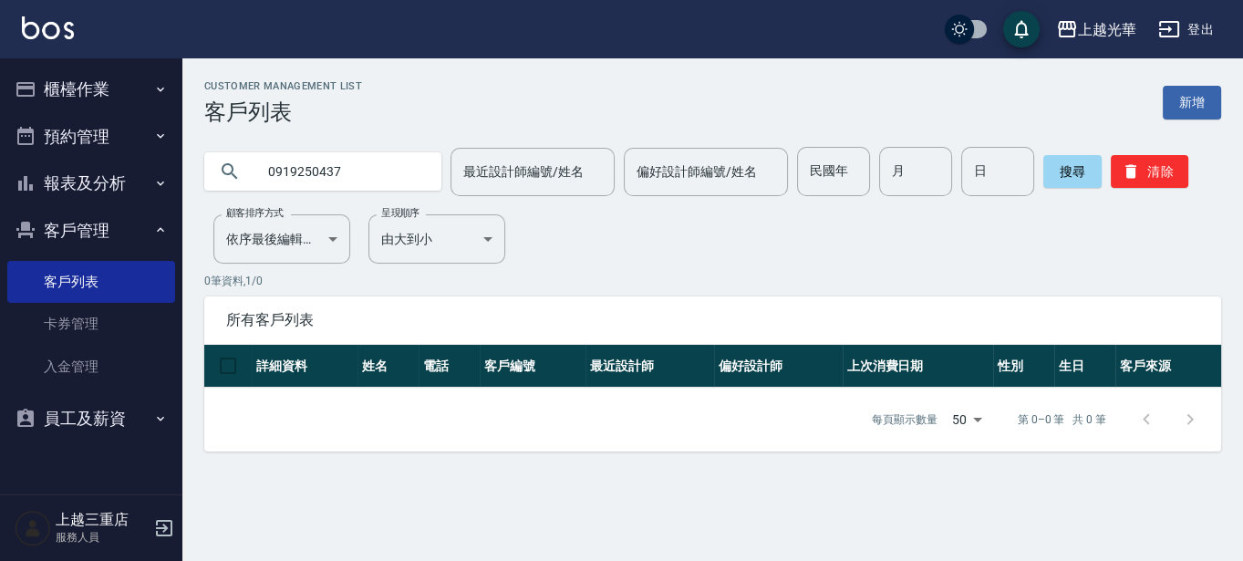
type input "0919250437"
drag, startPoint x: 356, startPoint y: 177, endPoint x: 238, endPoint y: 187, distance: 118.1
click at [238, 186] on div "0919250437" at bounding box center [322, 171] width 237 height 38
click at [51, 87] on button "櫃檯作業" at bounding box center [91, 89] width 168 height 47
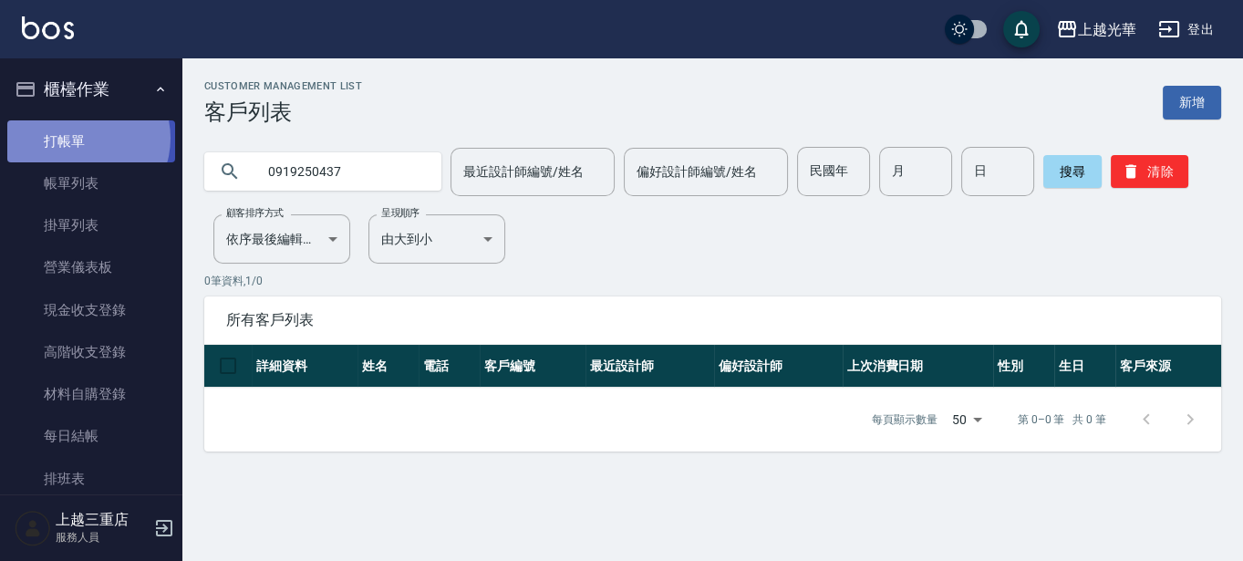
drag, startPoint x: 80, startPoint y: 138, endPoint x: 81, endPoint y: 153, distance: 15.5
click at [80, 139] on link "打帳單" at bounding box center [91, 141] width 168 height 42
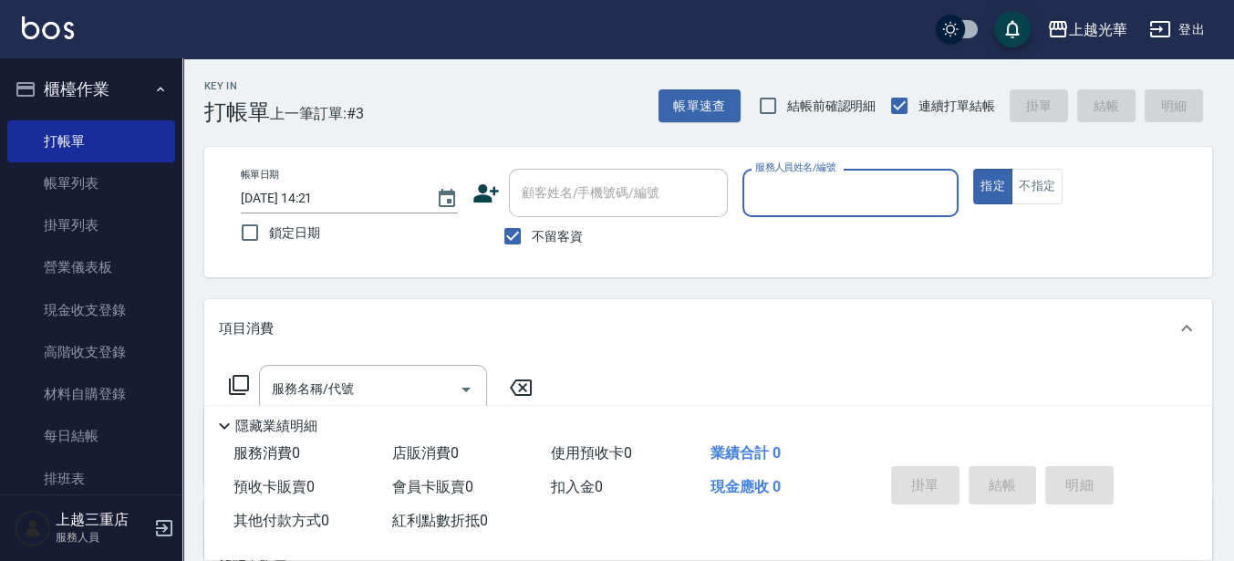
click at [540, 235] on span "不留客資" at bounding box center [557, 236] width 51 height 19
click at [532, 235] on input "不留客資" at bounding box center [512, 236] width 38 height 38
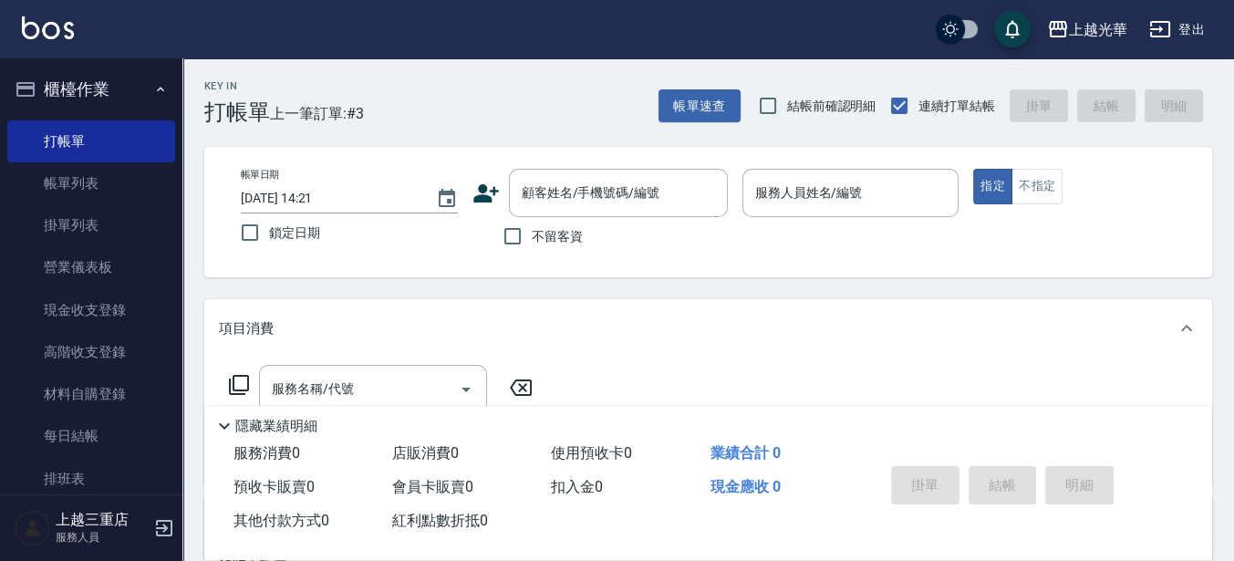
click at [558, 217] on label "不留客資" at bounding box center [537, 236] width 89 height 38
click at [532, 217] on input "不留客資" at bounding box center [512, 236] width 38 height 38
click at [535, 233] on span "不留客資" at bounding box center [557, 236] width 51 height 19
click at [532, 233] on input "不留客資" at bounding box center [512, 236] width 38 height 38
checkbox input "false"
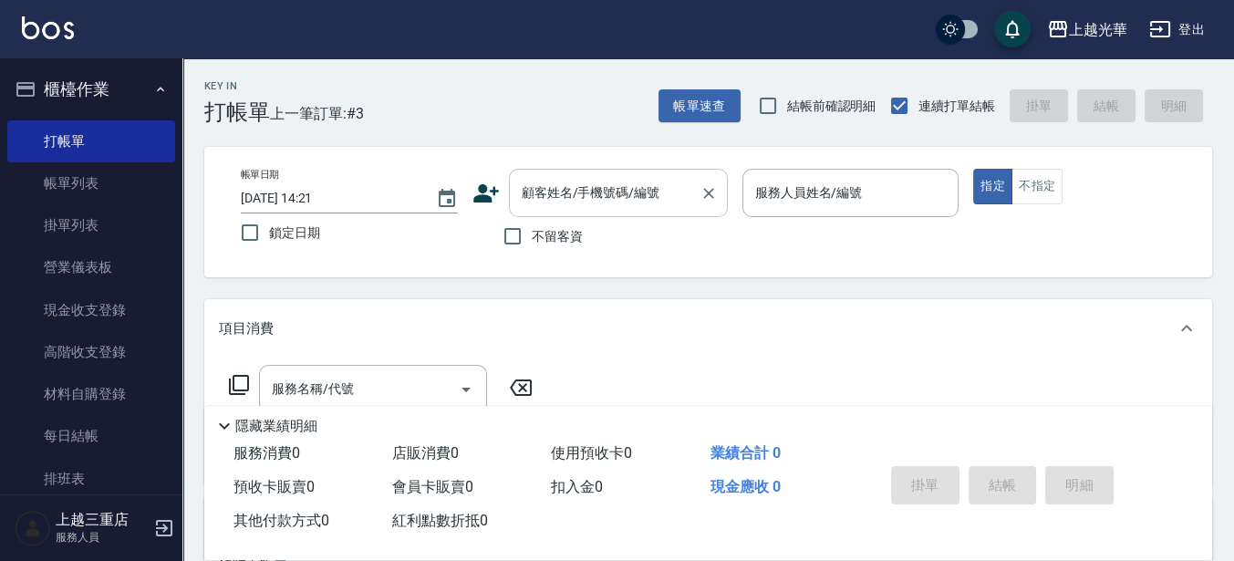
click at [562, 183] on input "顧客姓名/手機號碼/編號" at bounding box center [604, 193] width 175 height 32
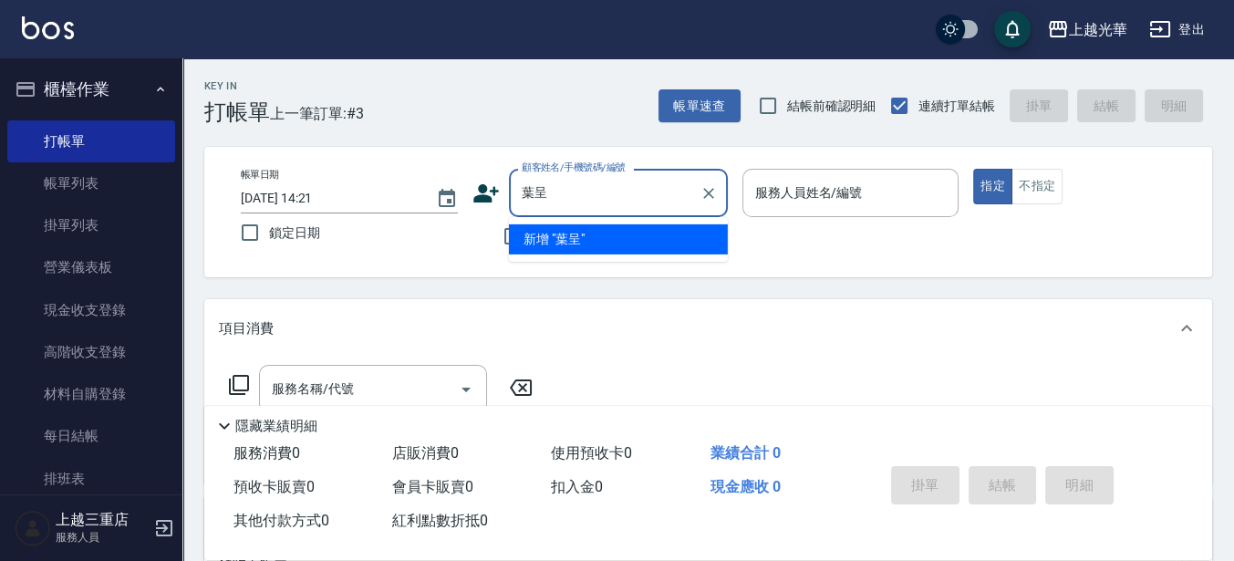
click at [537, 203] on input "葉呈" at bounding box center [604, 193] width 175 height 32
click at [579, 197] on input "[PERSON_NAME]" at bounding box center [604, 193] width 175 height 32
type input "蔡"
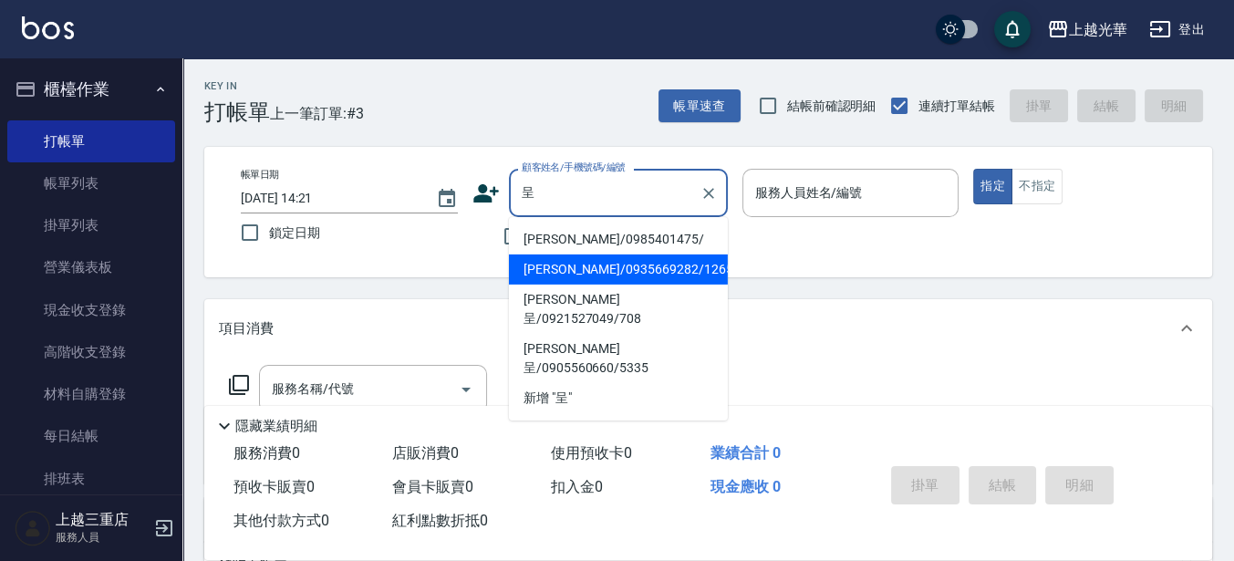
click at [567, 261] on li "[PERSON_NAME]/0935669282/1265" at bounding box center [618, 269] width 219 height 30
type input "[PERSON_NAME]/0935669282/1265"
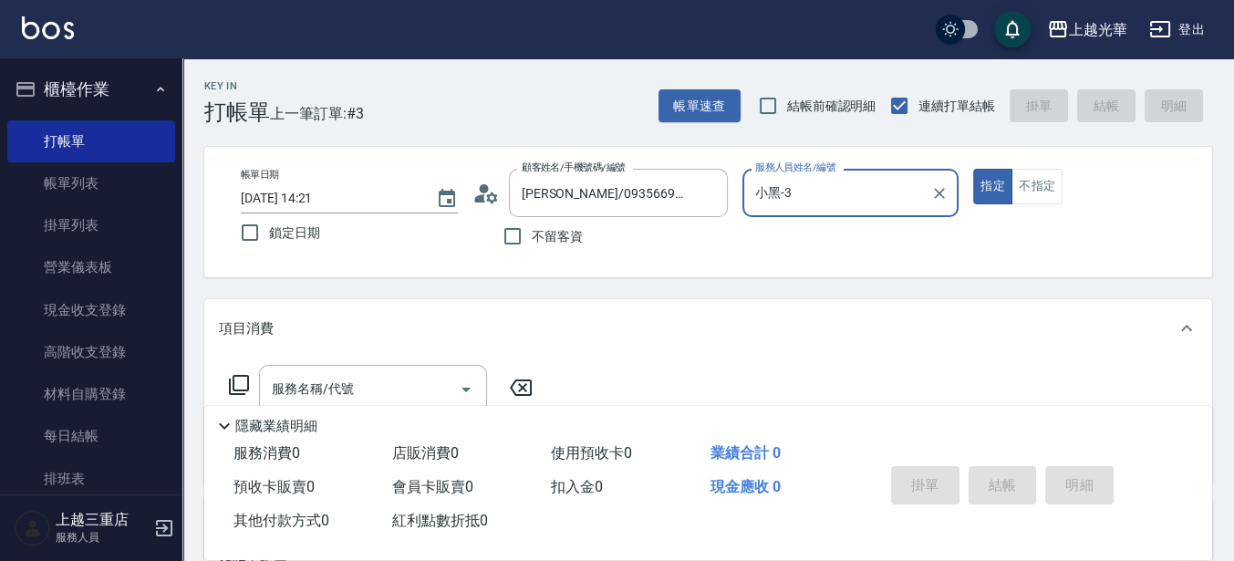
type input "小黑-3"
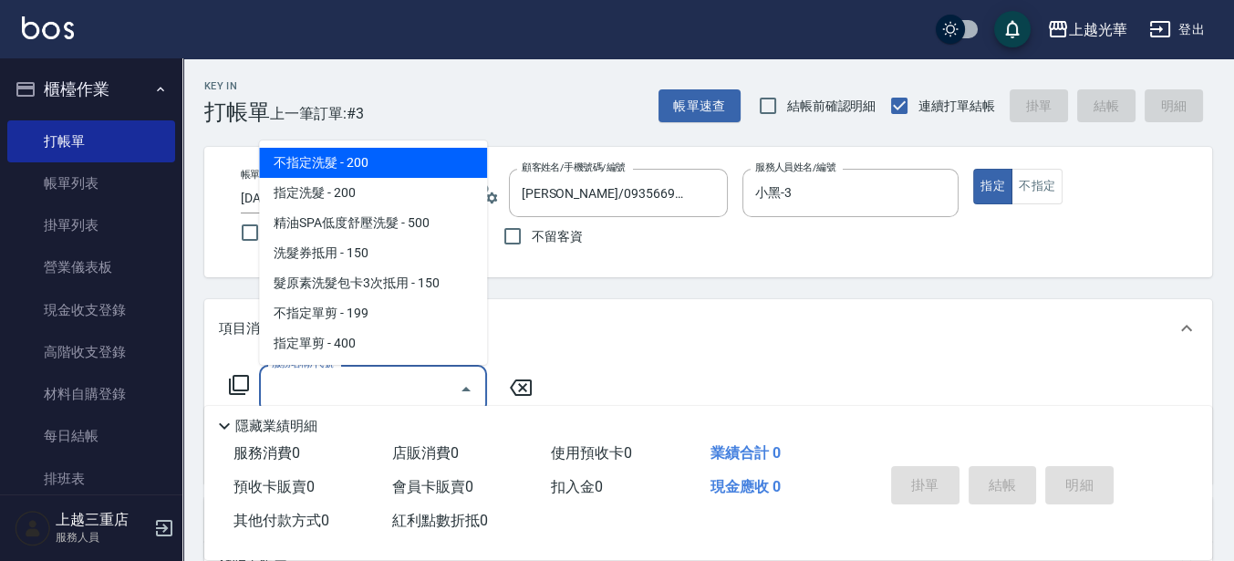
click at [438, 398] on input "服務名稱/代號" at bounding box center [359, 389] width 184 height 32
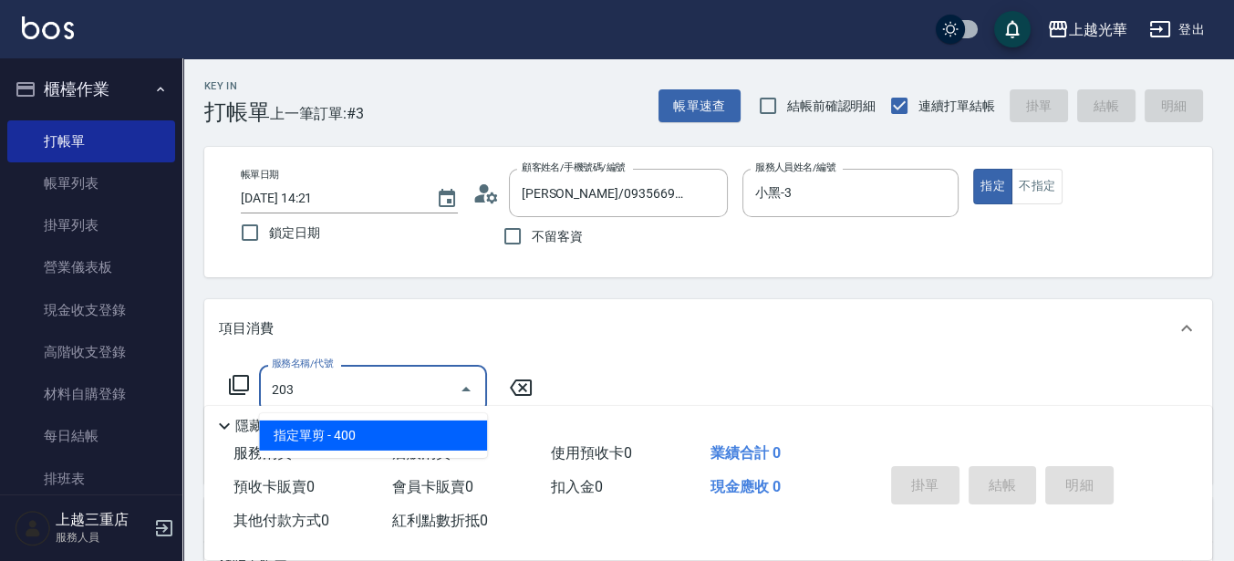
type input "指定單剪(203)"
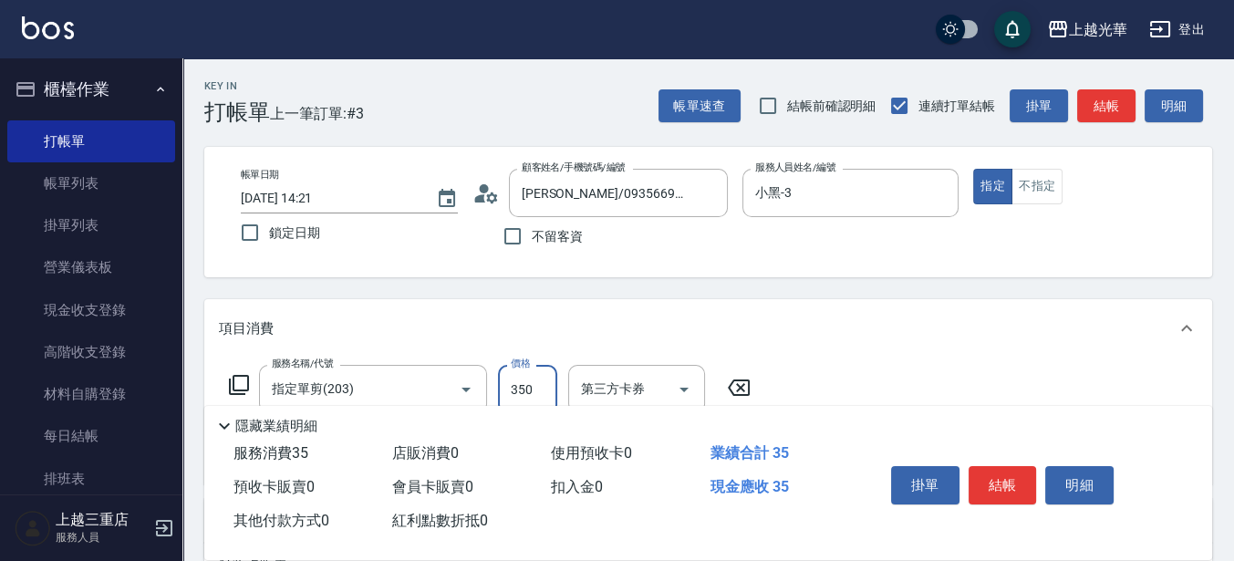
type input "350"
click at [969, 476] on button "結帳" at bounding box center [1003, 485] width 68 height 38
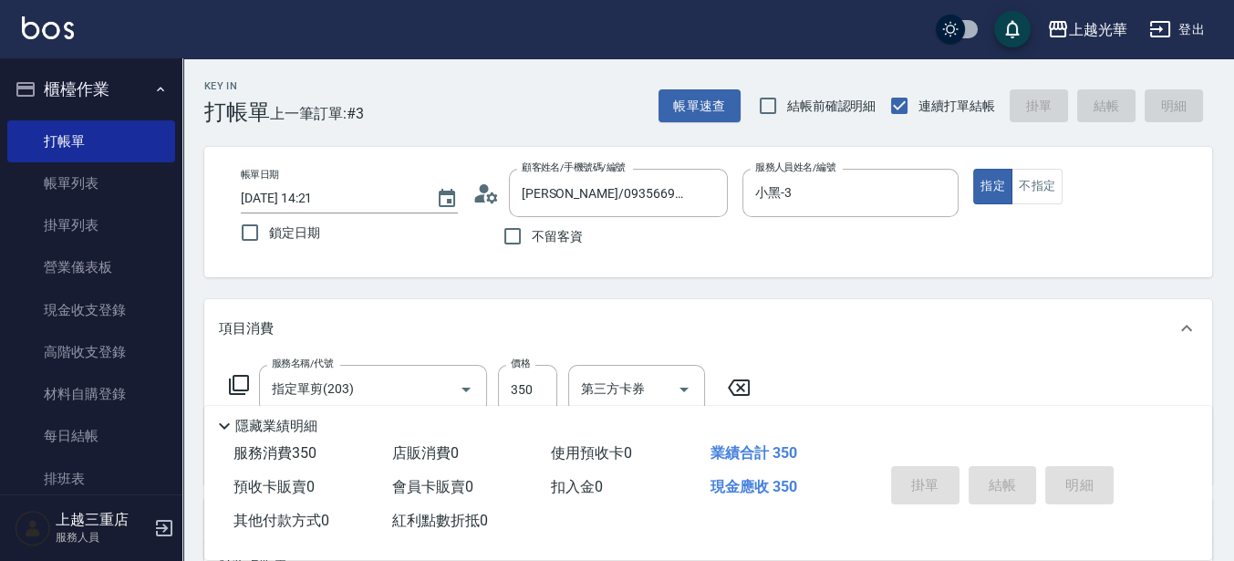
type input "[DATE] 15:03"
